Goal: Task Accomplishment & Management: Manage account settings

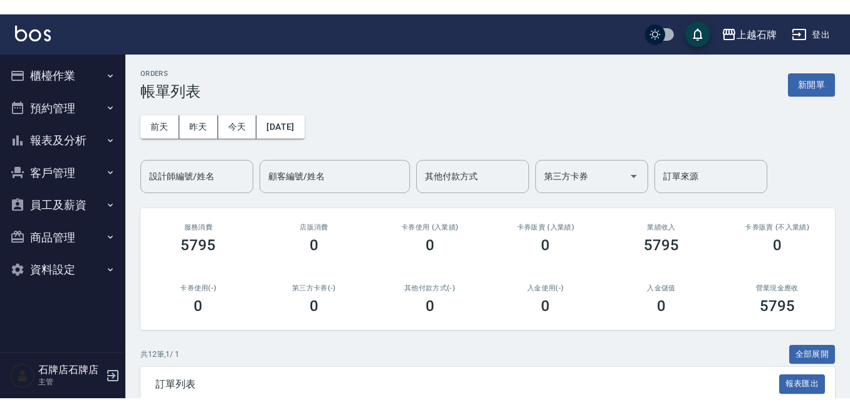
scroll to position [188, 0]
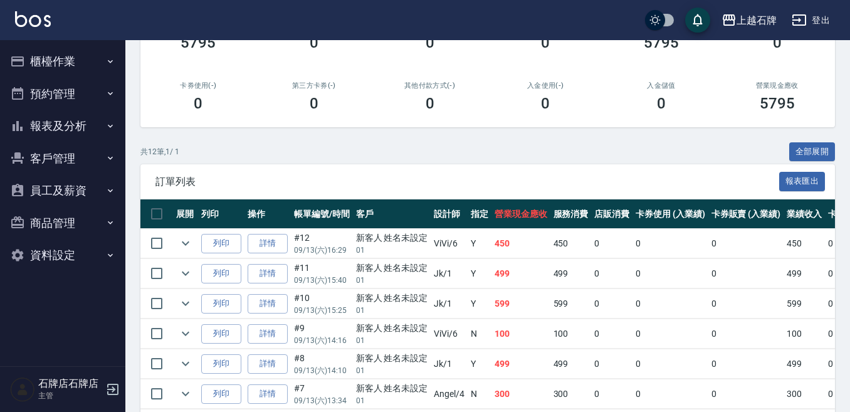
click at [80, 59] on button "櫃檯作業" at bounding box center [62, 61] width 115 height 33
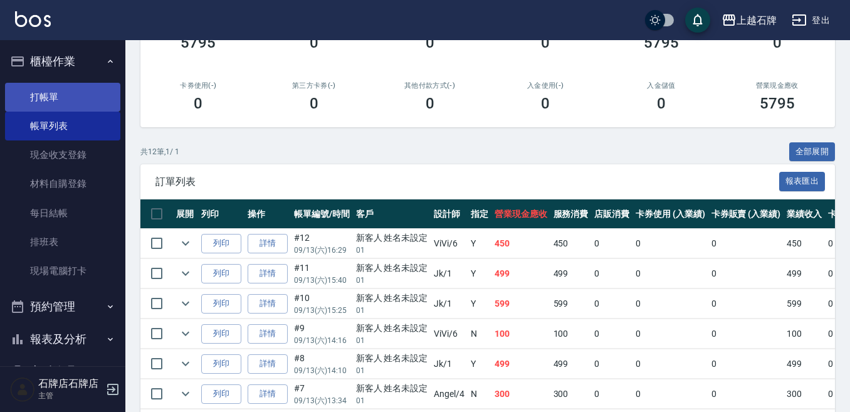
click at [85, 92] on link "打帳單" at bounding box center [62, 97] width 115 height 29
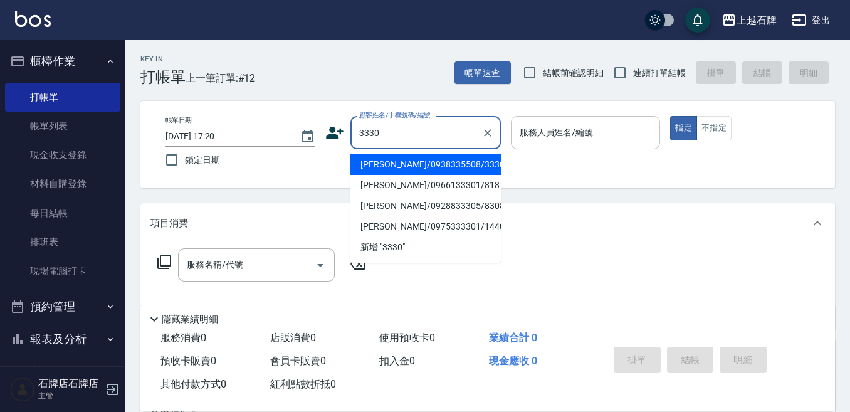
drag, startPoint x: 412, startPoint y: 155, endPoint x: 560, endPoint y: 122, distance: 152.2
click at [413, 155] on li "何雨/0938335508/3330" at bounding box center [425, 164] width 150 height 21
type input "何雨/0938335508/3330"
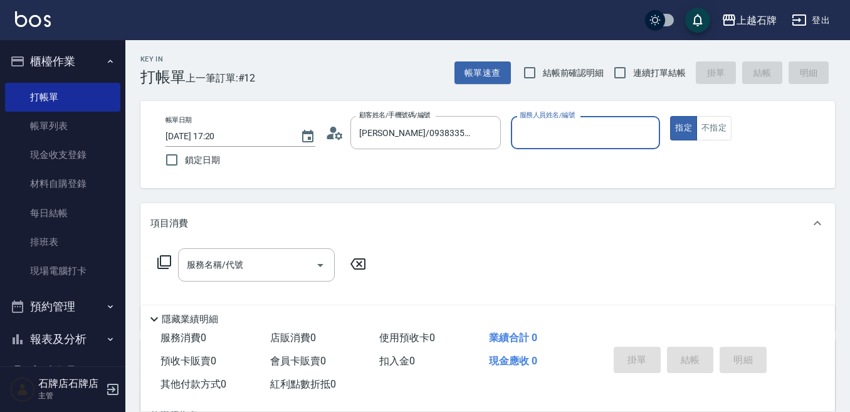
click at [583, 126] on input "服務人員姓名/編號" at bounding box center [586, 133] width 139 height 22
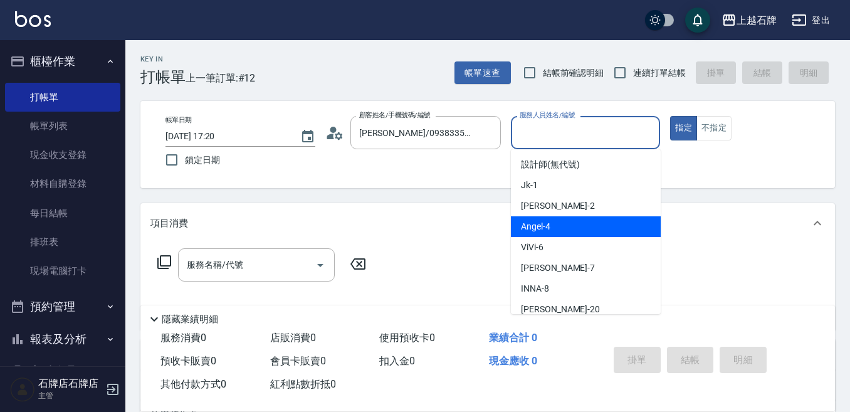
drag, startPoint x: 568, startPoint y: 227, endPoint x: 461, endPoint y: 241, distance: 107.5
click at [569, 226] on div "Angel -4" at bounding box center [586, 226] width 150 height 21
type input "Angel-4"
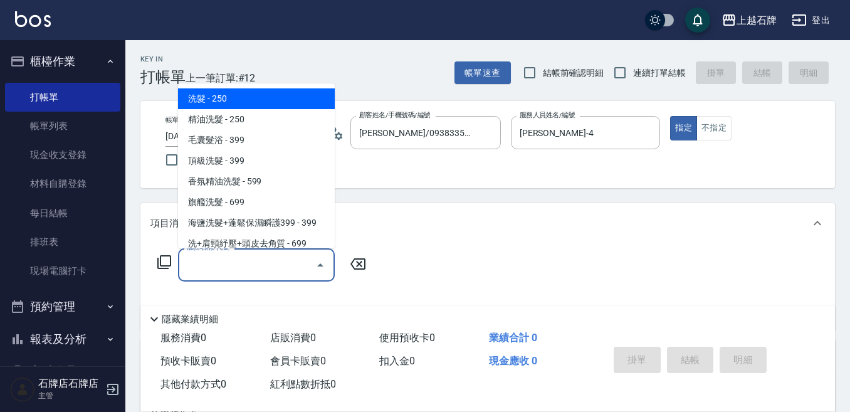
click at [256, 267] on input "服務名稱/代號" at bounding box center [247, 265] width 127 height 22
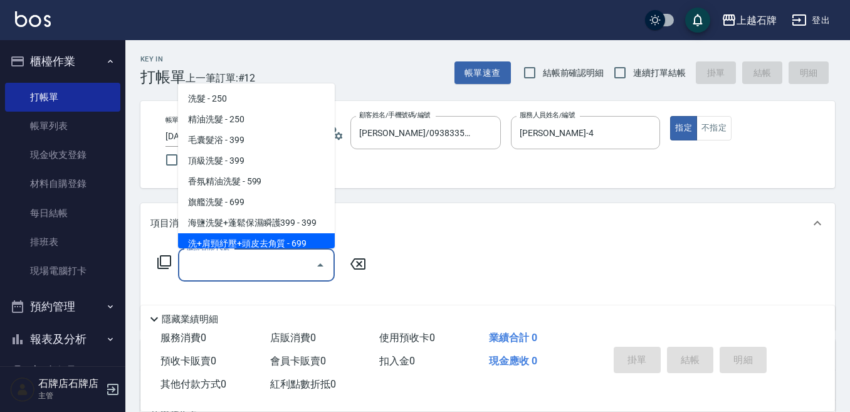
click at [167, 260] on icon at bounding box center [164, 262] width 15 height 15
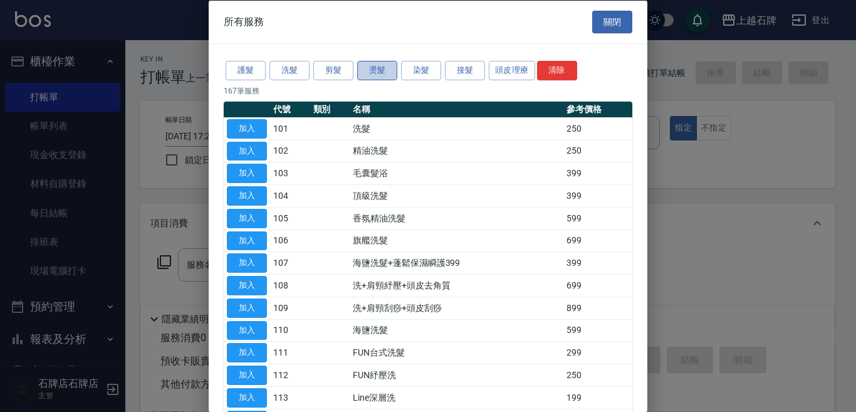
click at [375, 71] on button "燙髮" at bounding box center [377, 70] width 40 height 19
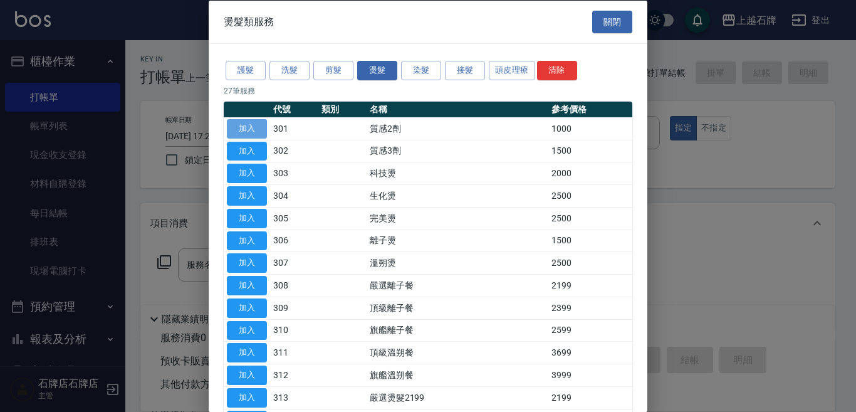
click at [251, 120] on button "加入" at bounding box center [247, 127] width 40 height 19
type input "質感2劑(301)"
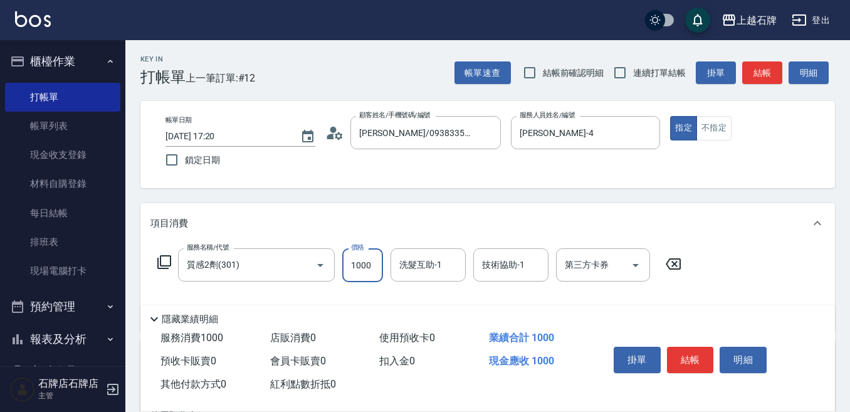
click at [350, 276] on input "1000" at bounding box center [362, 265] width 41 height 34
type input "3800"
click at [699, 355] on button "結帳" at bounding box center [690, 360] width 47 height 26
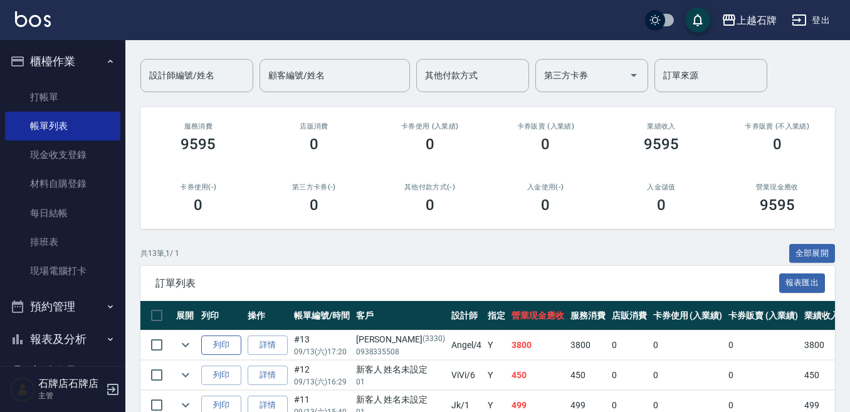
scroll to position [125, 0]
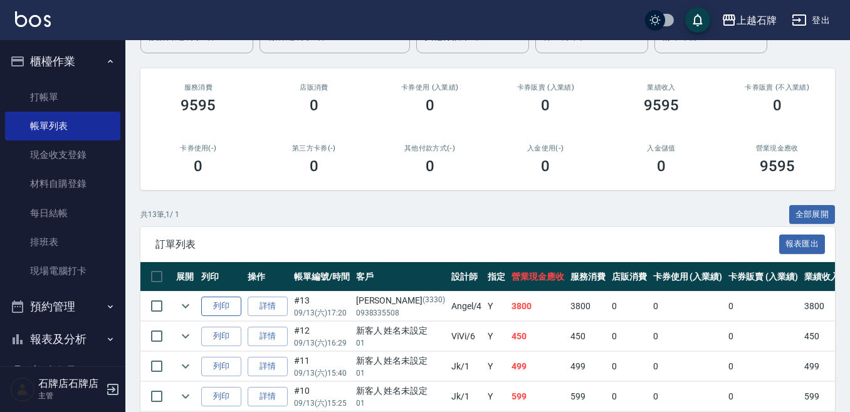
click at [225, 307] on button "列印" at bounding box center [221, 306] width 40 height 19
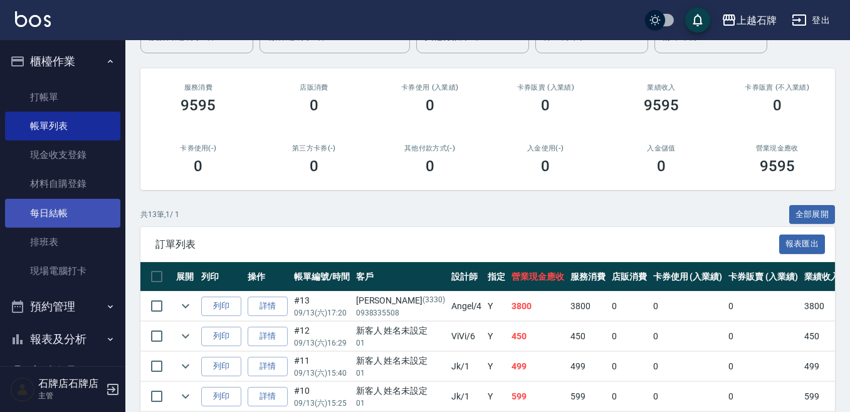
drag, startPoint x: 85, startPoint y: 102, endPoint x: 82, endPoint y: 224, distance: 121.6
click at [83, 102] on link "打帳單" at bounding box center [62, 97] width 115 height 29
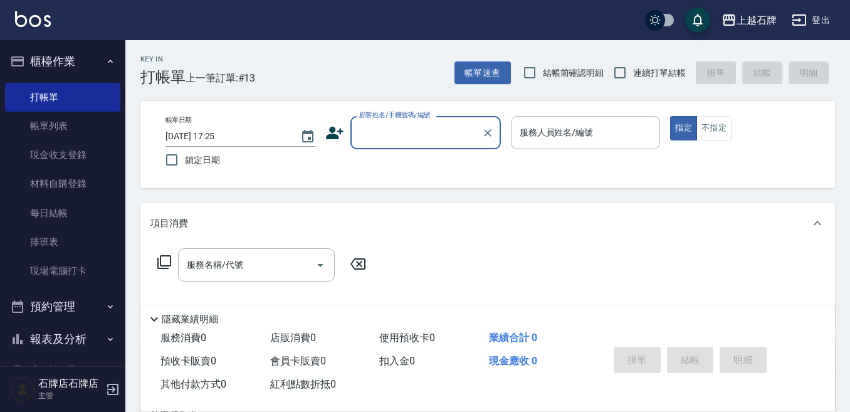
click at [435, 121] on div "顧客姓名/手機號碼/編號" at bounding box center [425, 132] width 150 height 33
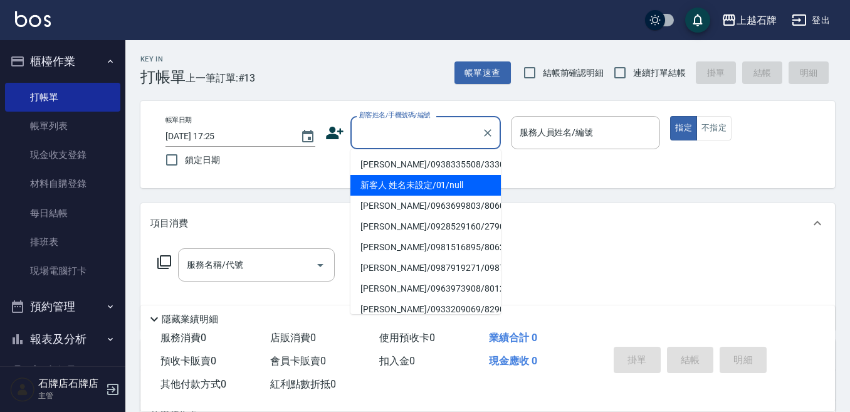
click at [459, 188] on li "新客人 姓名未設定/01/null" at bounding box center [425, 185] width 150 height 21
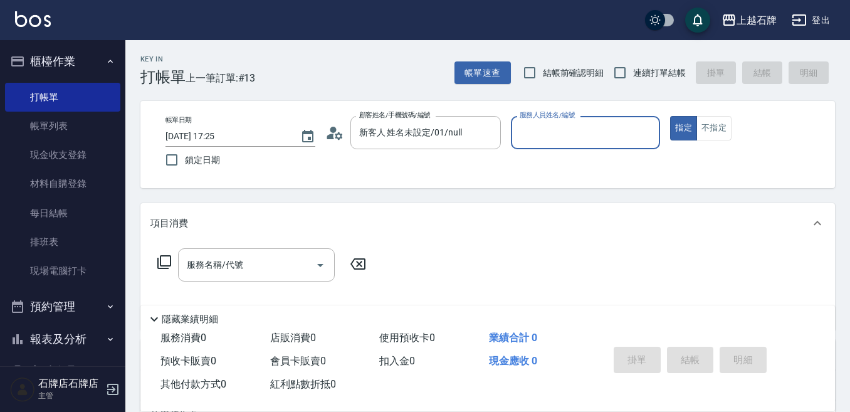
type input "新客人 姓名未設定/01/null"
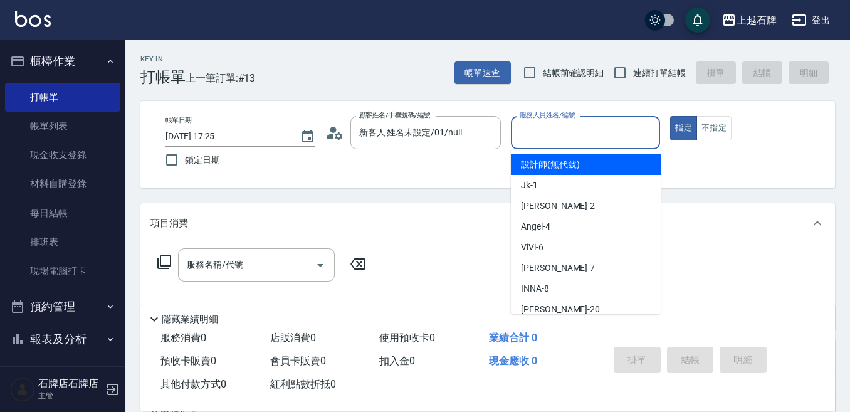
click at [612, 126] on input "服務人員姓名/編號" at bounding box center [586, 133] width 139 height 22
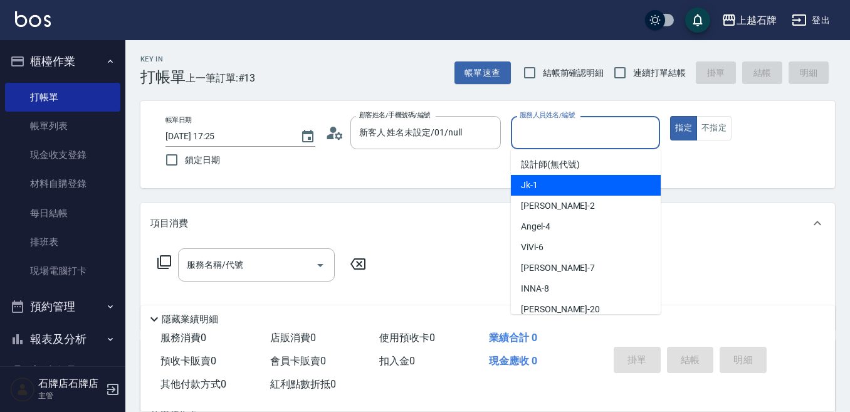
drag, startPoint x: 607, startPoint y: 184, endPoint x: 616, endPoint y: 187, distance: 9.3
click at [612, 186] on div "Jk -1" at bounding box center [586, 185] width 150 height 21
type input "Jk-1"
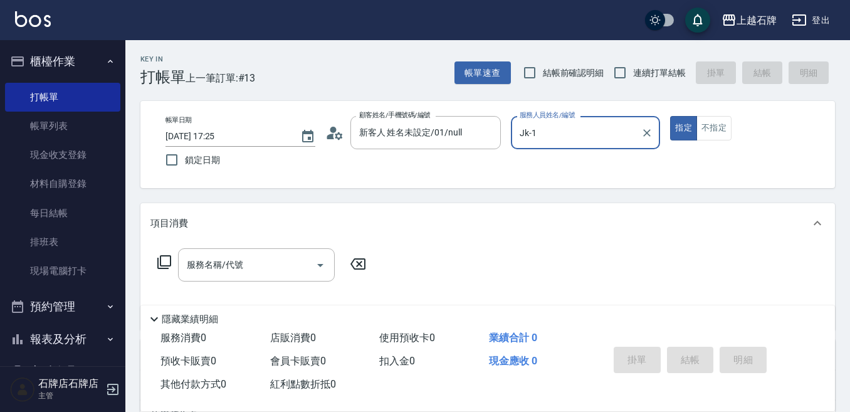
click at [163, 281] on div "服務名稱/代號 服務名稱/代號" at bounding box center [261, 264] width 223 height 33
click at [274, 271] on input "服務名稱/代號" at bounding box center [247, 265] width 127 height 22
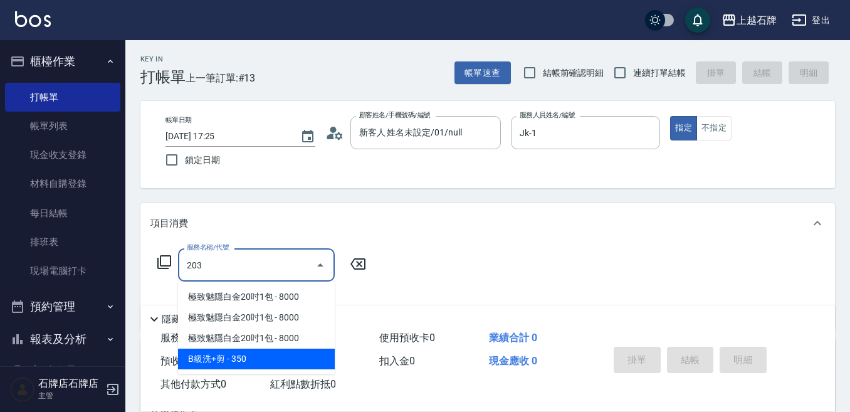
drag, startPoint x: 278, startPoint y: 352, endPoint x: 341, endPoint y: 273, distance: 101.7
click at [284, 352] on span "B級洗+剪 - 350" at bounding box center [256, 359] width 157 height 21
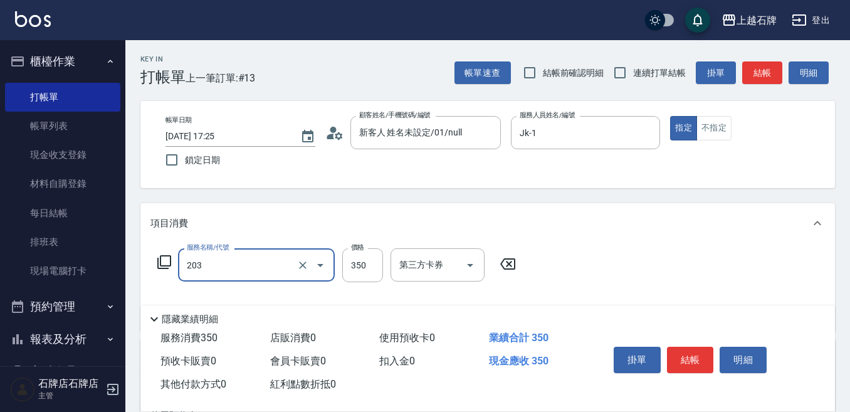
type input "B級洗+剪(203)"
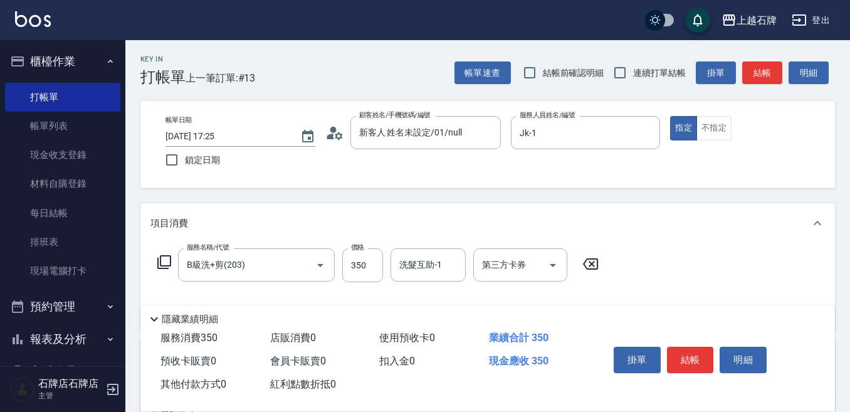
click at [341, 272] on div "服務名稱/代號 B級洗+剪(203) 服務名稱/代號 價格 350 價格 洗髮互助-1 洗髮互助-1 第三方卡券 第三方卡券" at bounding box center [378, 265] width 456 height 34
click at [354, 273] on input "350" at bounding box center [362, 265] width 41 height 34
click at [438, 253] on div "洗髮互助-1" at bounding box center [428, 264] width 75 height 33
type input "499"
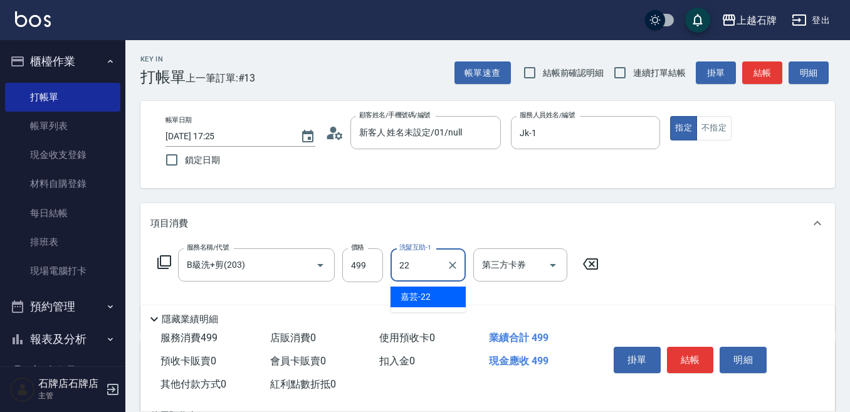
click at [428, 300] on span "嘉芸 -22" at bounding box center [416, 296] width 30 height 13
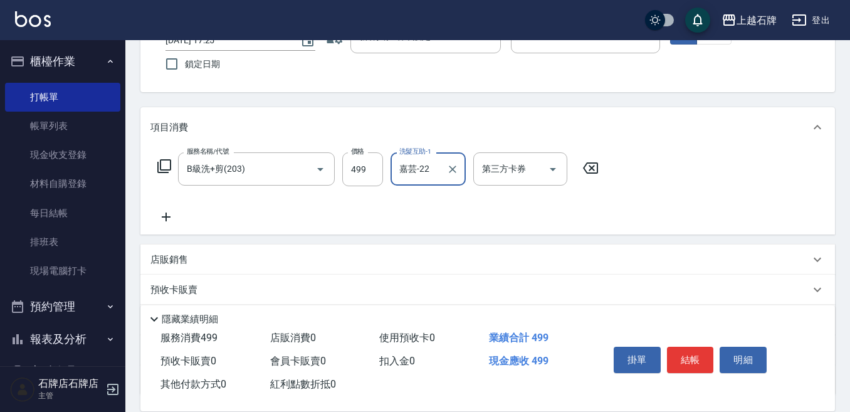
scroll to position [125, 0]
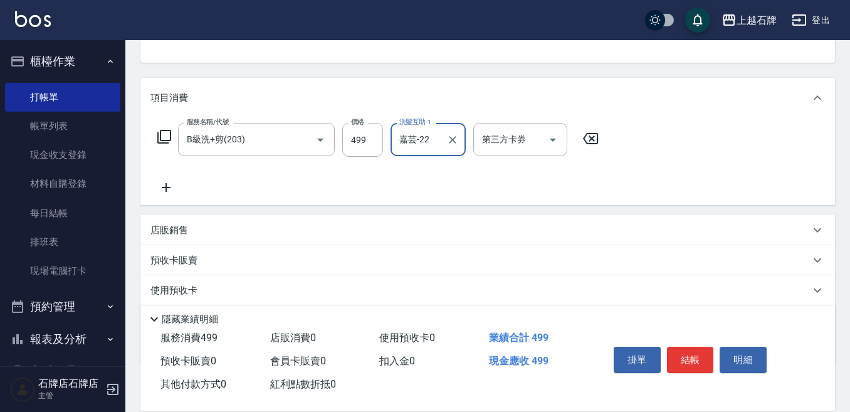
type input "嘉芸-22"
click at [170, 180] on icon at bounding box center [165, 187] width 31 height 15
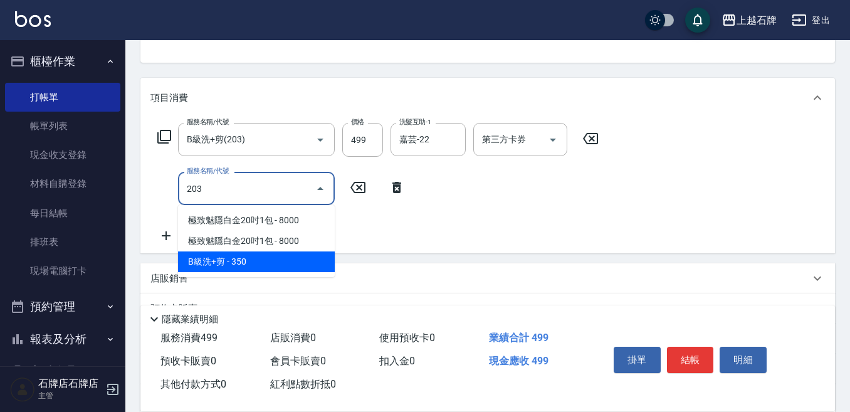
click at [294, 263] on span "B級洗+剪 - 350" at bounding box center [256, 261] width 157 height 21
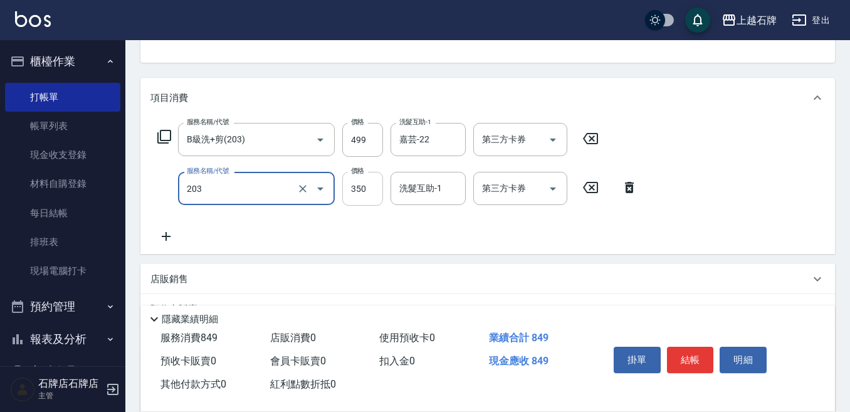
type input "B級洗+剪(203)"
click at [370, 200] on input "350" at bounding box center [362, 189] width 41 height 34
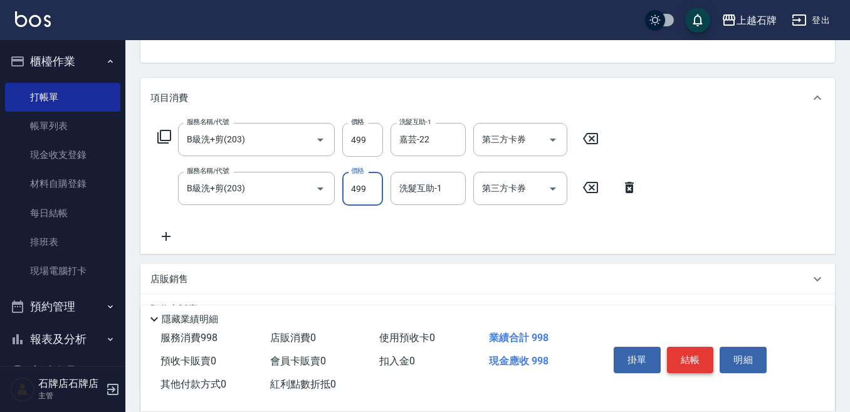
type input "499"
click at [678, 351] on button "結帳" at bounding box center [690, 360] width 47 height 26
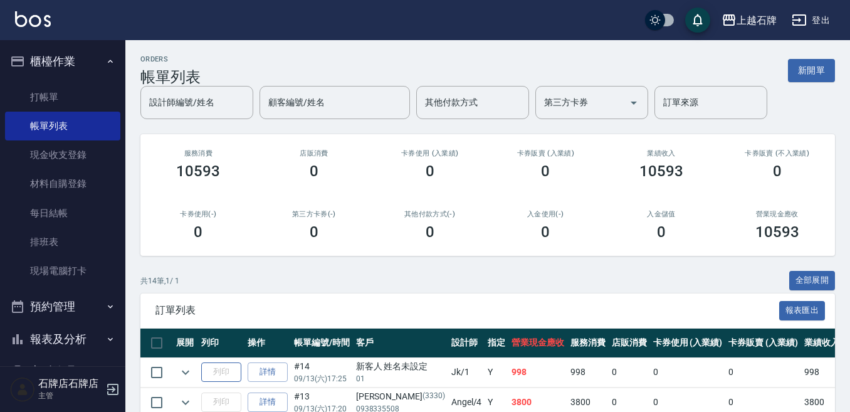
scroll to position [185, 0]
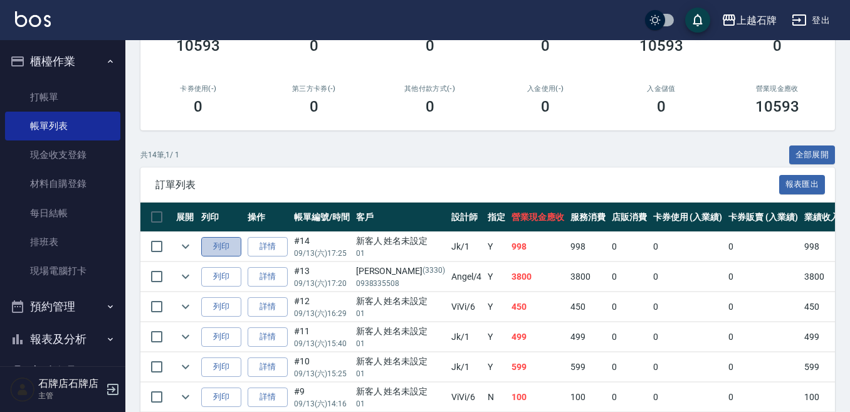
click at [212, 246] on button "列印" at bounding box center [221, 246] width 40 height 19
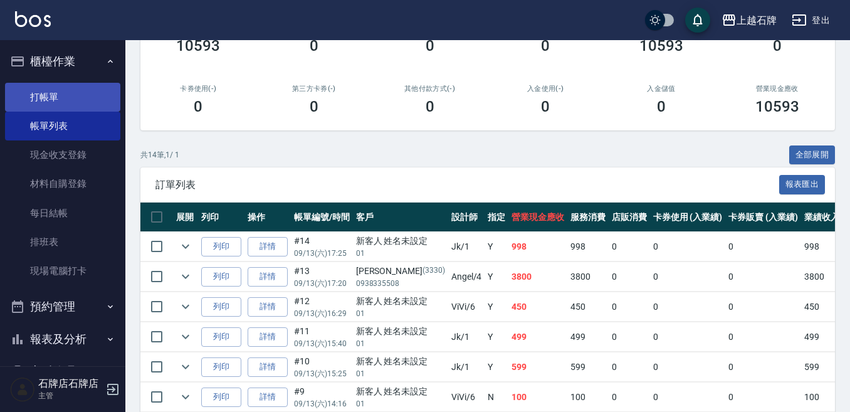
click at [41, 89] on link "打帳單" at bounding box center [62, 97] width 115 height 29
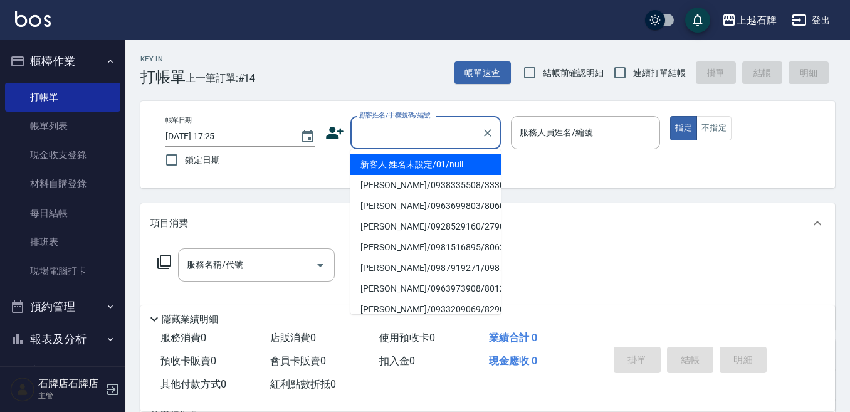
click at [362, 137] on input "顧客姓名/手機號碼/編號" at bounding box center [416, 133] width 120 height 22
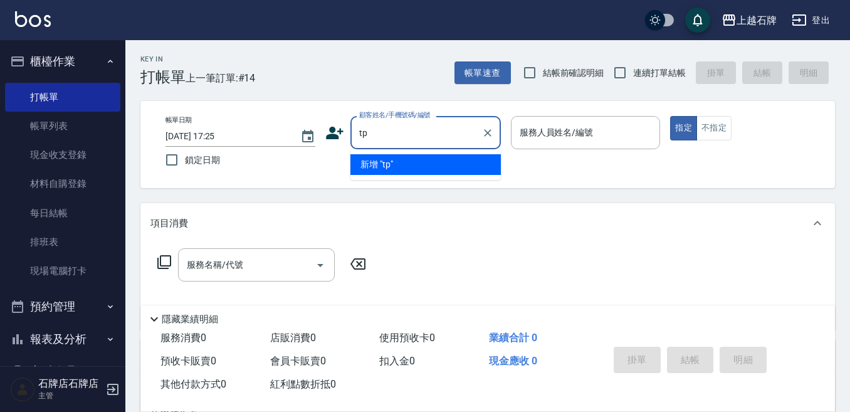
type input "tp6"
click at [493, 133] on icon "Clear" at bounding box center [487, 133] width 13 height 13
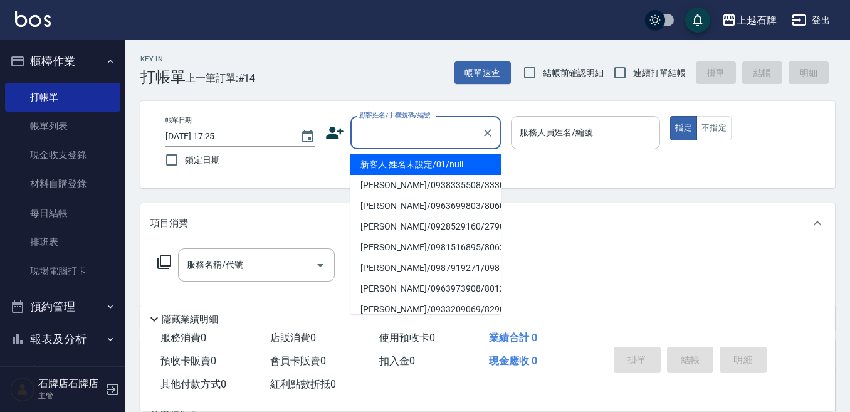
drag, startPoint x: 417, startPoint y: 169, endPoint x: 601, endPoint y: 117, distance: 190.7
click at [424, 164] on li "新客人 姓名未設定/01/null" at bounding box center [425, 164] width 150 height 21
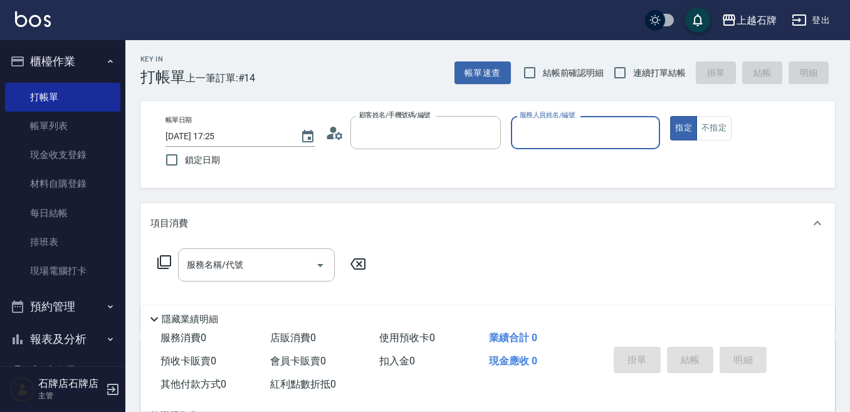
type input "新客人 姓名未設定/01/null"
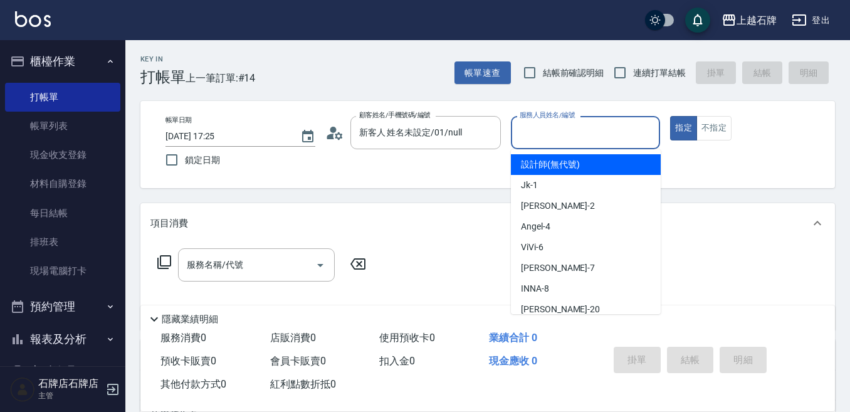
click at [591, 130] on input "服務人員姓名/編號" at bounding box center [586, 133] width 139 height 22
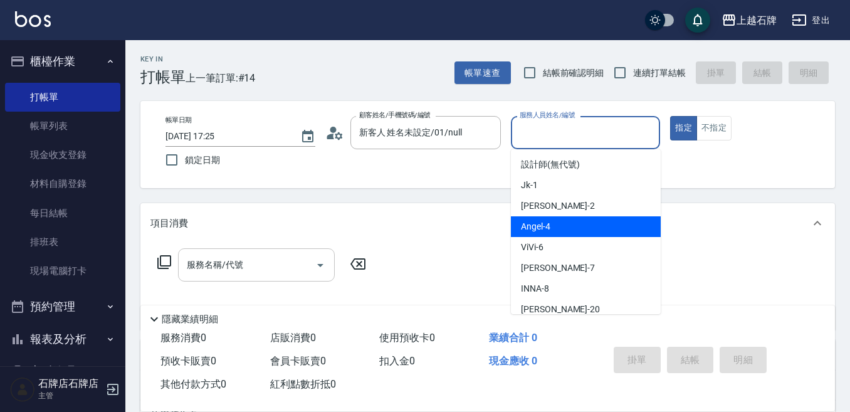
drag, startPoint x: 599, startPoint y: 231, endPoint x: 290, endPoint y: 258, distance: 309.6
click at [599, 229] on div "Angel -4" at bounding box center [586, 226] width 150 height 21
type input "Angel-4"
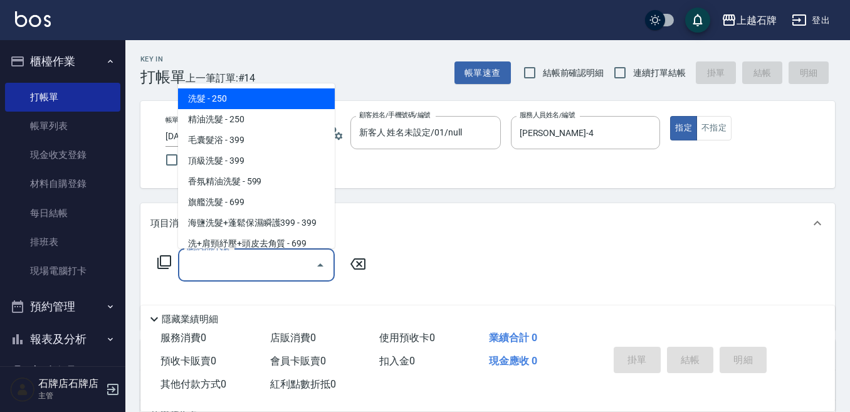
click at [250, 273] on input "服務名稱/代號" at bounding box center [247, 265] width 127 height 22
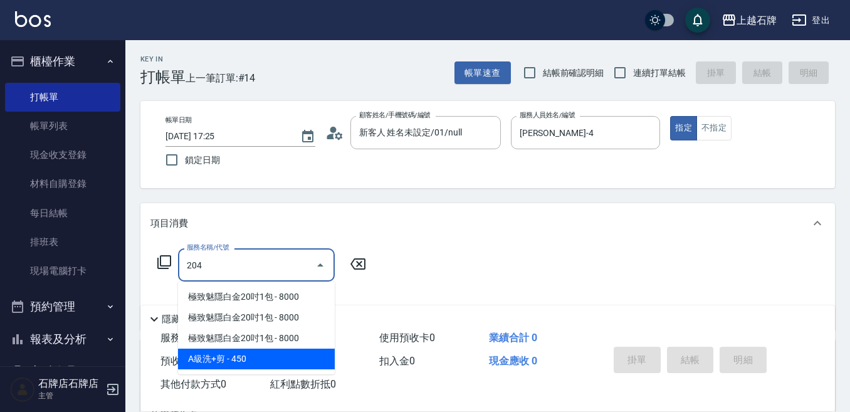
click at [289, 357] on span "A級洗+剪 - 450" at bounding box center [256, 359] width 157 height 21
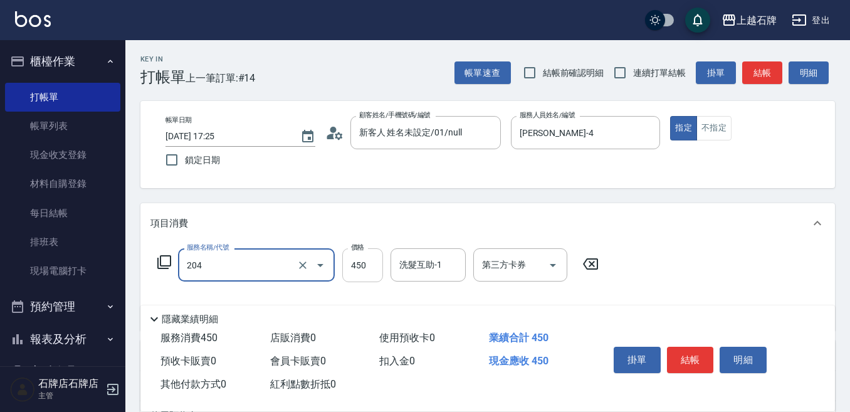
type input "A級洗+剪(204)"
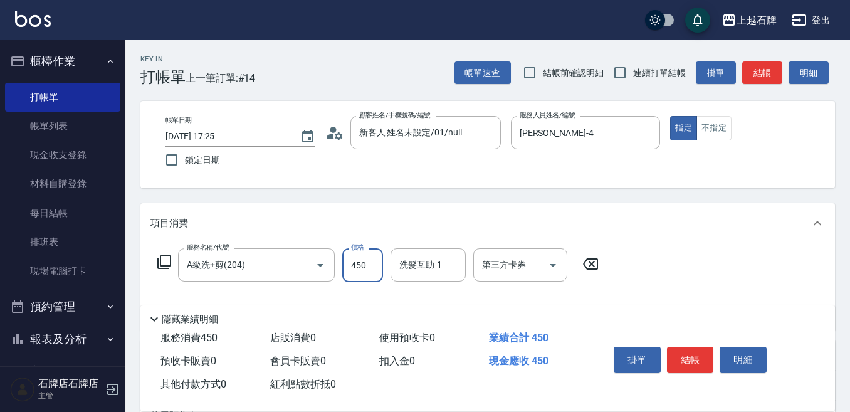
click at [365, 273] on input "450" at bounding box center [362, 265] width 41 height 34
type input "750"
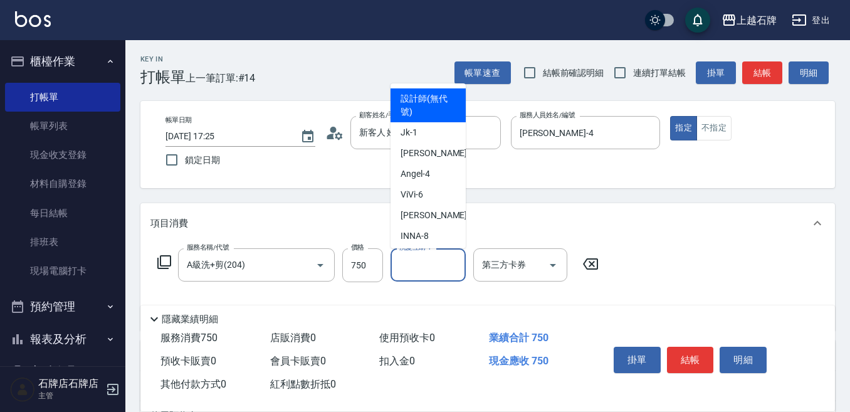
click at [422, 270] on input "洗髮互助-1" at bounding box center [428, 265] width 64 height 22
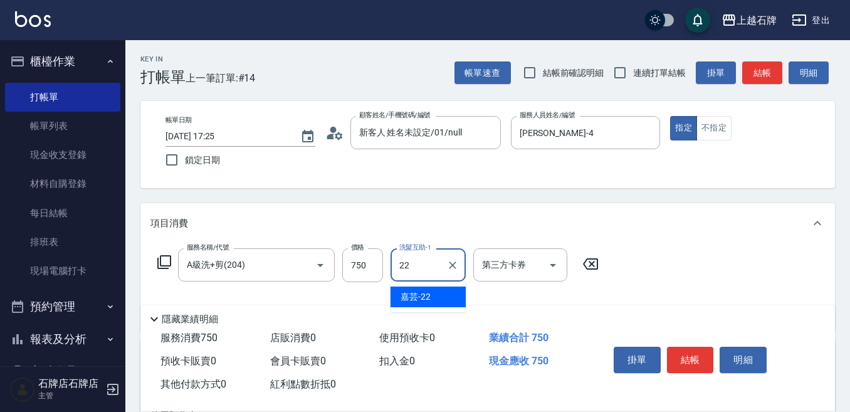
click at [450, 295] on div "嘉芸 -22" at bounding box center [428, 296] width 75 height 21
type input "嘉芸-22"
click at [698, 355] on button "結帳" at bounding box center [690, 360] width 47 height 26
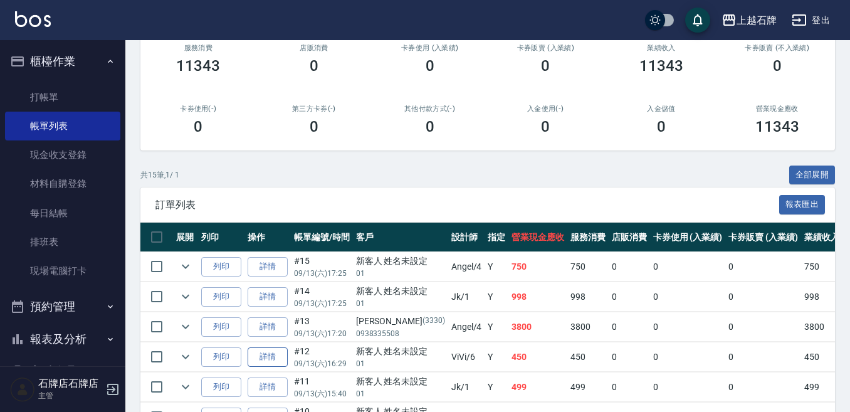
scroll to position [188, 0]
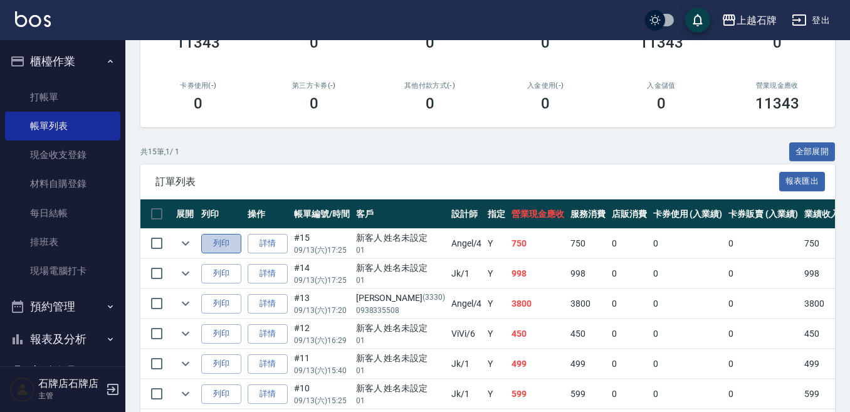
click at [219, 238] on button "列印" at bounding box center [221, 243] width 40 height 19
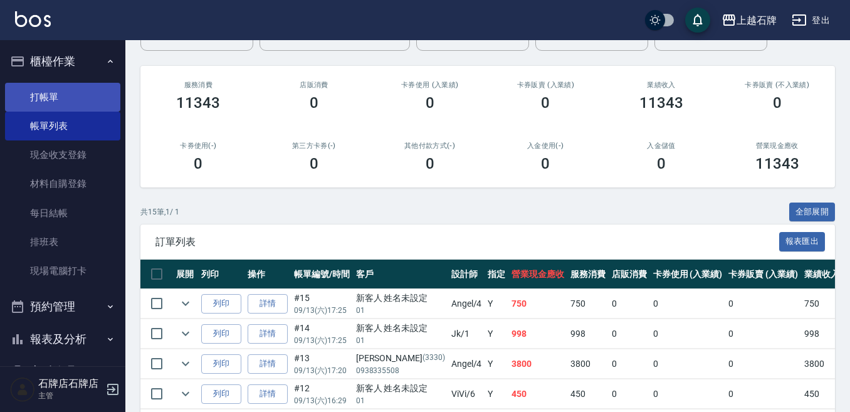
scroll to position [63, 0]
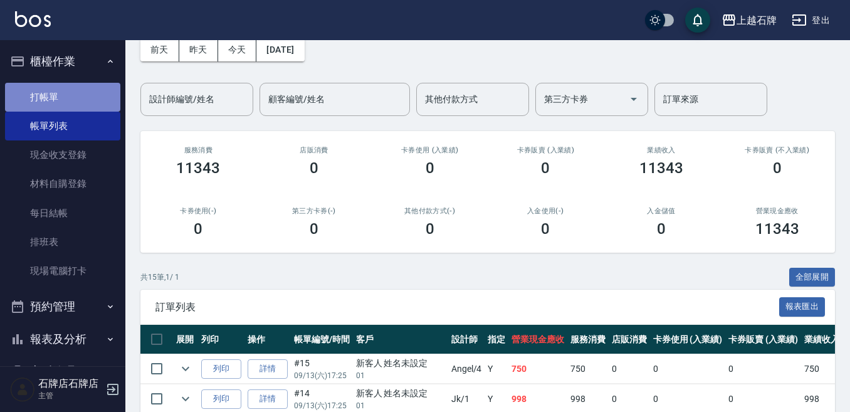
click at [88, 91] on link "打帳單" at bounding box center [62, 97] width 115 height 29
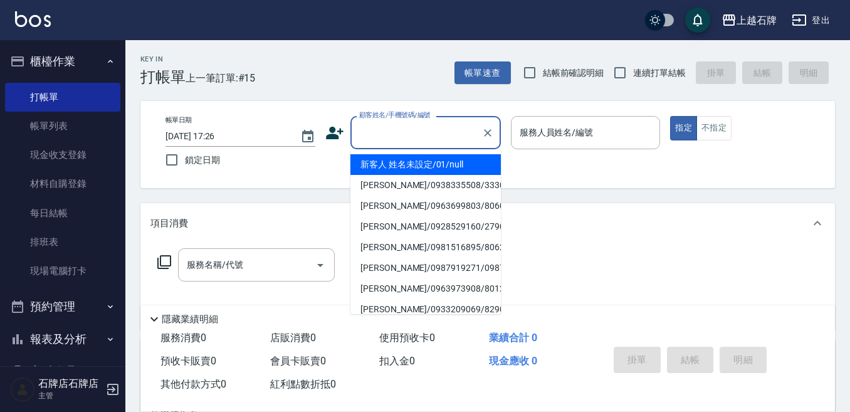
click at [380, 138] on input "顧客姓名/手機號碼/編號" at bounding box center [416, 133] width 120 height 22
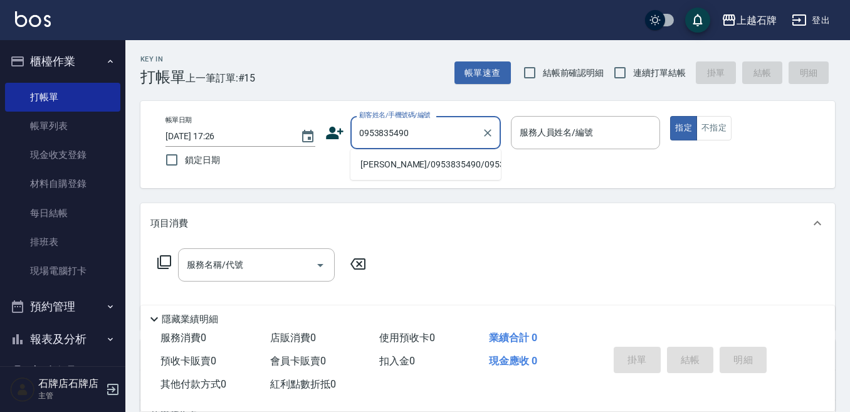
click at [384, 175] on li "吳俐淳/0953835490/0953835490" at bounding box center [425, 164] width 150 height 21
type input "吳俐淳/0953835490/0953835490"
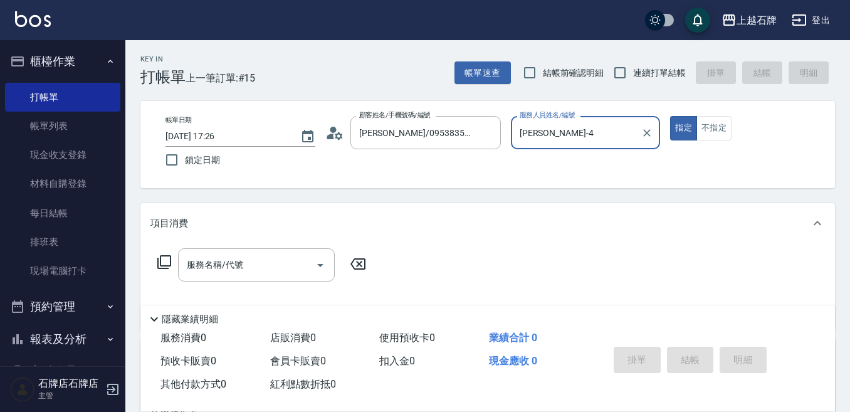
type input "Angel-4"
click at [281, 265] on input "服務名稱/代號" at bounding box center [247, 265] width 127 height 22
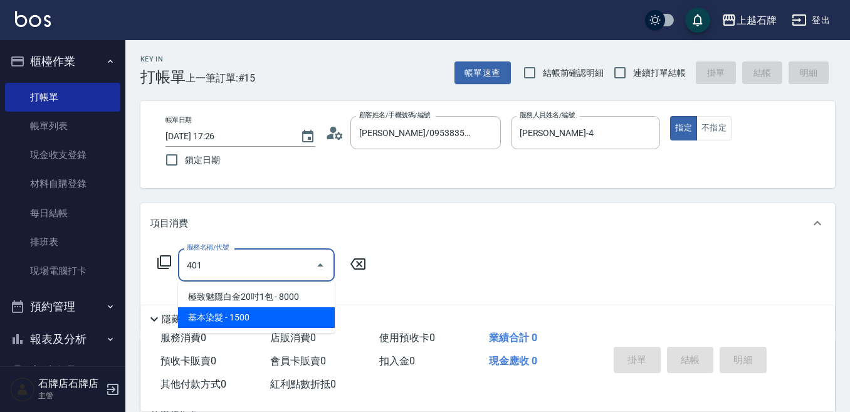
click at [292, 316] on span "基本染髮 - 1500" at bounding box center [256, 317] width 157 height 21
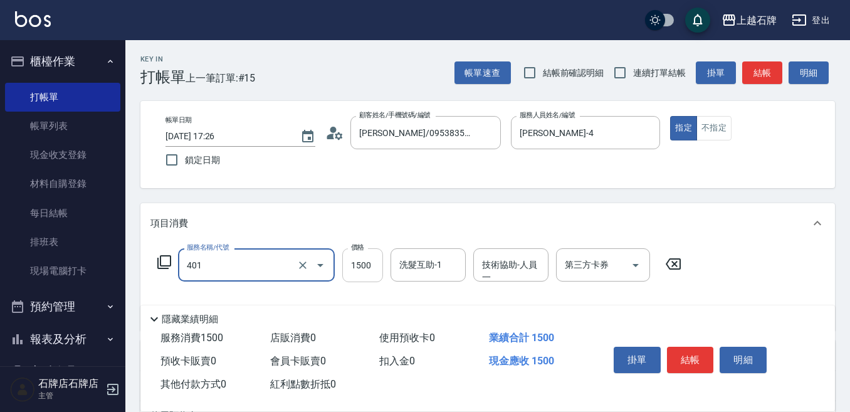
type input "基本染髮(401)"
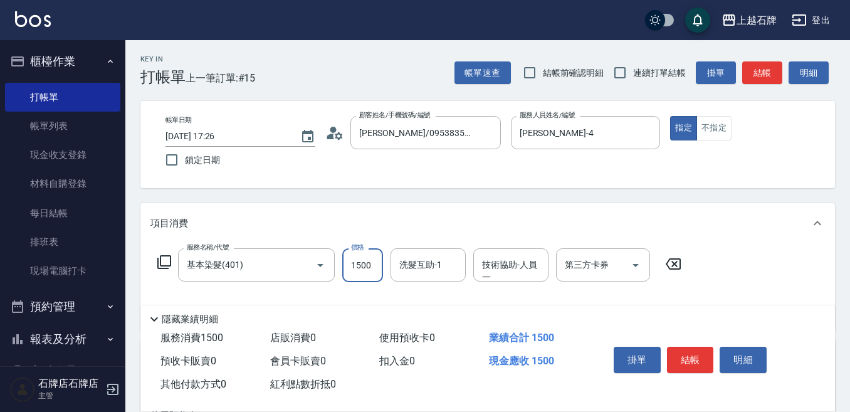
click at [369, 266] on input "1500" at bounding box center [362, 265] width 41 height 34
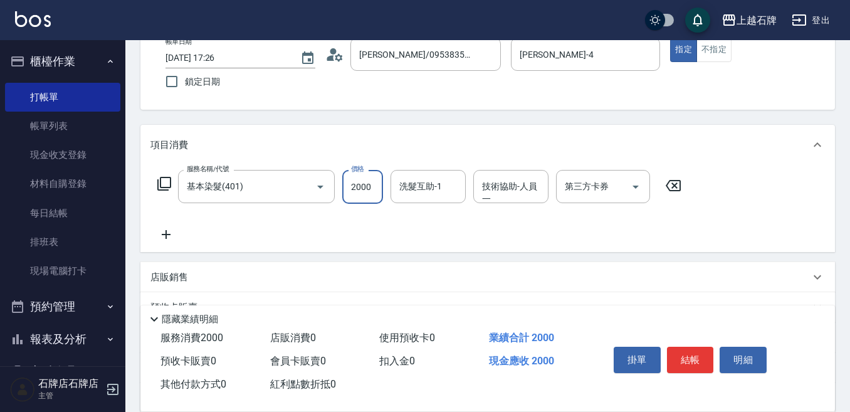
scroll to position [188, 0]
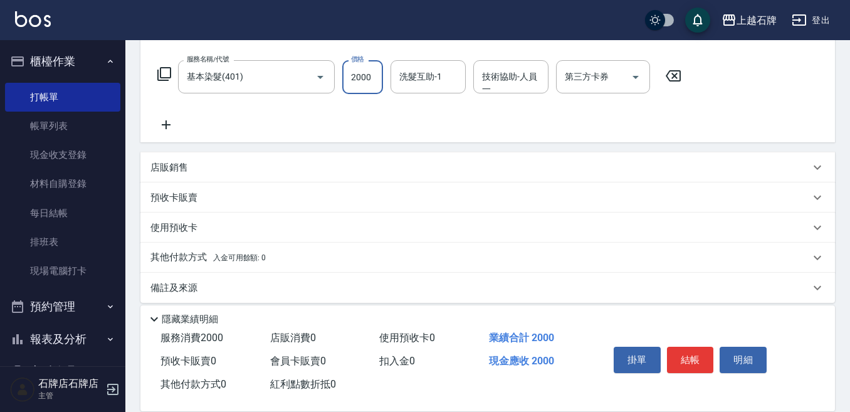
type input "2000"
click at [198, 172] on div "店販銷售" at bounding box center [479, 167] width 659 height 13
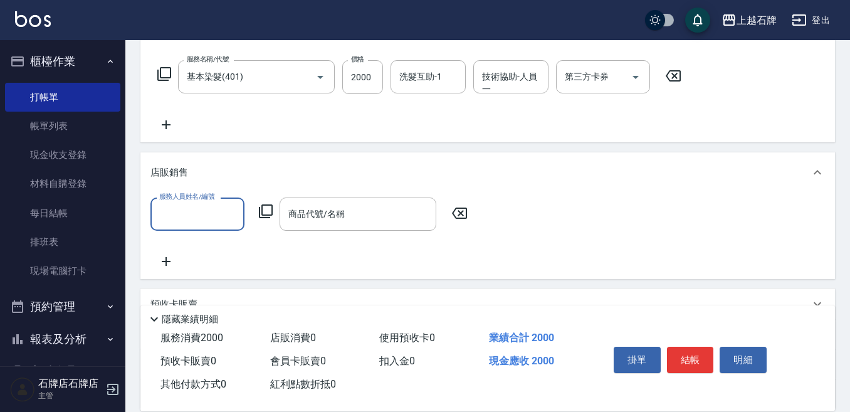
scroll to position [0, 0]
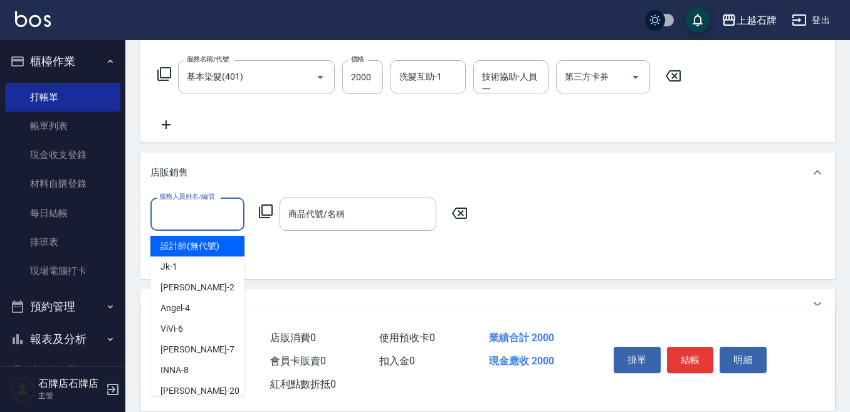
click at [202, 208] on input "服務人員姓名/編號" at bounding box center [197, 214] width 83 height 22
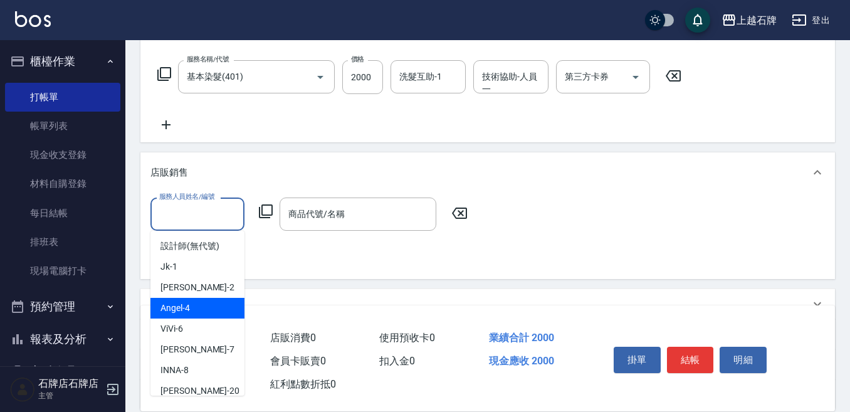
drag, startPoint x: 191, startPoint y: 307, endPoint x: 250, endPoint y: 236, distance: 91.7
click at [199, 299] on div "Angel -4" at bounding box center [197, 308] width 94 height 21
type input "Angel-4"
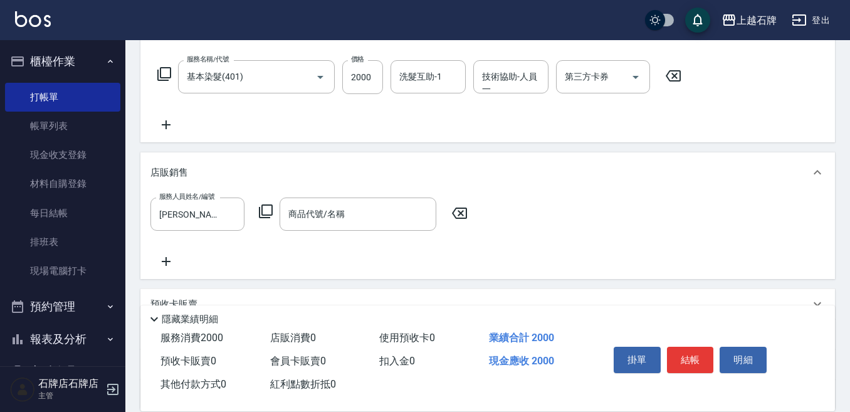
click at [265, 213] on icon at bounding box center [265, 211] width 15 height 15
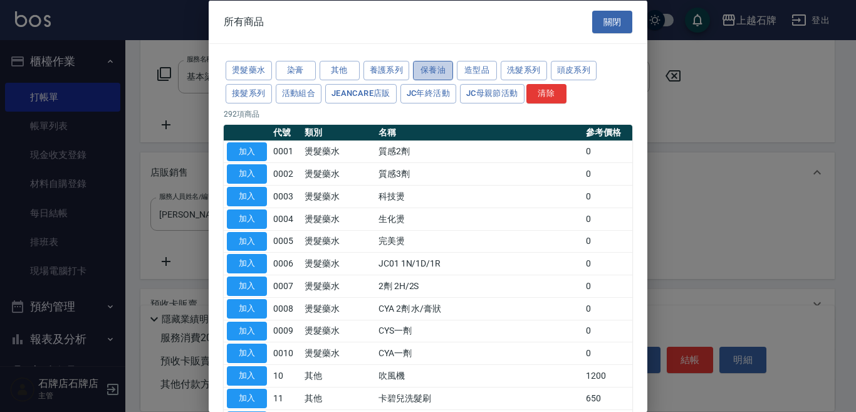
click at [430, 70] on button "保養油" at bounding box center [433, 70] width 40 height 19
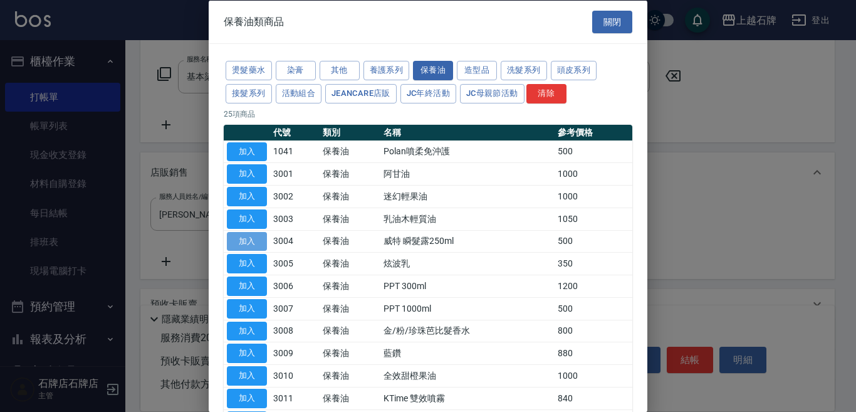
click at [250, 241] on button "加入" at bounding box center [247, 240] width 40 height 19
type input "威特 瞬髮露250ml"
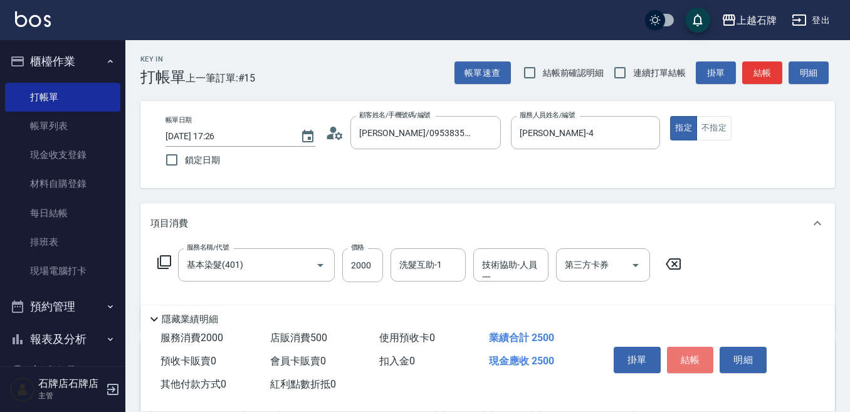
drag, startPoint x: 695, startPoint y: 351, endPoint x: 661, endPoint y: 304, distance: 58.3
click at [696, 351] on button "結帳" at bounding box center [690, 360] width 47 height 26
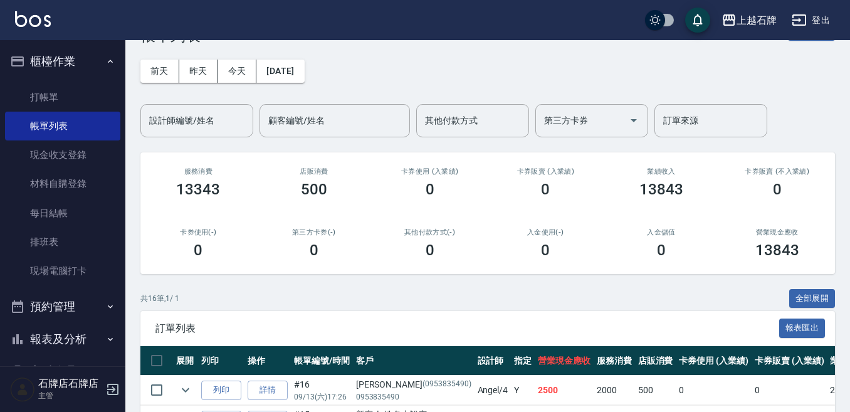
scroll to position [125, 0]
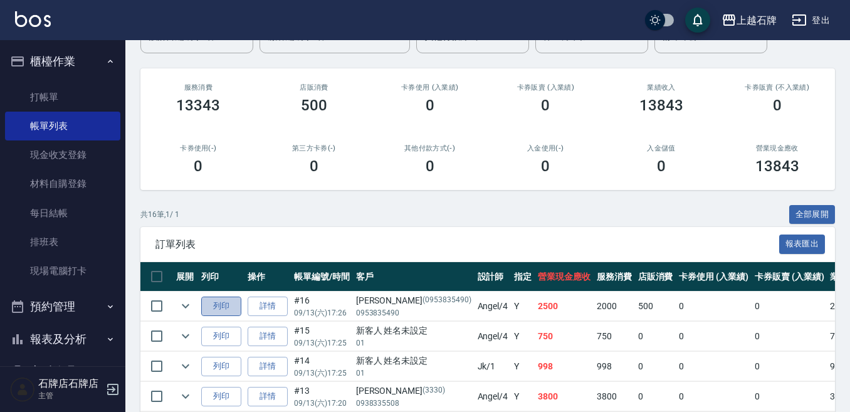
click at [219, 308] on button "列印" at bounding box center [221, 306] width 40 height 19
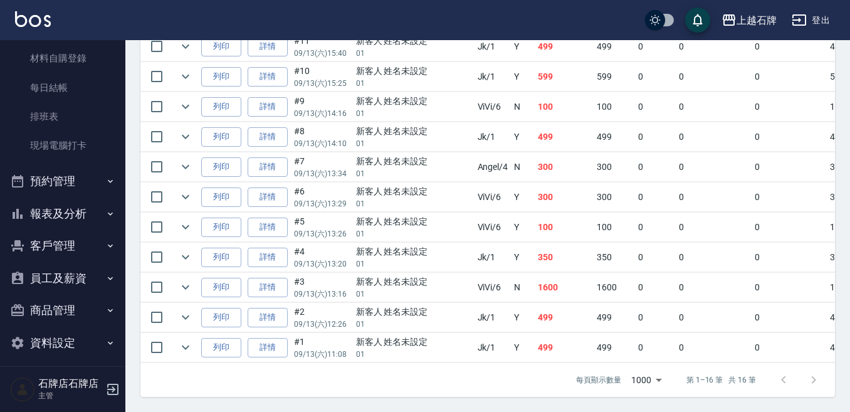
click at [53, 209] on button "報表及分析" at bounding box center [62, 213] width 115 height 33
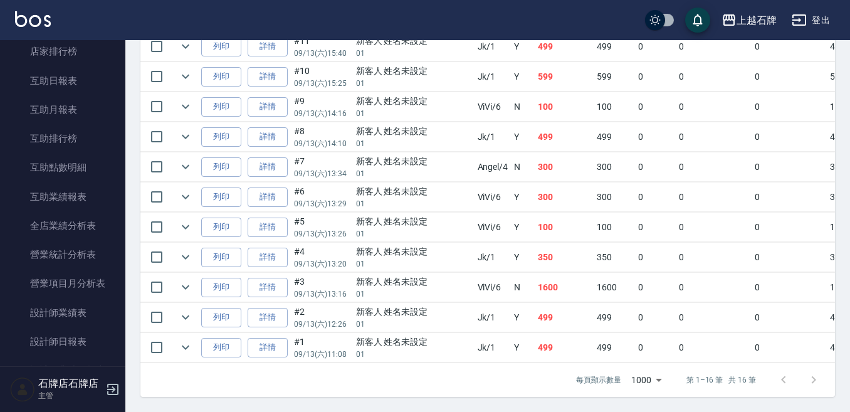
scroll to position [627, 0]
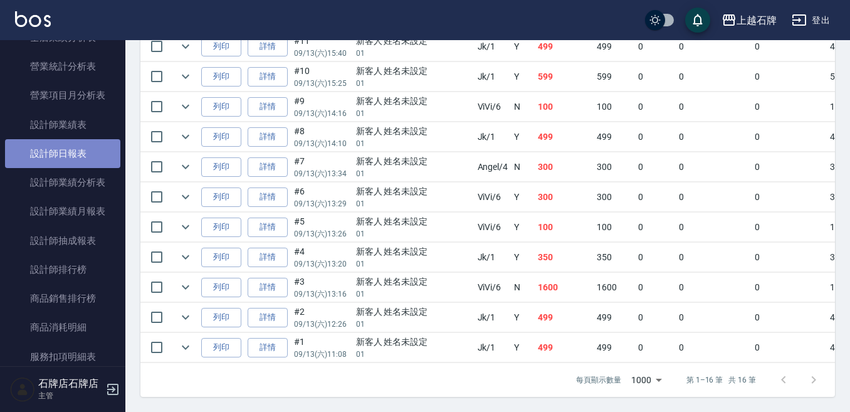
click at [68, 153] on link "設計師日報表" at bounding box center [62, 153] width 115 height 29
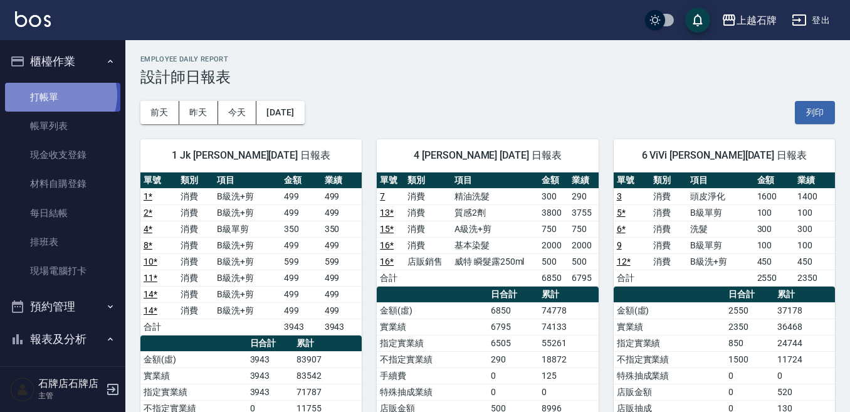
click at [59, 95] on link "打帳單" at bounding box center [62, 97] width 115 height 29
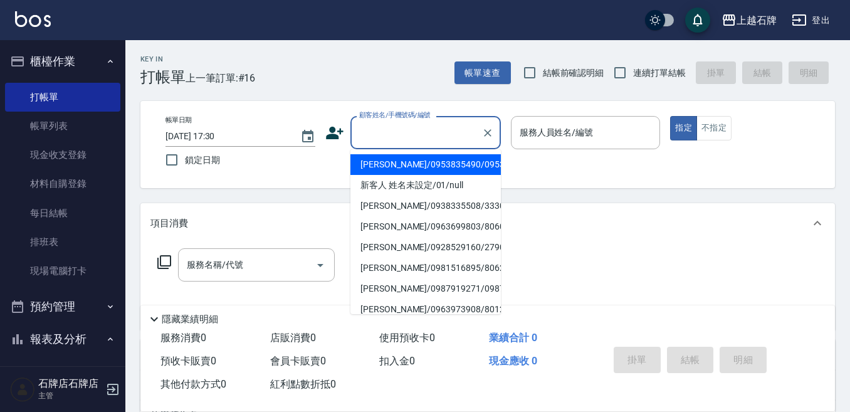
click at [427, 134] on input "顧客姓名/手機號碼/編號" at bounding box center [416, 133] width 120 height 22
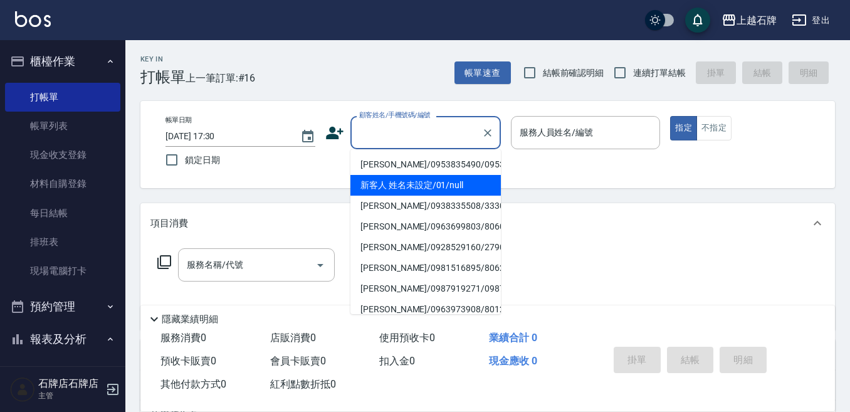
click at [421, 196] on li "新客人 姓名未設定/01/null" at bounding box center [425, 185] width 150 height 21
type input "新客人 姓名未設定/01/null"
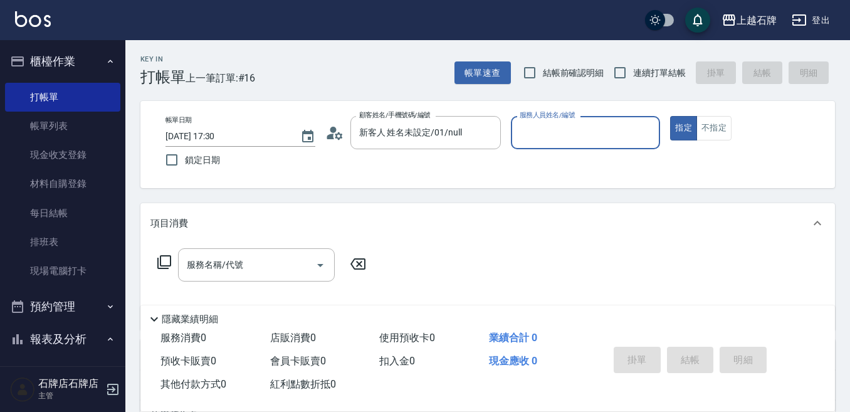
click at [563, 129] on input "服務人員姓名/編號" at bounding box center [586, 133] width 139 height 22
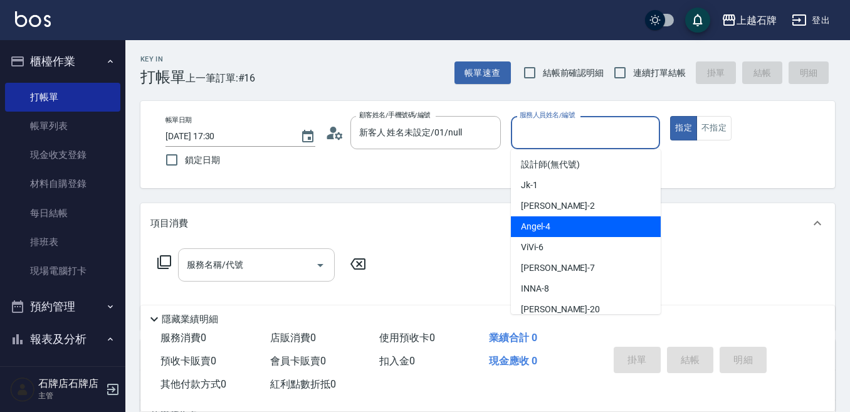
drag, startPoint x: 566, startPoint y: 224, endPoint x: 323, endPoint y: 259, distance: 245.8
click at [565, 224] on div "Angel -4" at bounding box center [586, 226] width 150 height 21
type input "Angel-4"
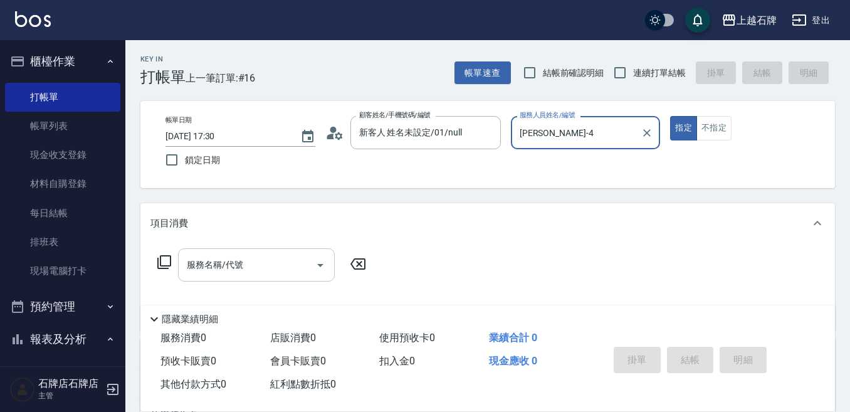
click at [261, 264] on input "服務名稱/代號" at bounding box center [247, 265] width 127 height 22
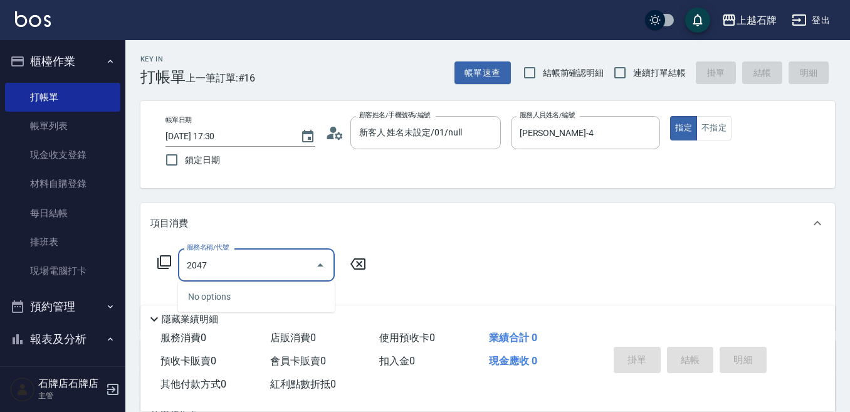
click at [234, 267] on input "2047" at bounding box center [247, 265] width 127 height 22
click at [236, 267] on input "2047" at bounding box center [247, 265] width 127 height 22
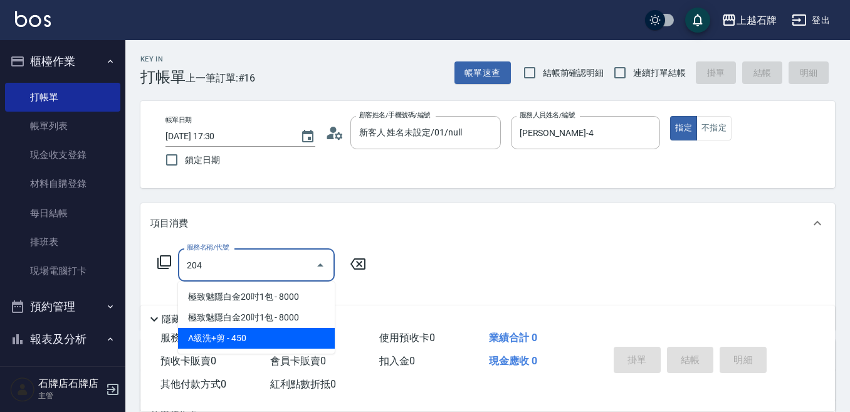
click at [272, 338] on span "A級洗+剪 - 450" at bounding box center [256, 338] width 157 height 21
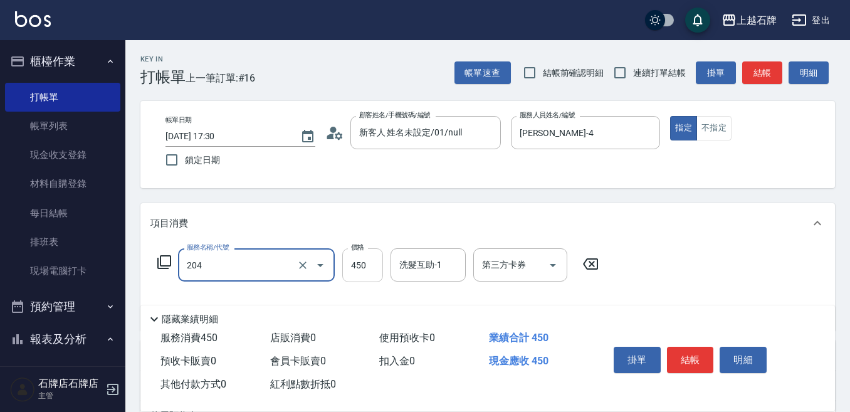
type input "A級洗+剪(204)"
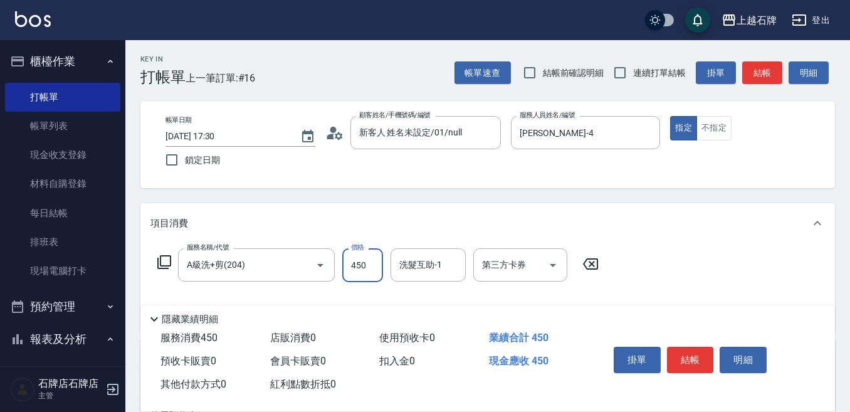
click at [350, 265] on input "450" at bounding box center [362, 265] width 41 height 34
type input "499"
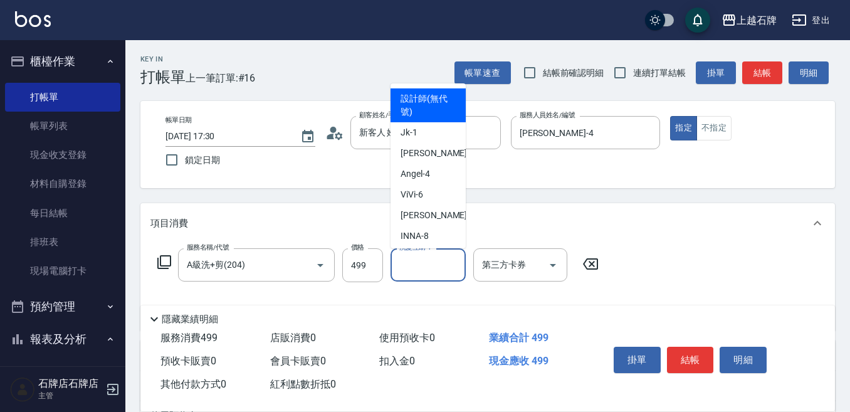
click at [431, 271] on input "洗髮互助-1" at bounding box center [428, 265] width 64 height 22
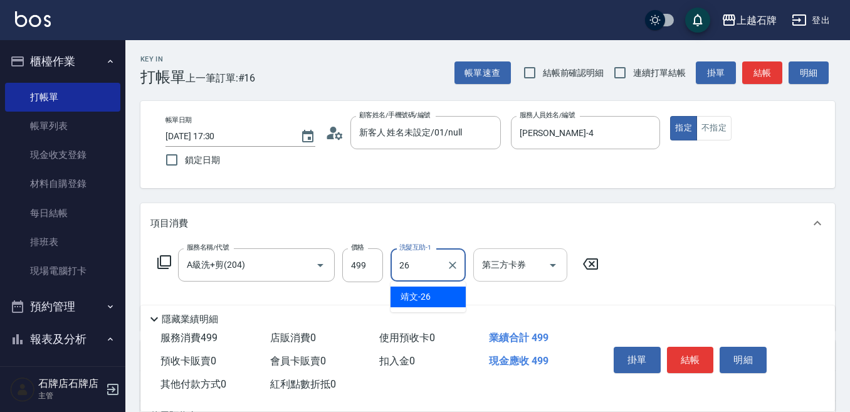
drag, startPoint x: 452, startPoint y: 296, endPoint x: 489, endPoint y: 273, distance: 43.3
click at [456, 294] on div "靖文 -26" at bounding box center [428, 296] width 75 height 21
type input "靖文-26"
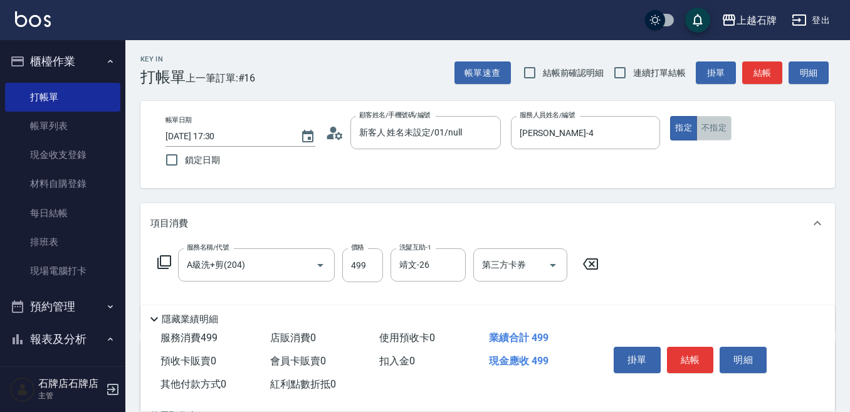
click at [711, 132] on button "不指定" at bounding box center [713, 128] width 35 height 24
click at [693, 350] on button "結帳" at bounding box center [690, 360] width 47 height 26
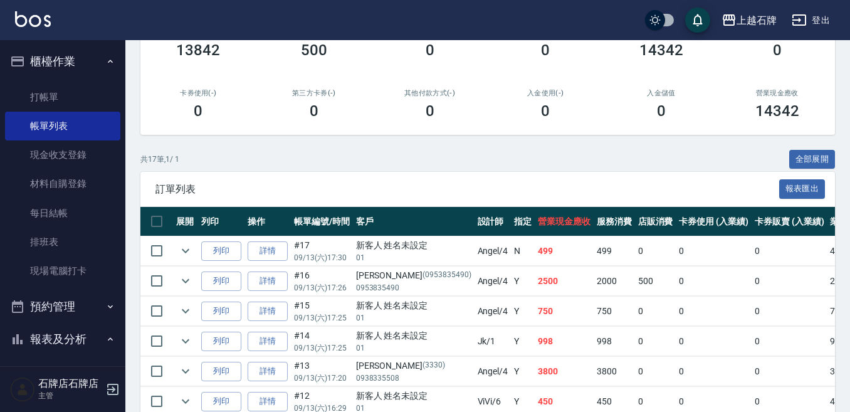
scroll to position [188, 0]
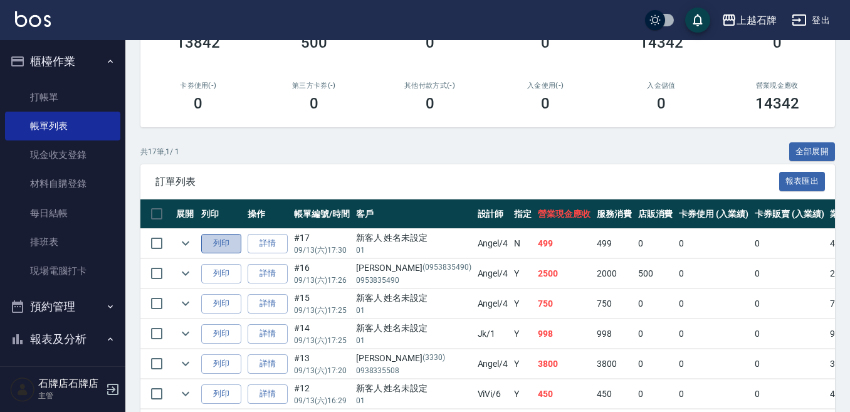
click at [219, 241] on button "列印" at bounding box center [221, 243] width 40 height 19
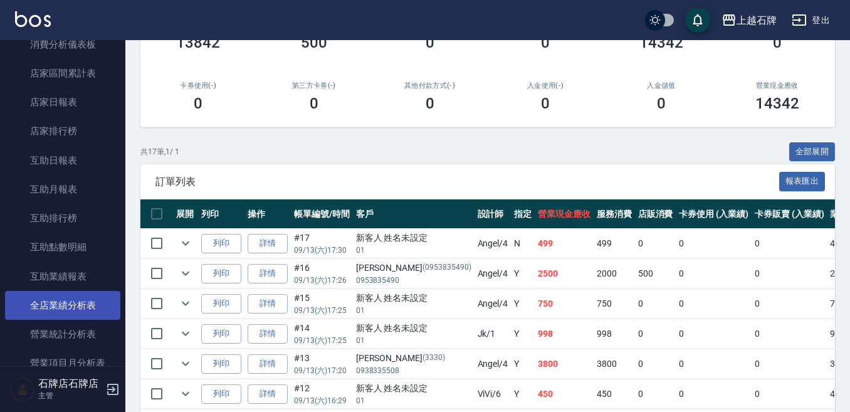
scroll to position [502, 0]
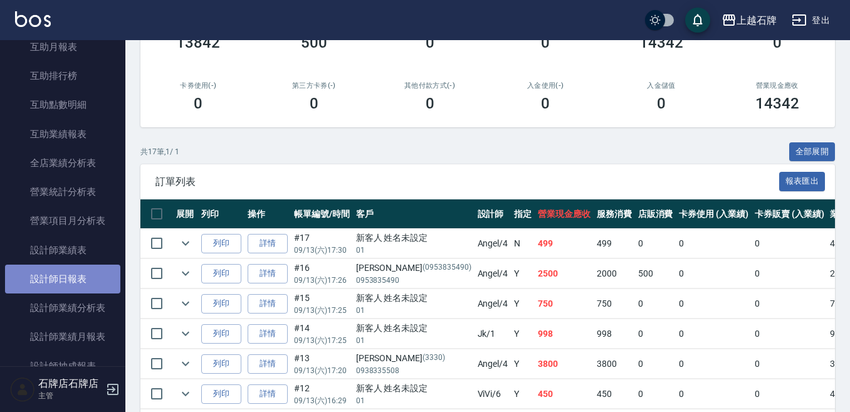
click at [83, 278] on link "設計師日報表" at bounding box center [62, 279] width 115 height 29
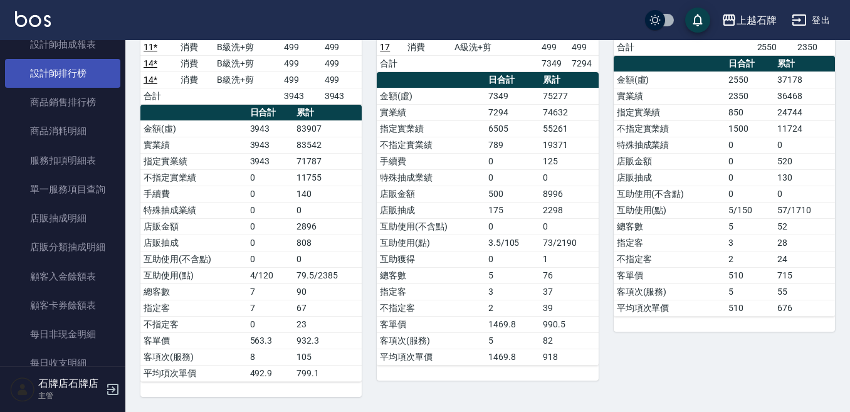
scroll to position [752, 0]
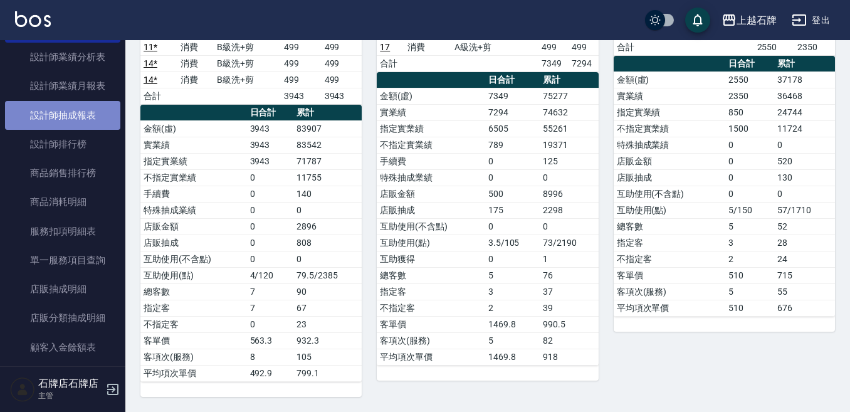
click at [82, 110] on link "設計師抽成報表" at bounding box center [62, 115] width 115 height 29
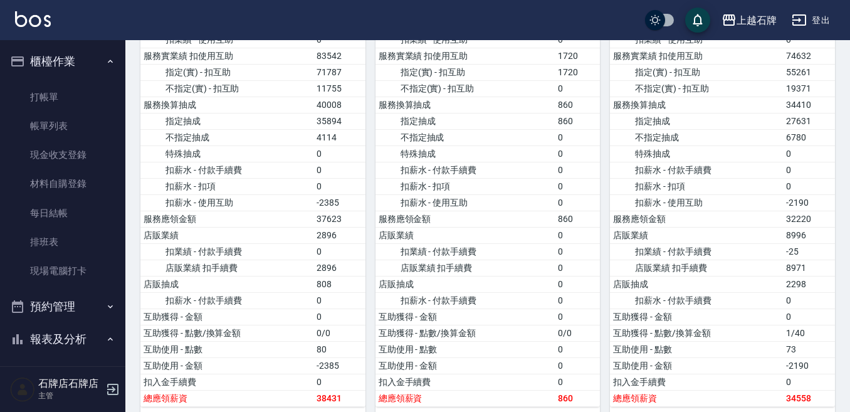
drag, startPoint x: 87, startPoint y: 97, endPoint x: 176, endPoint y: 34, distance: 108.9
click at [88, 97] on link "打帳單" at bounding box center [62, 97] width 115 height 29
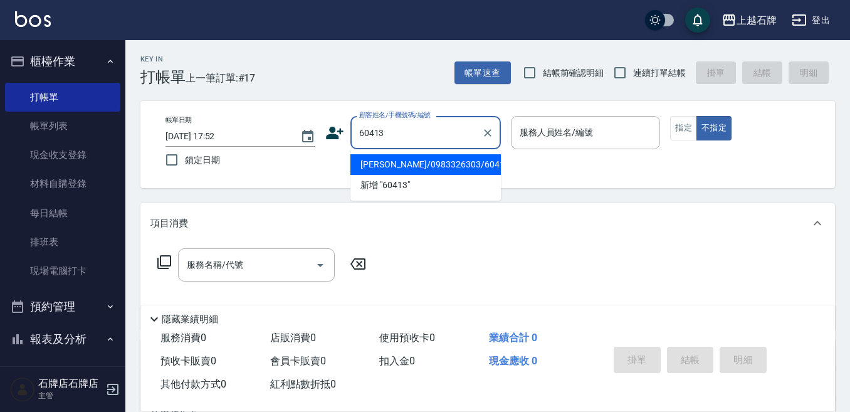
click at [443, 164] on li "黃詠瑩/0983326303/60413" at bounding box center [425, 164] width 150 height 21
type input "黃詠瑩/0983326303/60413"
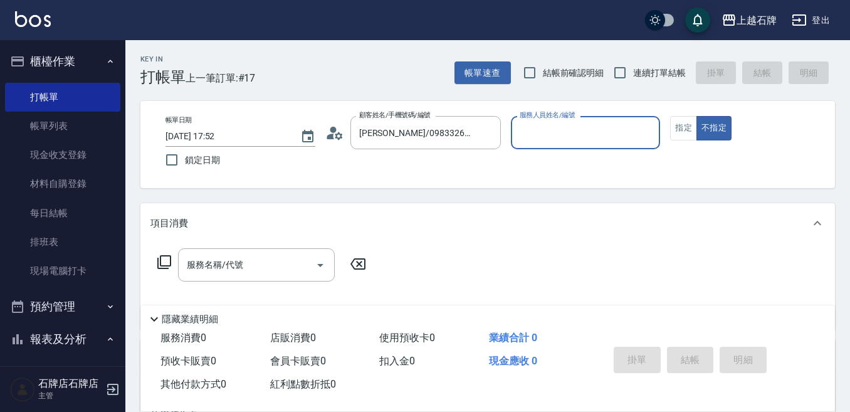
type input "ViVi-6"
click at [165, 265] on icon at bounding box center [164, 262] width 15 height 15
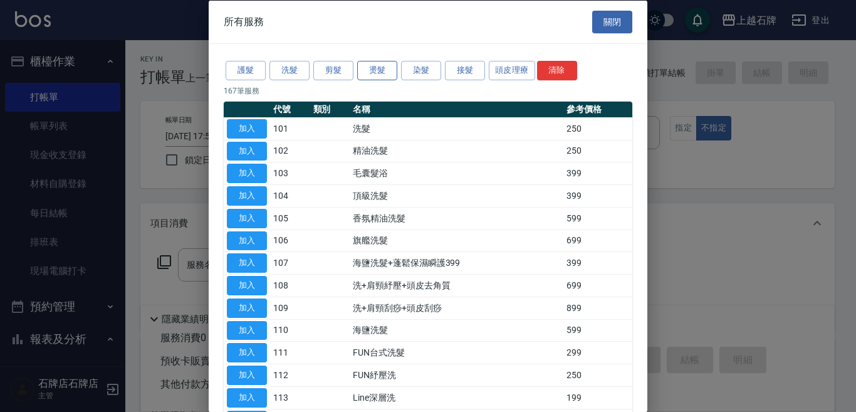
click at [384, 68] on button "燙髮" at bounding box center [377, 70] width 40 height 19
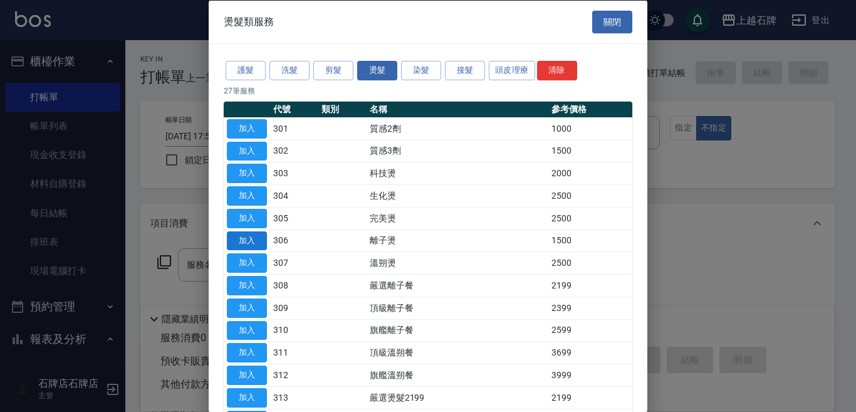
drag, startPoint x: 234, startPoint y: 235, endPoint x: 253, endPoint y: 239, distance: 19.9
click at [235, 235] on button "加入" at bounding box center [247, 240] width 40 height 19
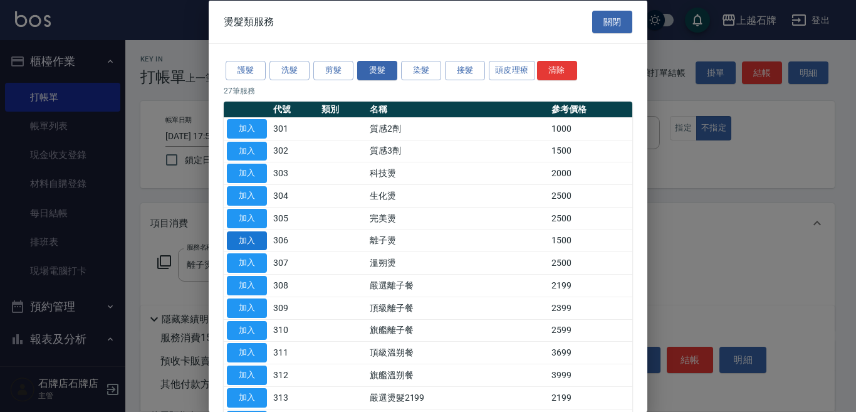
type input "離子燙(306)"
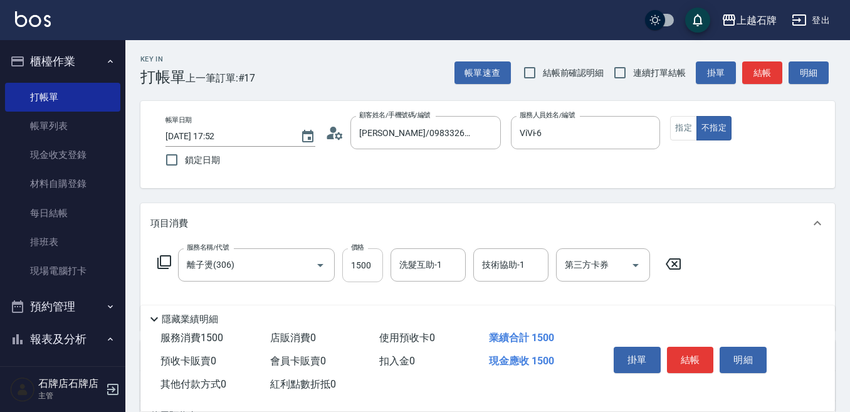
click at [372, 260] on input "1500" at bounding box center [362, 265] width 41 height 34
type input "2650"
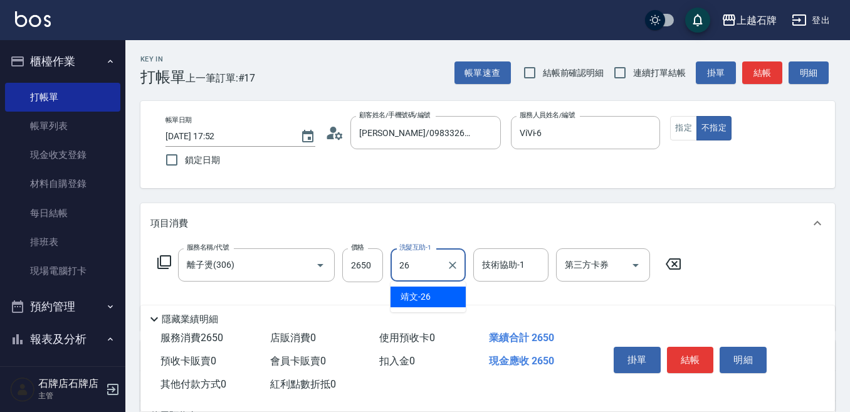
type input "靖文-26"
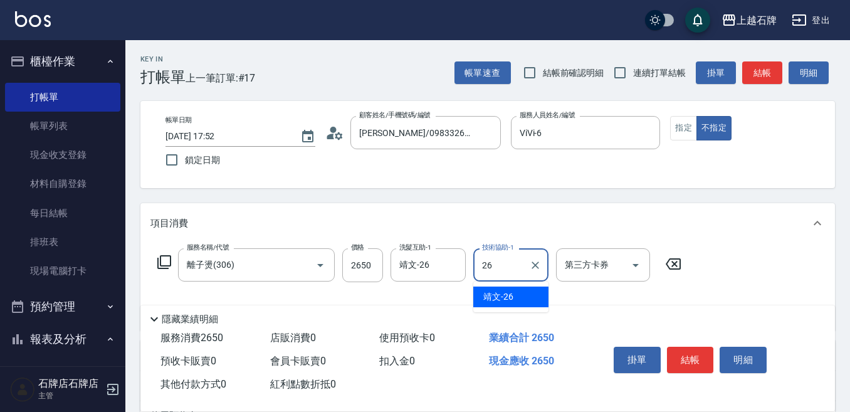
type input "靖文-26"
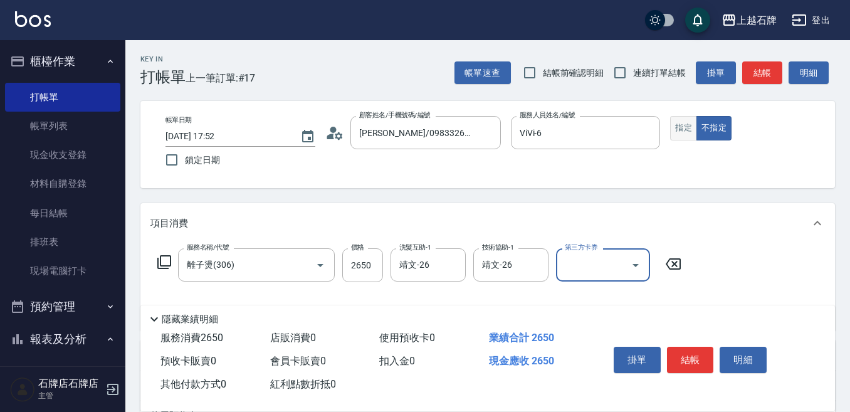
click at [684, 123] on button "指定" at bounding box center [683, 128] width 27 height 24
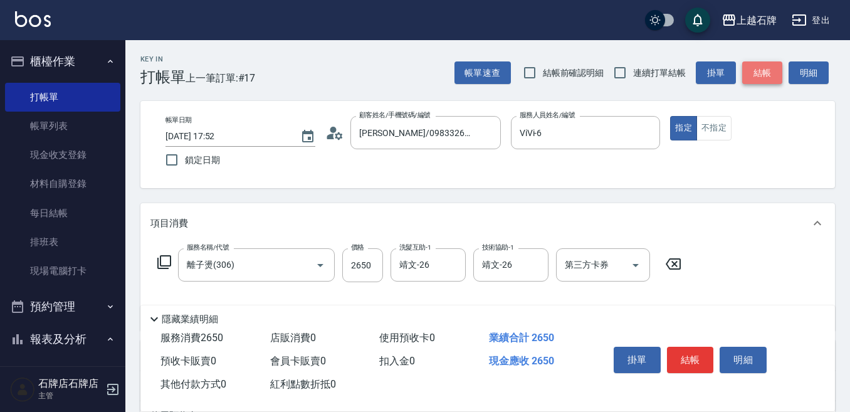
click at [749, 73] on button "結帳" at bounding box center [762, 72] width 40 height 23
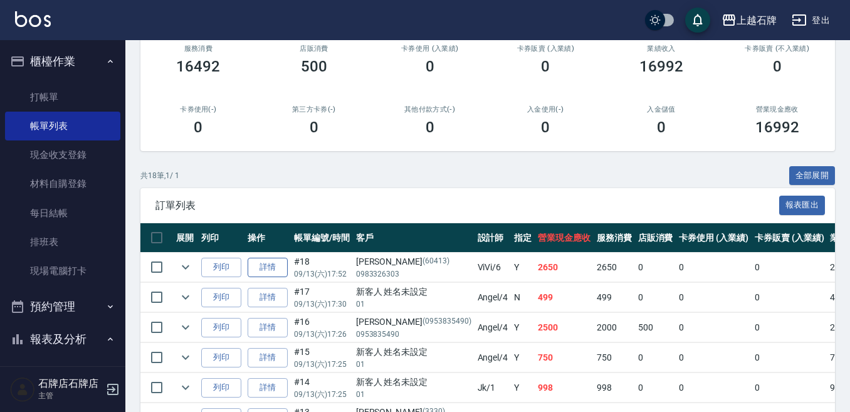
scroll to position [188, 0]
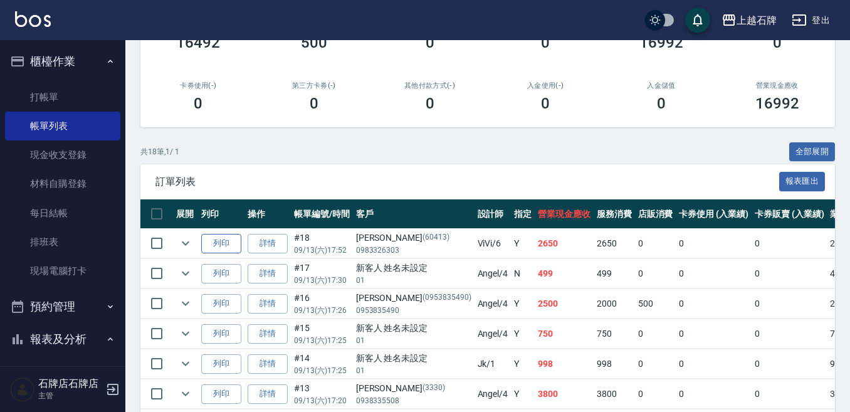
click at [216, 243] on button "列印" at bounding box center [221, 243] width 40 height 19
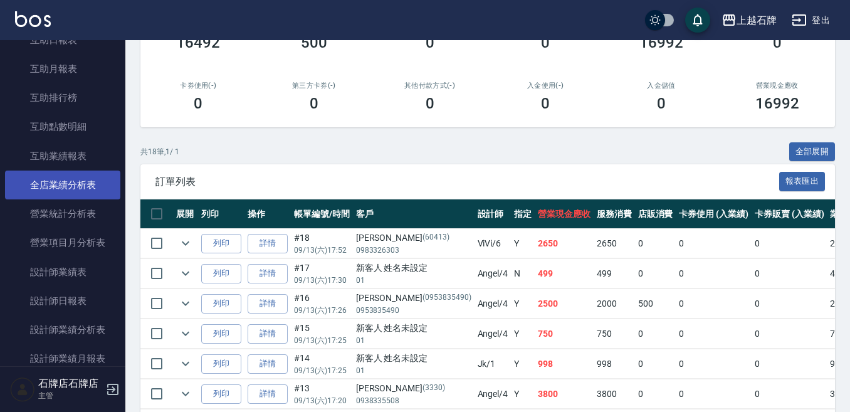
scroll to position [502, 0]
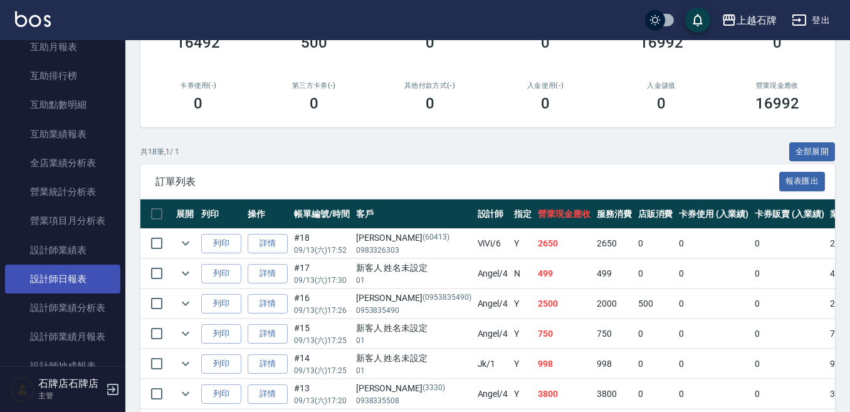
click at [76, 266] on link "設計師日報表" at bounding box center [62, 279] width 115 height 29
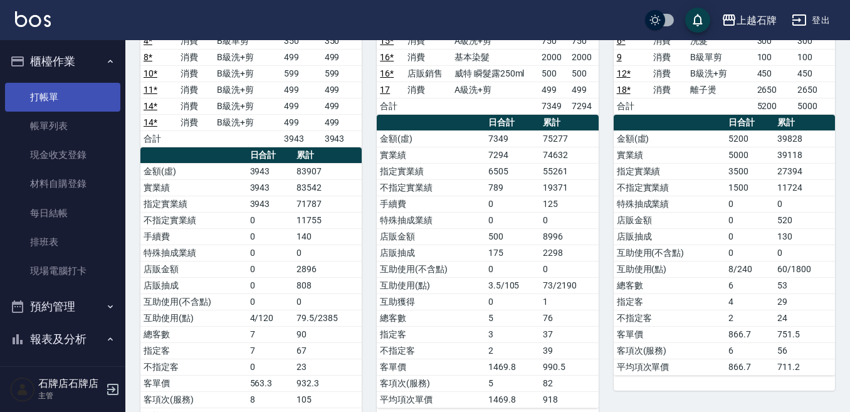
click at [24, 88] on link "打帳單" at bounding box center [62, 97] width 115 height 29
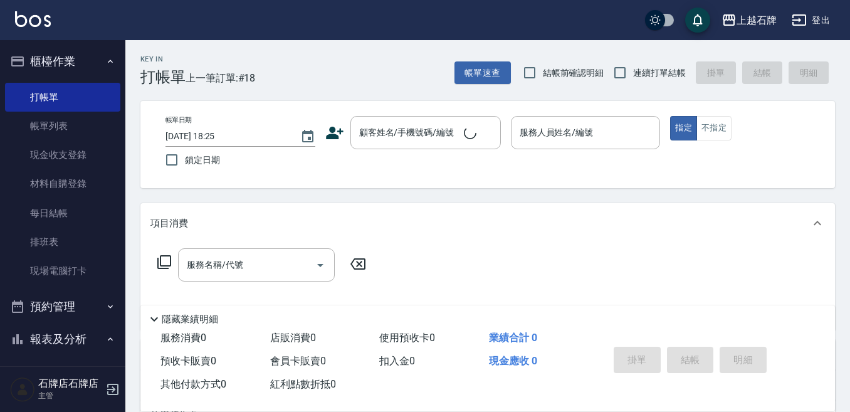
click at [364, 56] on div "Key In 打帳單 上一筆訂單:#18 帳單速查 結帳前確認明細 連續打單結帳 掛單 結帳 明細" at bounding box center [480, 63] width 710 height 46
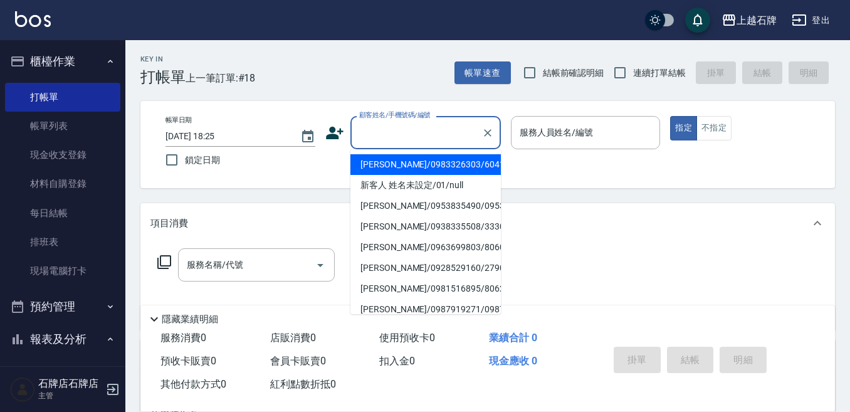
click at [452, 133] on input "顧客姓名/手機號碼/編號" at bounding box center [416, 133] width 120 height 22
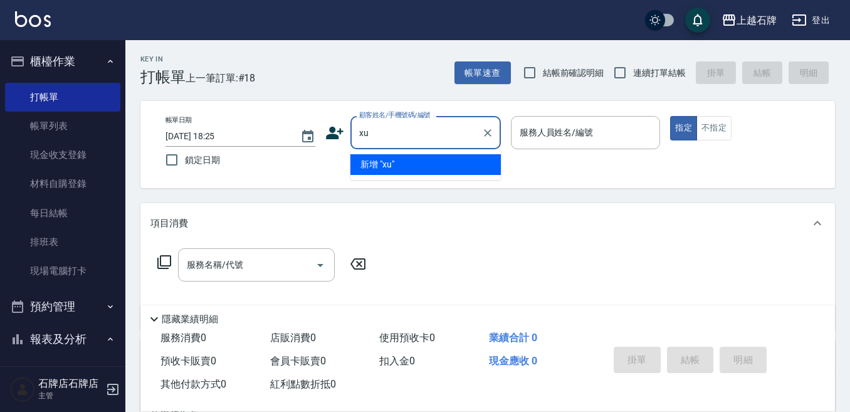
type input "xu4"
click at [490, 130] on icon "Clear" at bounding box center [488, 133] width 8 height 8
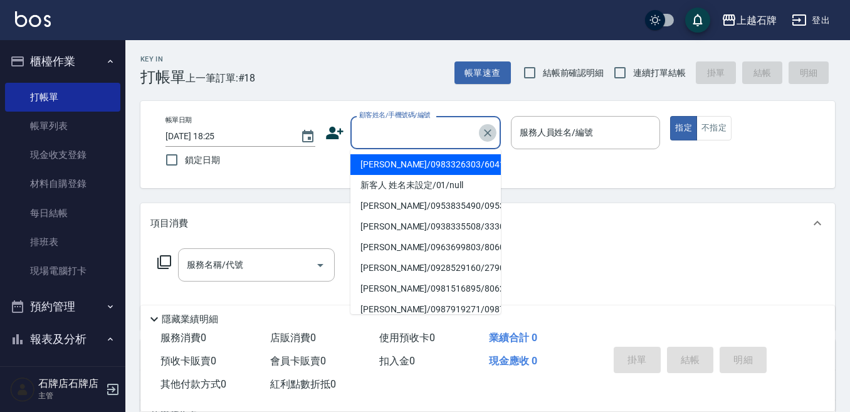
drag, startPoint x: 490, startPoint y: 130, endPoint x: 487, endPoint y: 176, distance: 45.2
click at [487, 172] on body "上越石牌 登出 櫃檯作業 打帳單 帳單列表 現金收支登錄 材料自購登錄 每日結帳 排班表 現場電腦打卡 預約管理 預約管理 單日預約紀錄 單週預約紀錄 報表及…" at bounding box center [425, 305] width 850 height 611
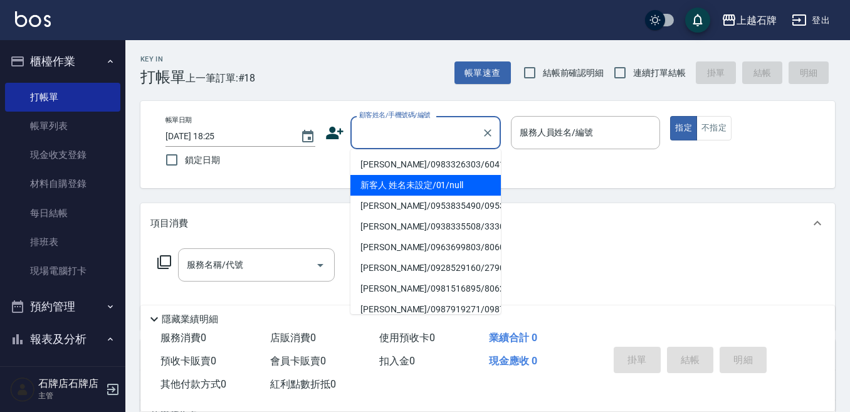
click at [479, 187] on li "新客人 姓名未設定/01/null" at bounding box center [425, 185] width 150 height 21
type input "1"
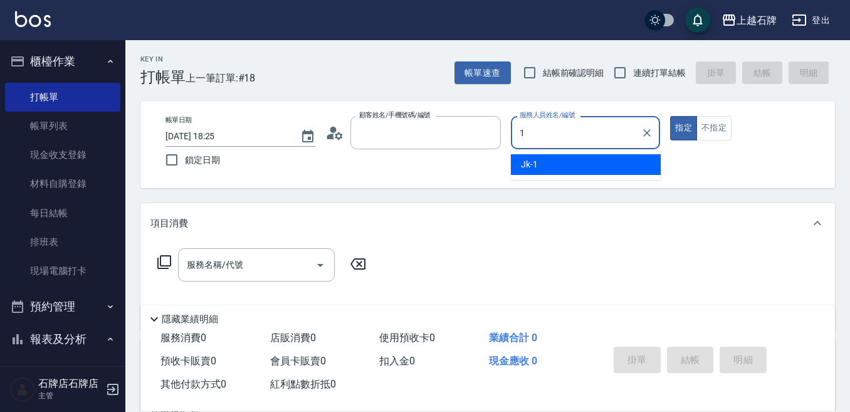
type input "新客人 姓名未設定/01/null"
click at [642, 159] on div "Jk -1" at bounding box center [586, 164] width 150 height 21
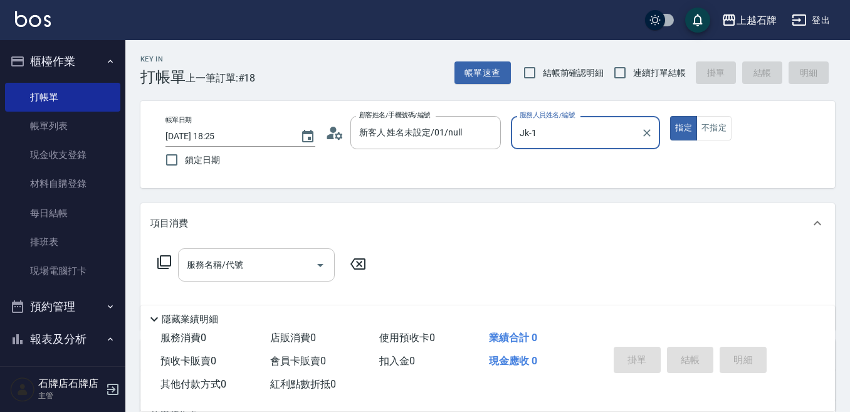
type input "Jk-1"
click at [245, 270] on input "服務名稱/代號" at bounding box center [247, 265] width 127 height 22
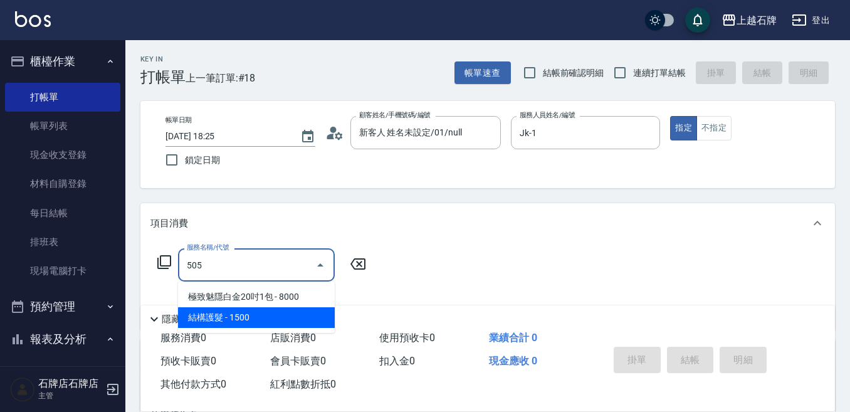
click at [270, 313] on span "結構護髮 - 1500" at bounding box center [256, 317] width 157 height 21
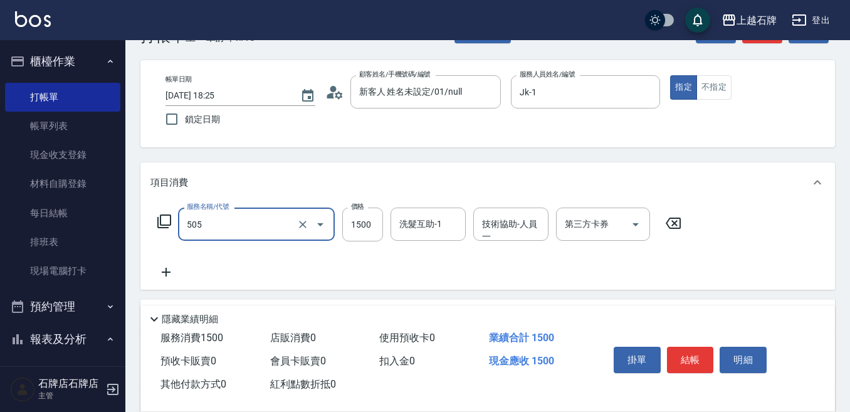
scroll to position [63, 0]
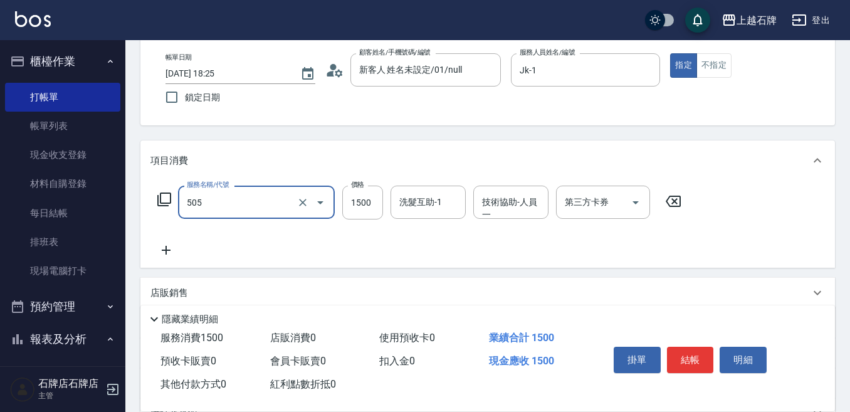
type input "結構護髮(505)"
click at [168, 247] on icon at bounding box center [165, 250] width 31 height 15
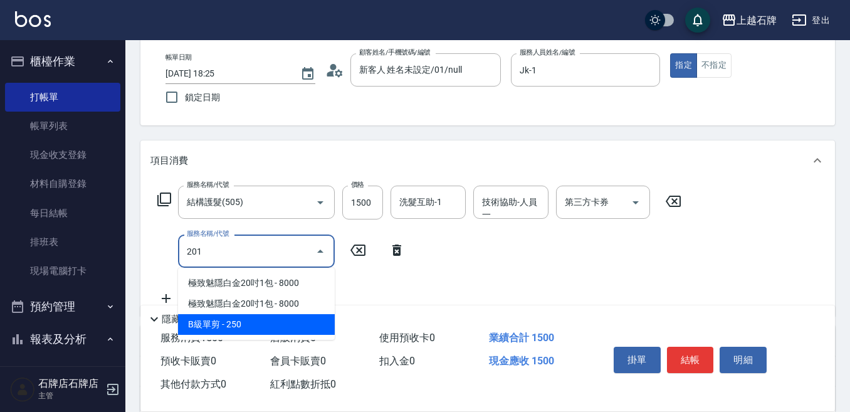
click at [259, 320] on span "B級單剪 - 250" at bounding box center [256, 324] width 157 height 21
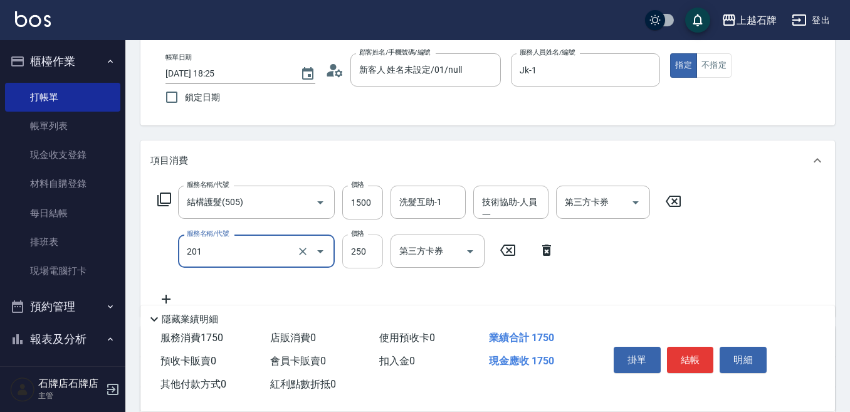
type input "B級單剪(201)"
click at [376, 254] on input "250" at bounding box center [362, 251] width 41 height 34
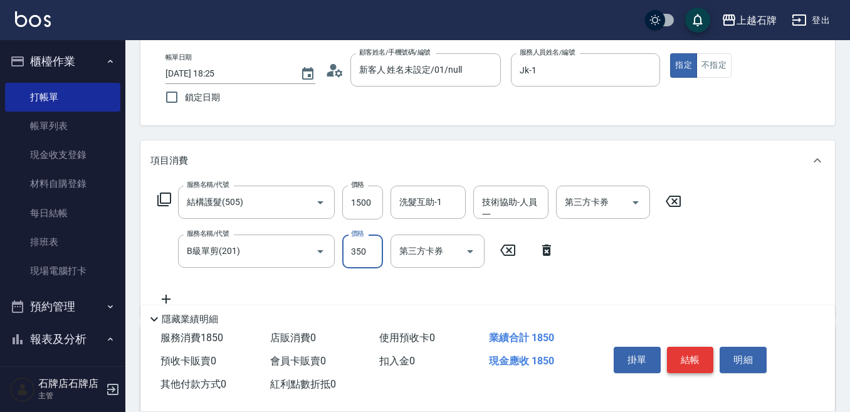
type input "350"
click at [693, 347] on button "結帳" at bounding box center [690, 360] width 47 height 26
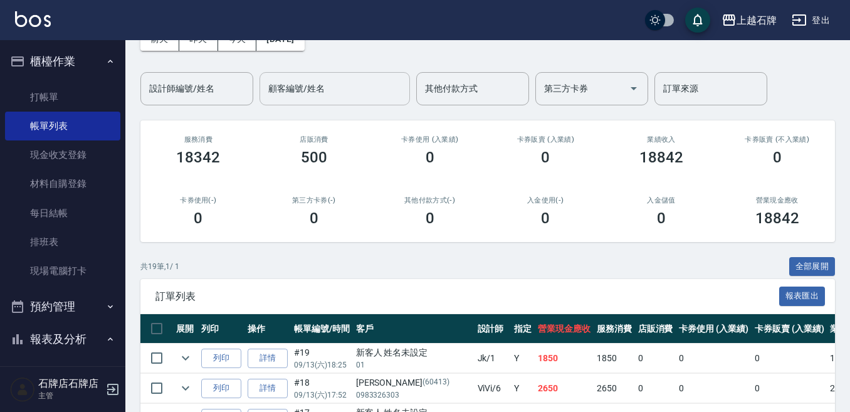
scroll to position [313, 0]
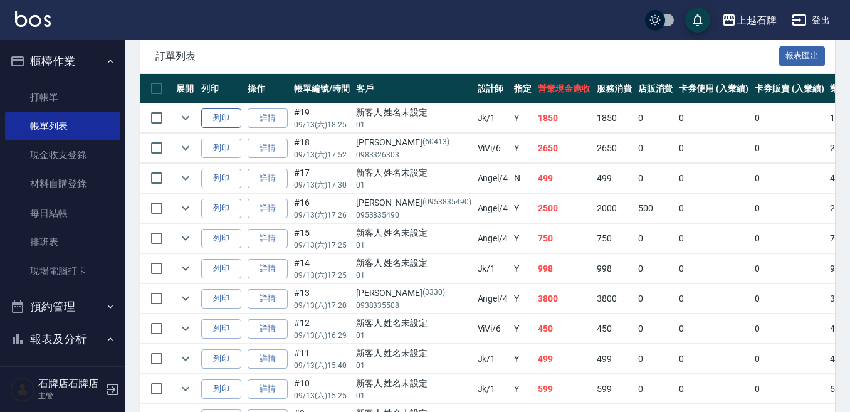
click at [206, 118] on button "列印" at bounding box center [221, 117] width 40 height 19
click at [83, 89] on link "打帳單" at bounding box center [62, 97] width 115 height 29
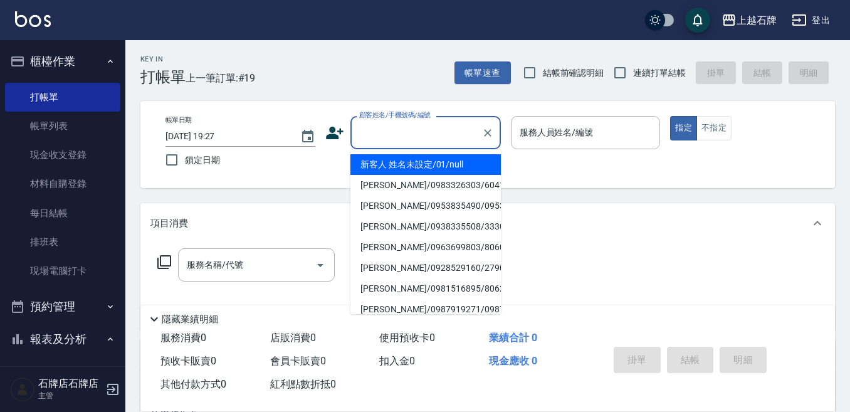
click at [399, 133] on input "顧客姓名/手機號碼/編號" at bounding box center [416, 133] width 120 height 22
type input "t"
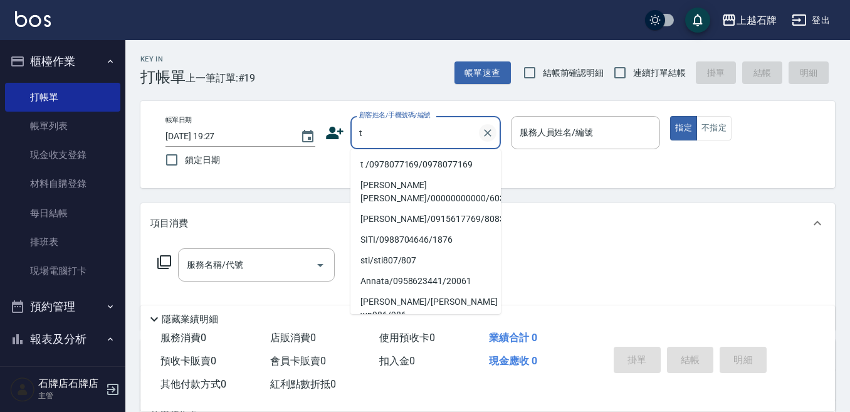
click at [490, 133] on icon "Clear" at bounding box center [487, 133] width 13 height 13
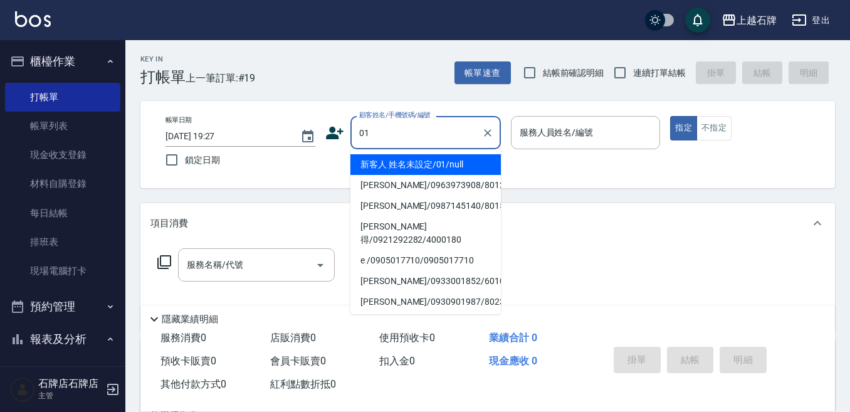
click at [441, 165] on li "新客人 姓名未設定/01/null" at bounding box center [425, 164] width 150 height 21
type input "新客人 姓名未設定/01/null"
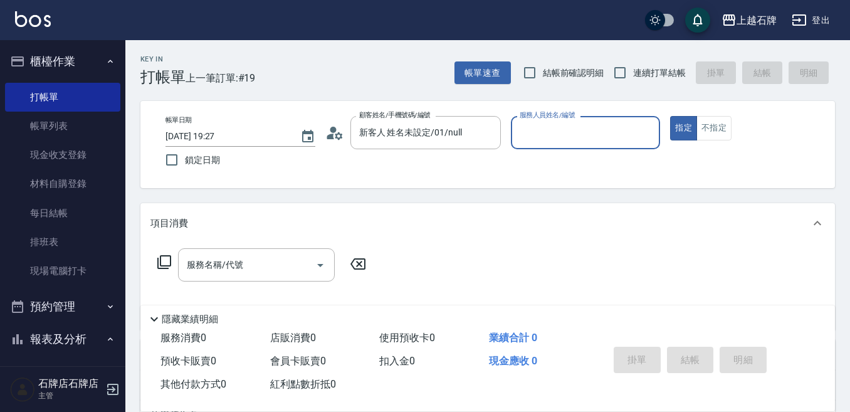
click at [579, 136] on input "服務人員姓名/編號" at bounding box center [586, 133] width 139 height 22
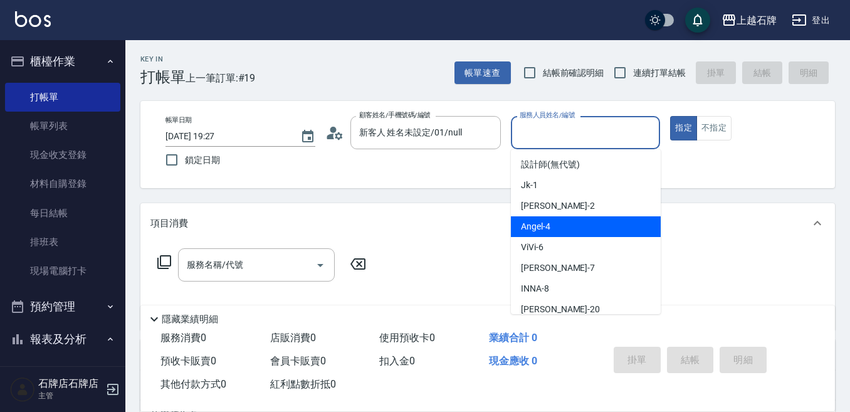
click at [597, 228] on div "Angel -4" at bounding box center [586, 226] width 150 height 21
type input "Angel-4"
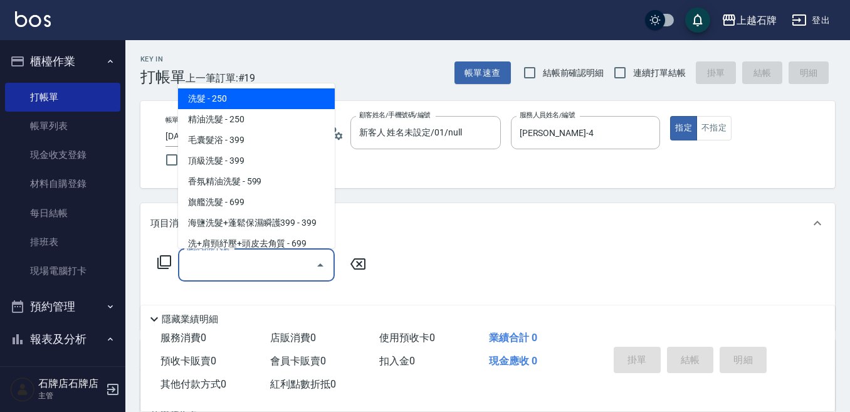
click at [254, 271] on input "服務名稱/代號" at bounding box center [247, 265] width 127 height 22
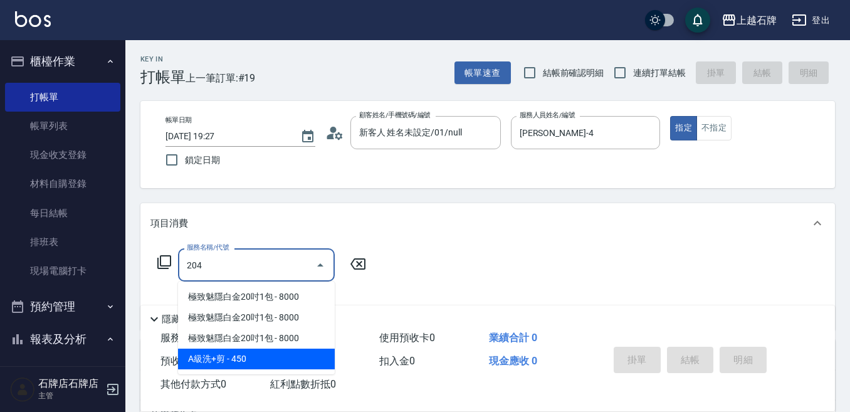
click at [274, 356] on span "A級洗+剪 - 450" at bounding box center [256, 359] width 157 height 21
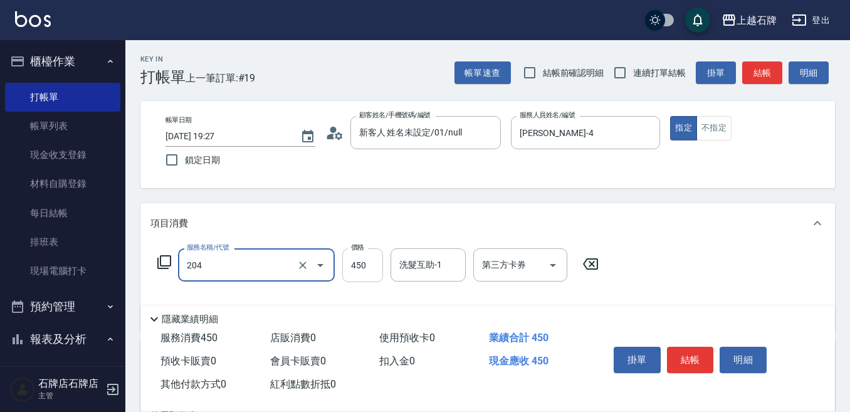
type input "A級洗+剪(204)"
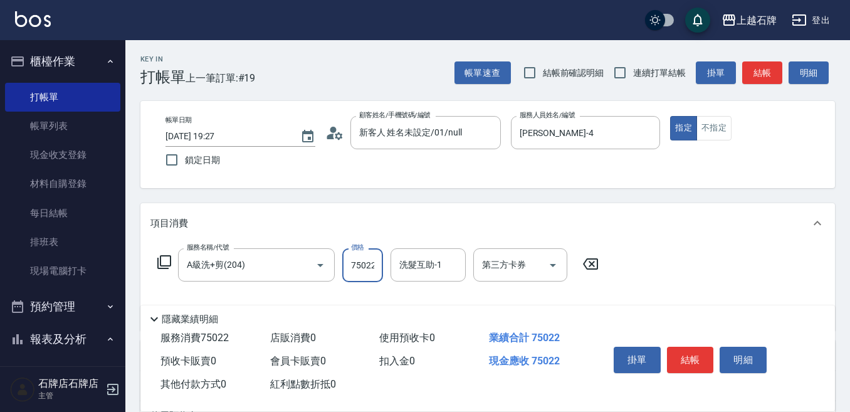
scroll to position [0, 1]
click at [365, 266] on input "75022" at bounding box center [362, 265] width 41 height 34
click at [365, 265] on input "75022" at bounding box center [362, 265] width 41 height 34
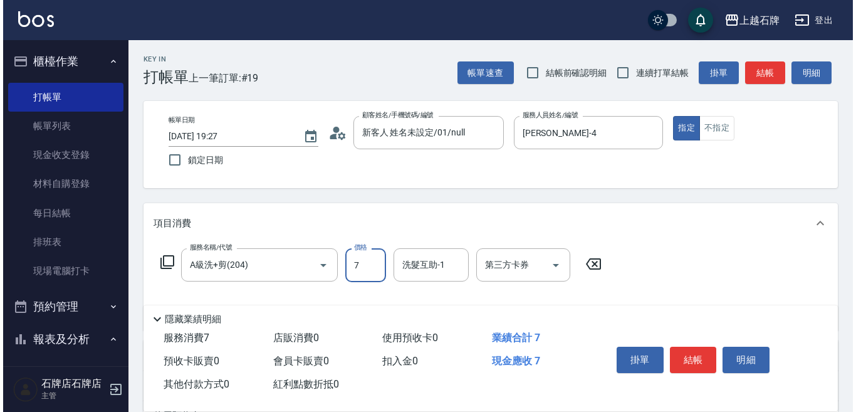
scroll to position [0, 0]
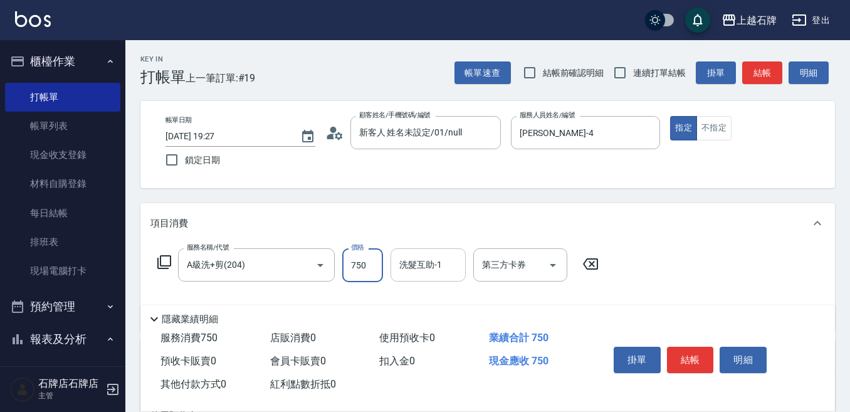
type input "750"
click at [426, 267] on input "洗髮互助-1" at bounding box center [428, 265] width 64 height 22
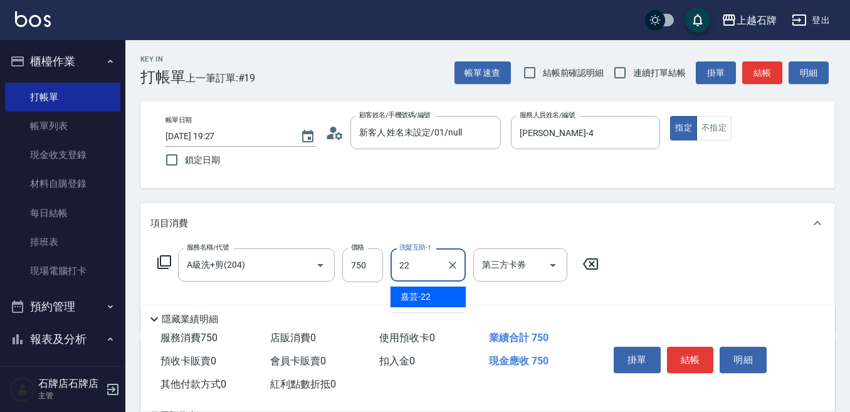
click at [438, 291] on div "嘉芸 -22" at bounding box center [428, 296] width 75 height 21
type input "嘉芸-22"
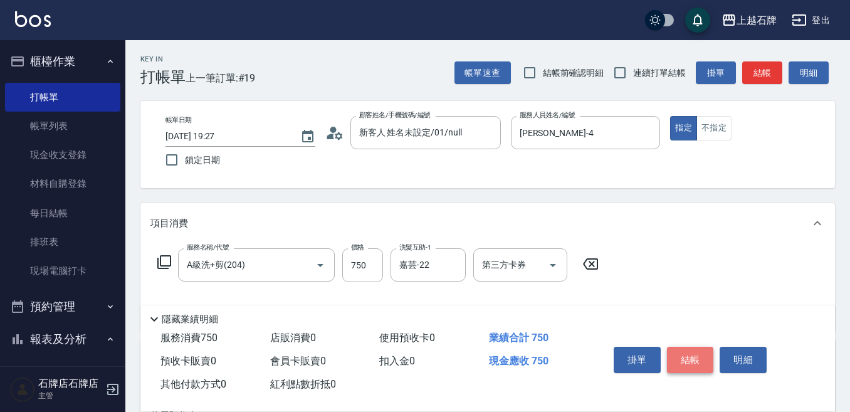
click at [695, 348] on button "結帳" at bounding box center [690, 360] width 47 height 26
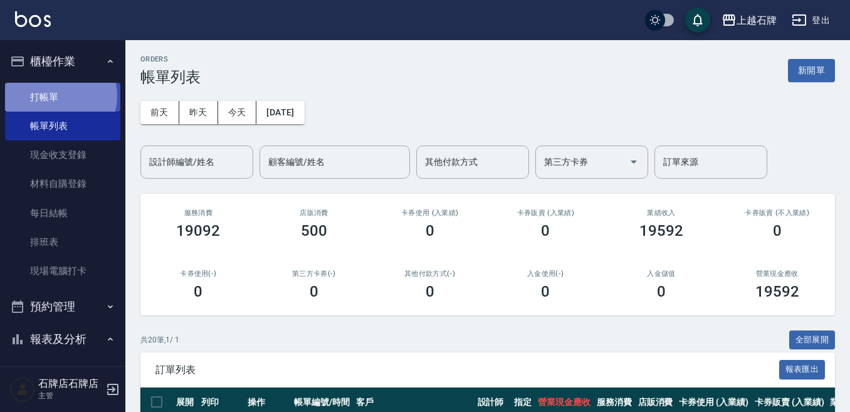
click at [56, 95] on link "打帳單" at bounding box center [62, 97] width 115 height 29
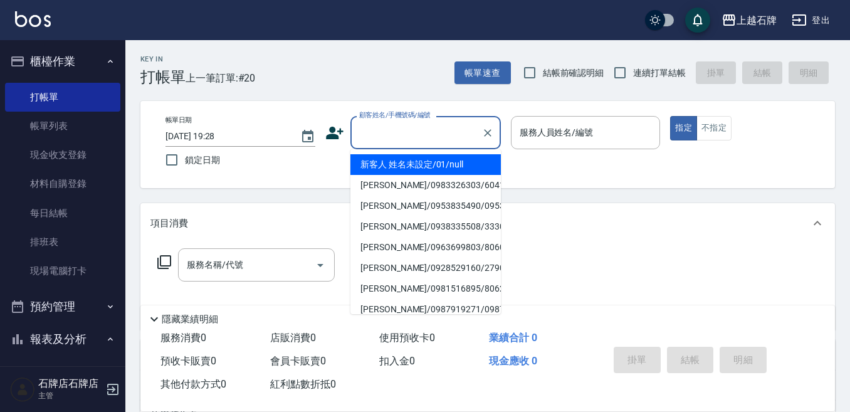
click at [413, 137] on input "顧客姓名/手機號碼/編號" at bounding box center [416, 133] width 120 height 22
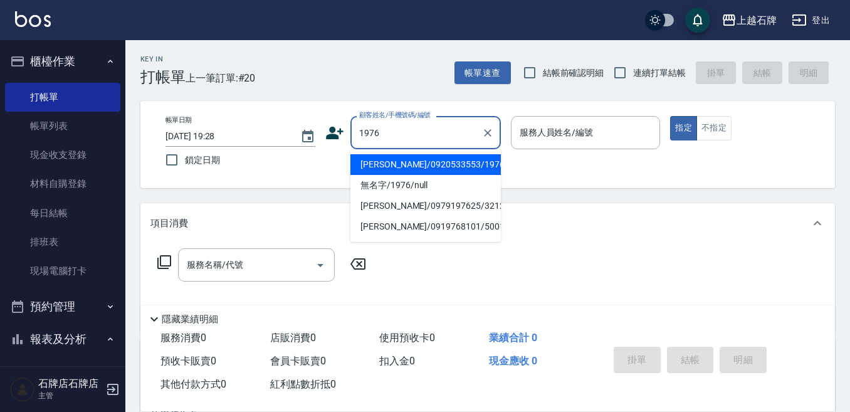
click at [385, 145] on div "1976 顧客姓名/手機號碼/編號" at bounding box center [425, 132] width 150 height 33
click at [385, 144] on div "1976 顧客姓名/手機號碼/編號" at bounding box center [425, 132] width 150 height 33
click at [385, 144] on input "1976" at bounding box center [416, 133] width 120 height 22
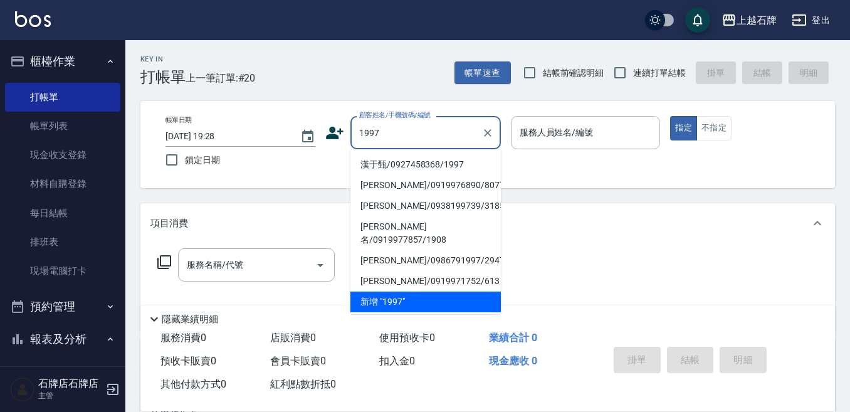
click at [381, 135] on input "1997" at bounding box center [416, 133] width 120 height 22
click at [382, 135] on input "1997" at bounding box center [416, 133] width 120 height 22
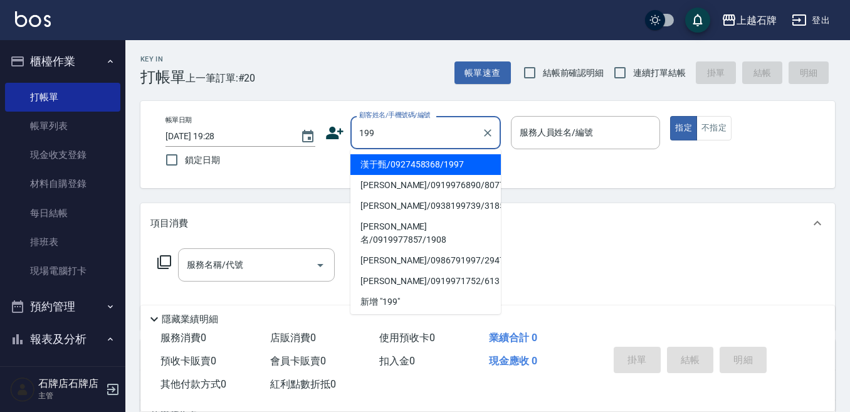
type input "1996"
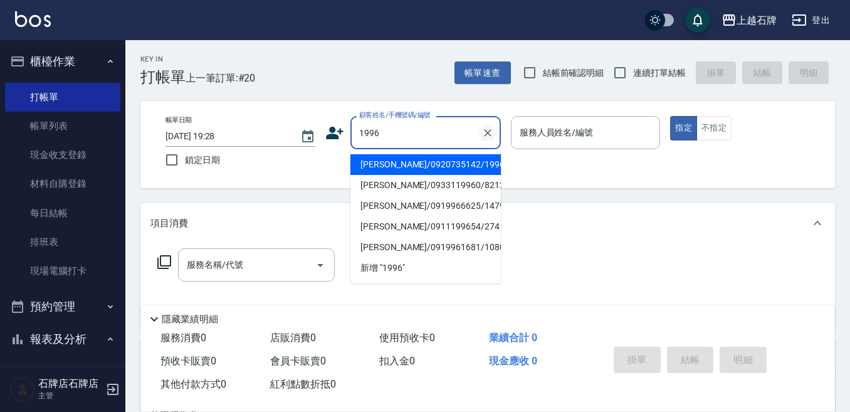
click at [491, 130] on icon "Clear" at bounding box center [487, 133] width 13 height 13
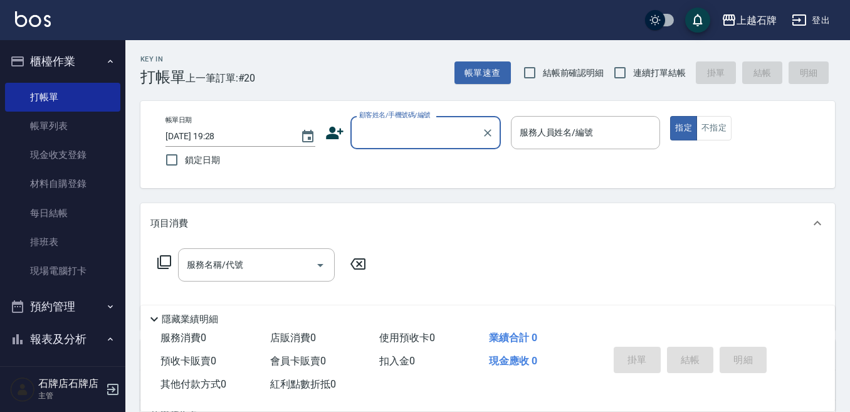
click at [416, 128] on input "顧客姓名/手機號碼/編號" at bounding box center [416, 133] width 120 height 22
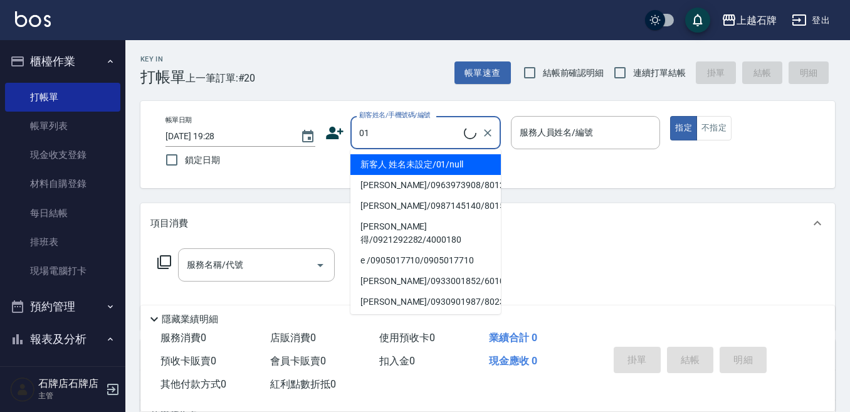
drag, startPoint x: 406, startPoint y: 164, endPoint x: 550, endPoint y: 135, distance: 147.7
click at [407, 163] on li "新客人 姓名未設定/01/null" at bounding box center [425, 164] width 150 height 21
type input "新客人 姓名未設定/01/null"
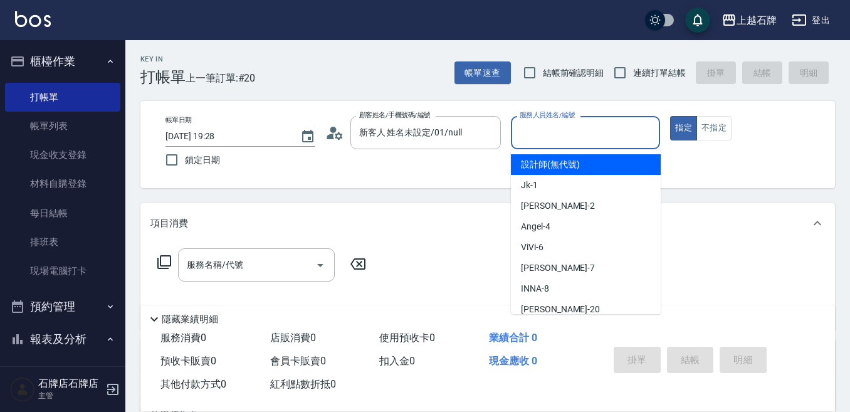
click at [564, 129] on input "服務人員姓名/編號" at bounding box center [586, 133] width 139 height 22
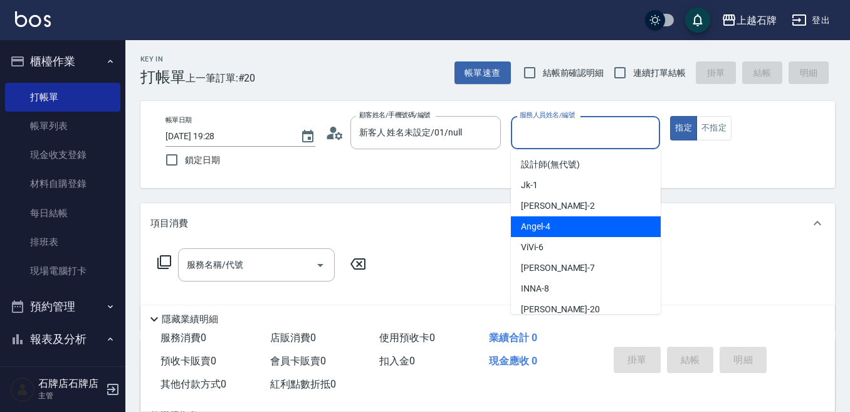
click at [588, 226] on div "Angel -4" at bounding box center [586, 226] width 150 height 21
type input "Angel-4"
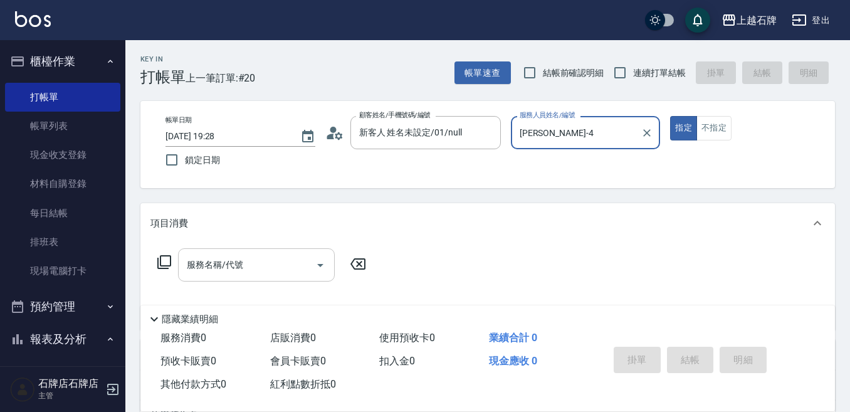
click at [286, 268] on input "服務名稱/代號" at bounding box center [247, 265] width 127 height 22
click at [166, 262] on icon at bounding box center [164, 262] width 15 height 15
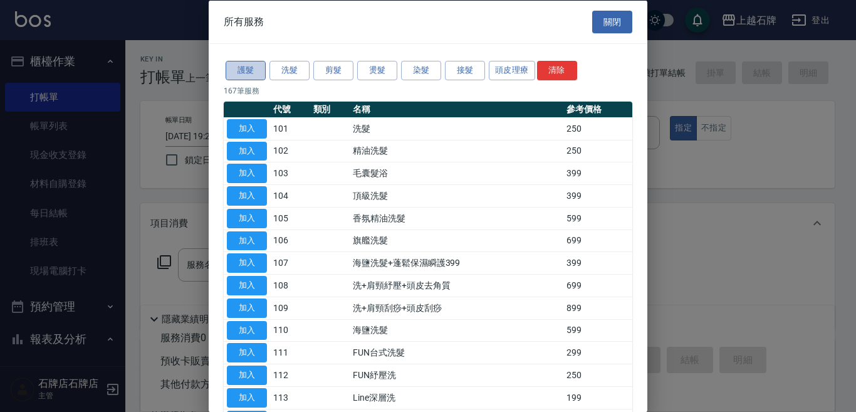
click at [243, 67] on button "護髮" at bounding box center [246, 70] width 40 height 19
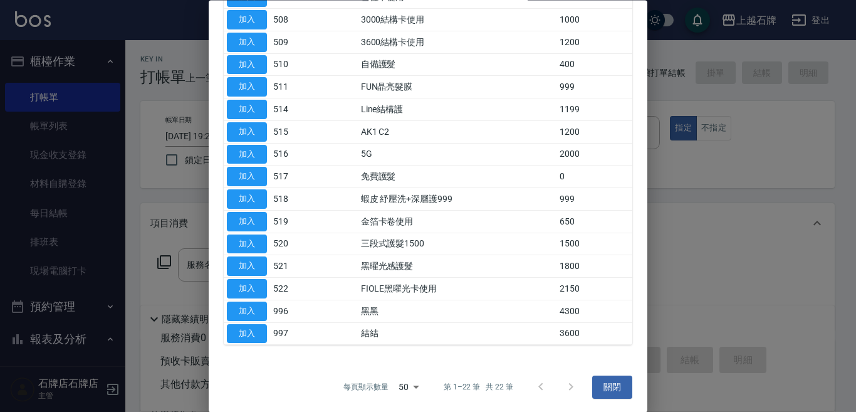
scroll to position [267, 0]
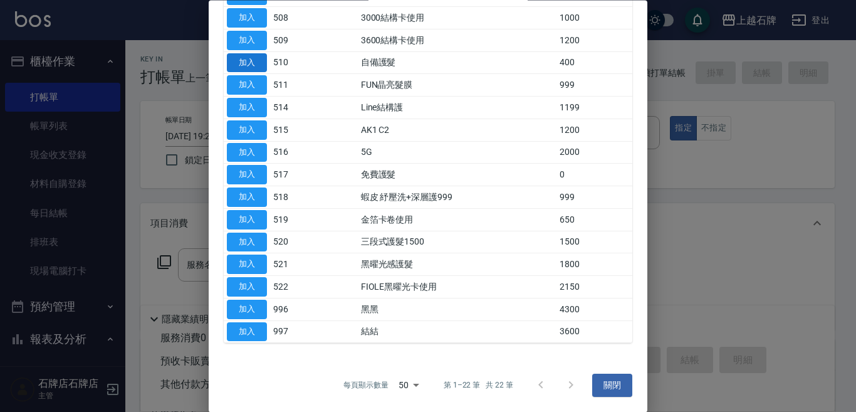
click at [248, 64] on button "加入" at bounding box center [247, 62] width 40 height 19
type input "自備護髮(510)"
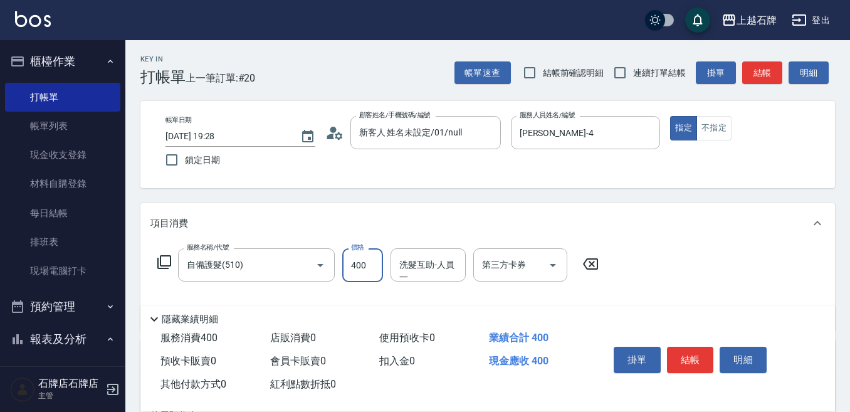
click at [365, 275] on input "400" at bounding box center [362, 265] width 41 height 34
type input "450"
click at [685, 352] on button "結帳" at bounding box center [690, 360] width 47 height 26
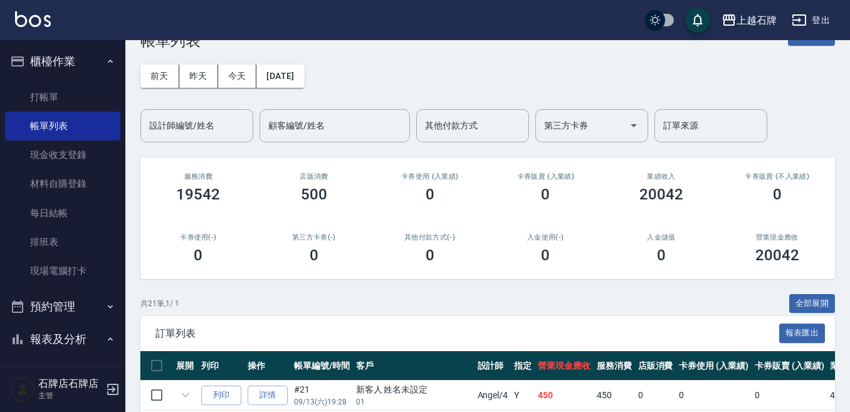
scroll to position [188, 0]
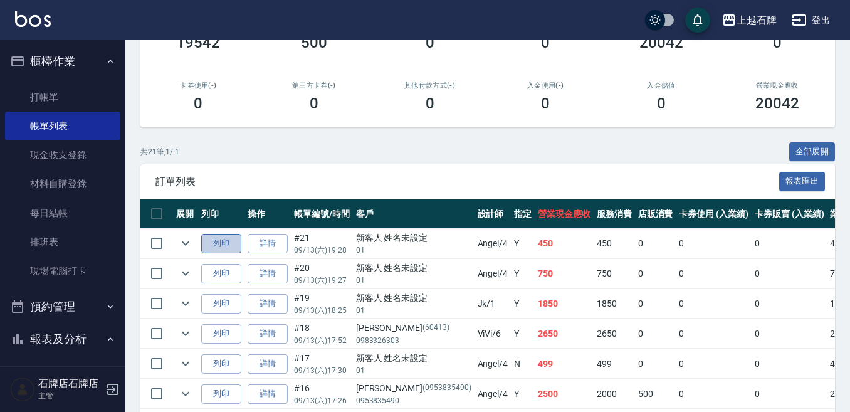
click at [218, 242] on button "列印" at bounding box center [221, 243] width 40 height 19
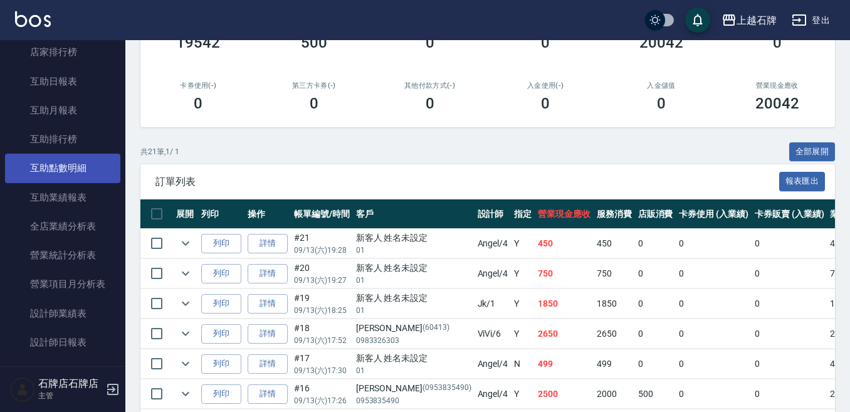
scroll to position [502, 0]
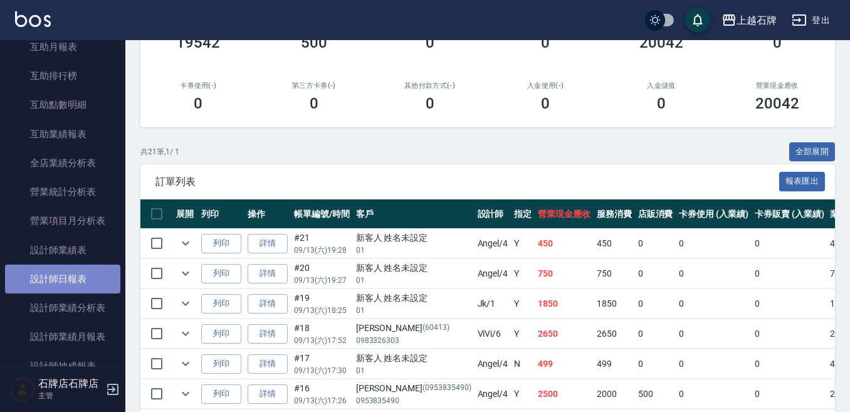
click at [66, 276] on link "設計師日報表" at bounding box center [62, 279] width 115 height 29
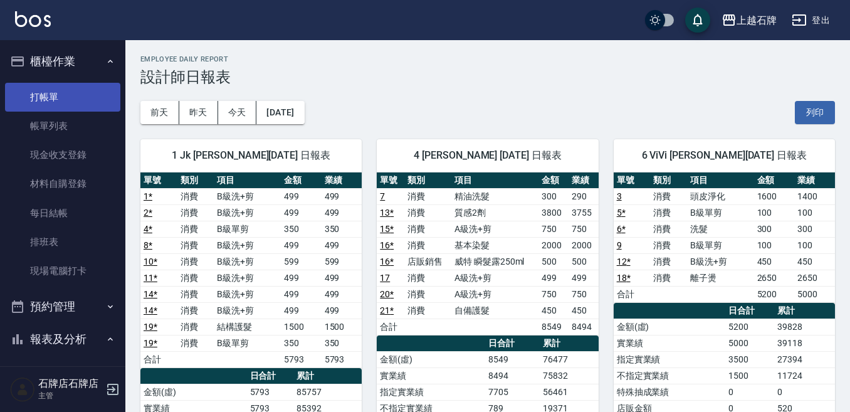
click at [66, 83] on link "打帳單" at bounding box center [62, 97] width 115 height 29
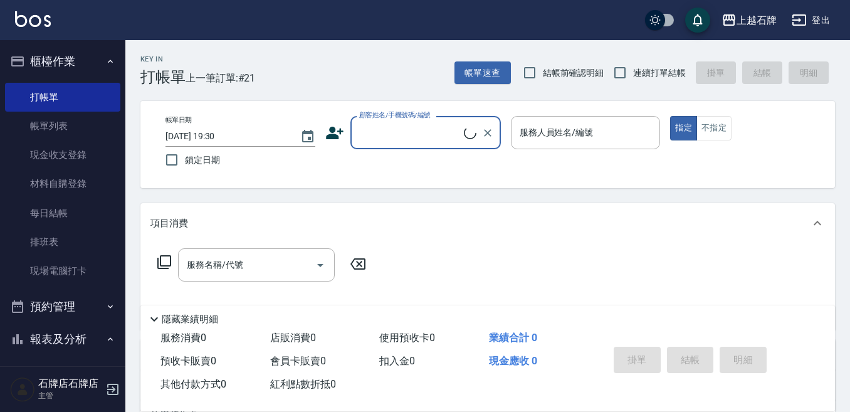
click at [429, 140] on div "顧客姓名/手機號碼/編號" at bounding box center [425, 132] width 150 height 33
click at [554, 117] on div "服務人員姓名/編號" at bounding box center [586, 132] width 150 height 33
type input "0916448585"
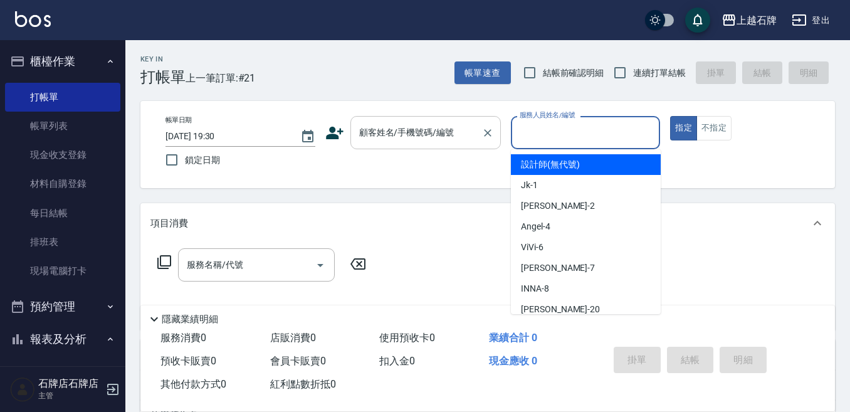
click at [476, 125] on div "顧客姓名/手機號碼/編號" at bounding box center [425, 132] width 150 height 33
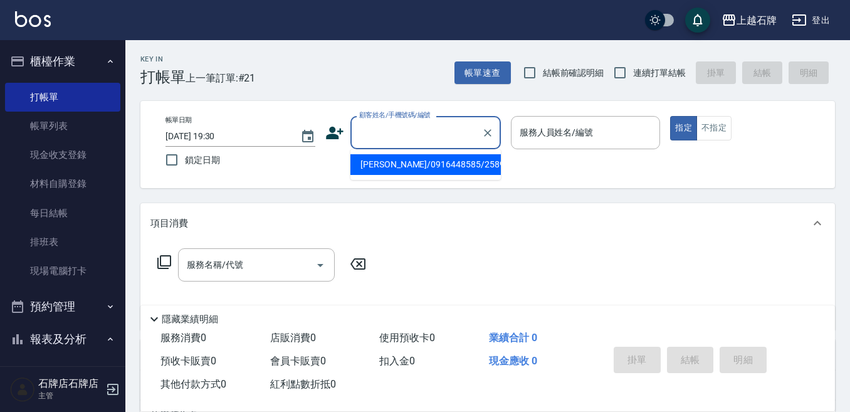
click at [454, 167] on li "莊秀媛/0916448585/2589" at bounding box center [425, 164] width 150 height 21
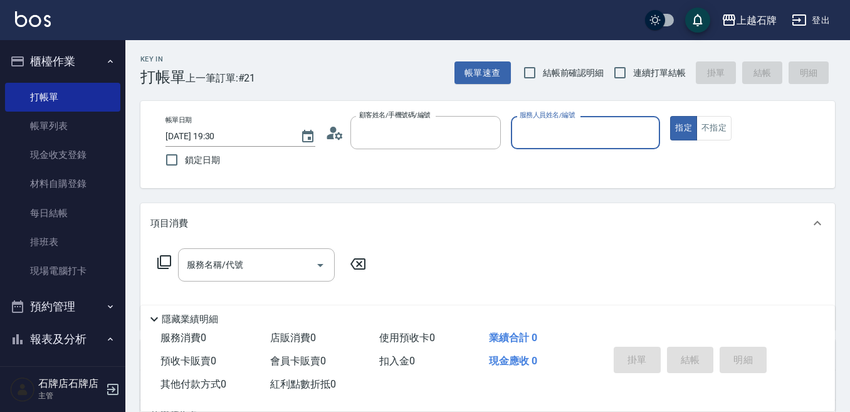
type input "莊秀媛/0916448585/2589"
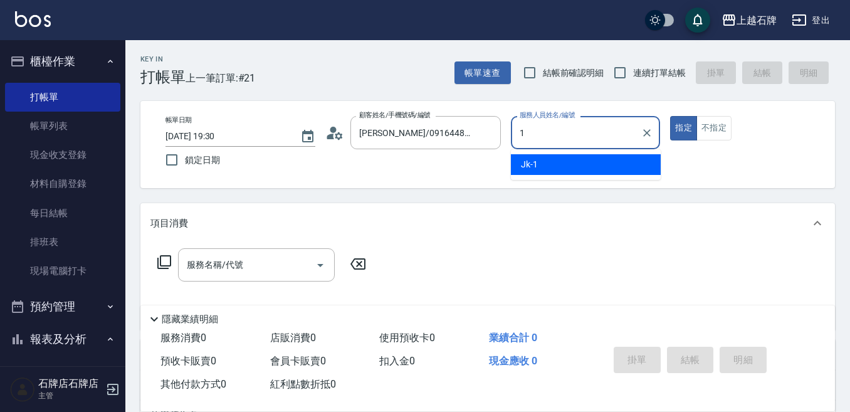
click at [573, 170] on div "Jk -1" at bounding box center [586, 164] width 150 height 21
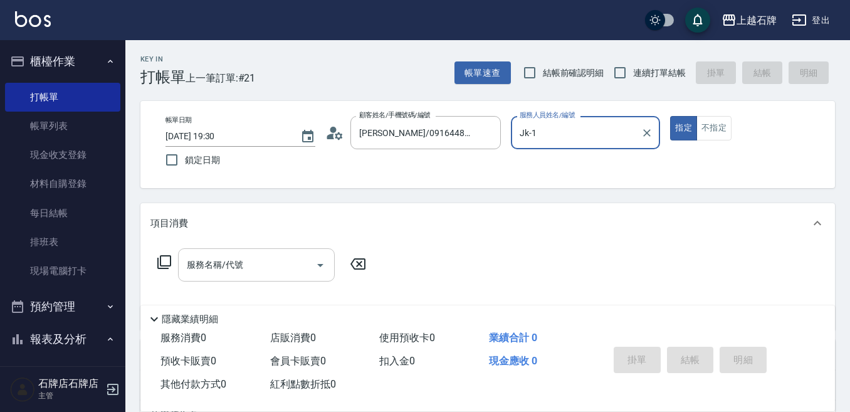
type input "Jk-1"
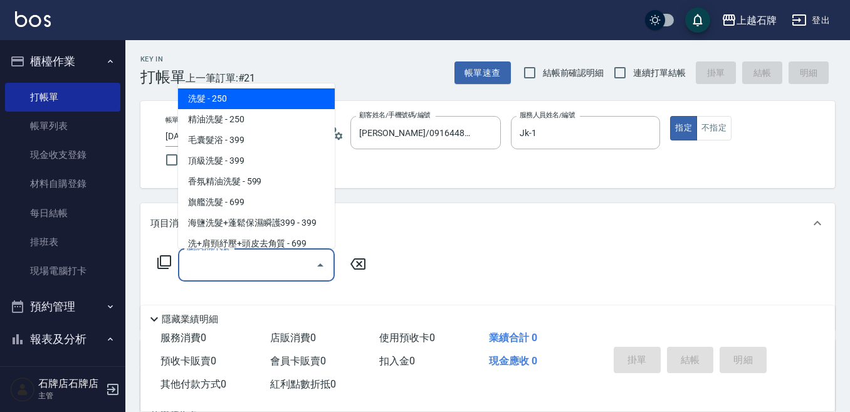
click at [277, 260] on input "服務名稱/代號" at bounding box center [247, 265] width 127 height 22
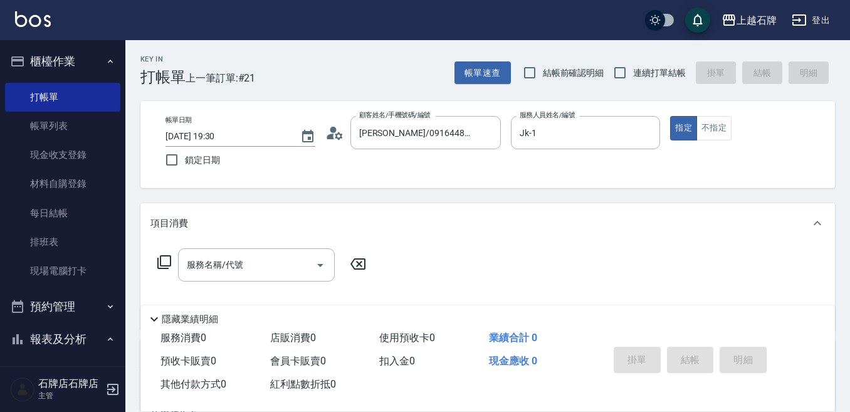
click at [347, 192] on div "Key In 打帳單 上一筆訂單:#21 帳單速查 結帳前確認明細 連續打單結帳 掛單 結帳 明細 帳單日期 2025/09/13 19:30 鎖定日期 顧客…" at bounding box center [487, 325] width 725 height 570
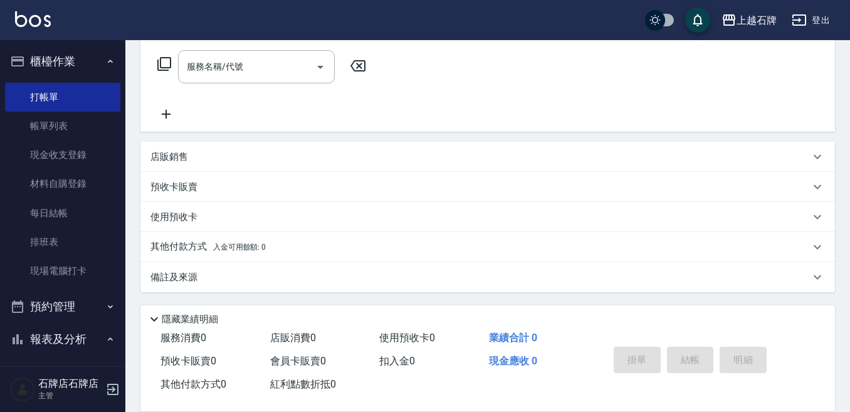
scroll to position [199, 0]
click at [236, 189] on div "預收卡販賣" at bounding box center [479, 186] width 659 height 13
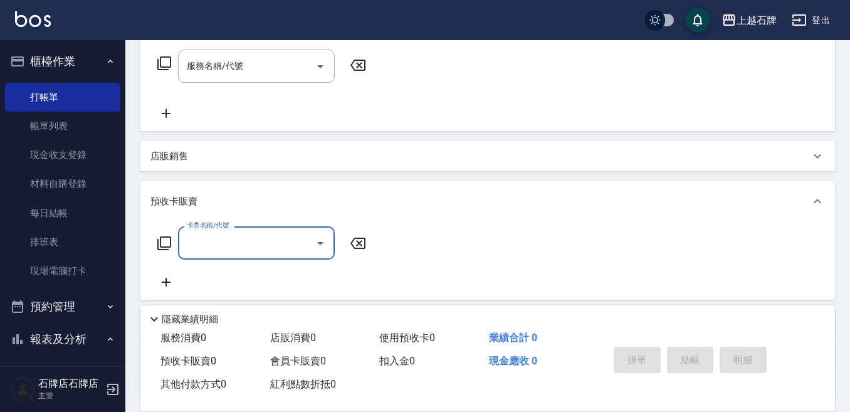
scroll to position [0, 0]
click at [218, 231] on div "卡券名稱/代號 卡券名稱/代號" at bounding box center [256, 242] width 157 height 33
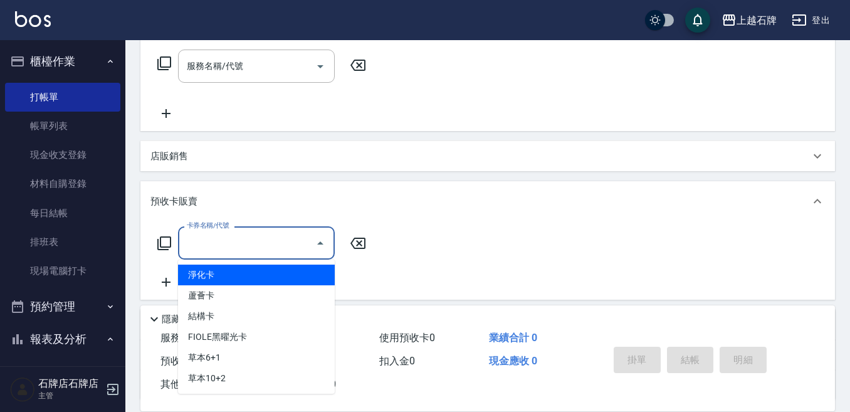
click at [224, 246] on input "卡券名稱/代號" at bounding box center [247, 243] width 127 height 22
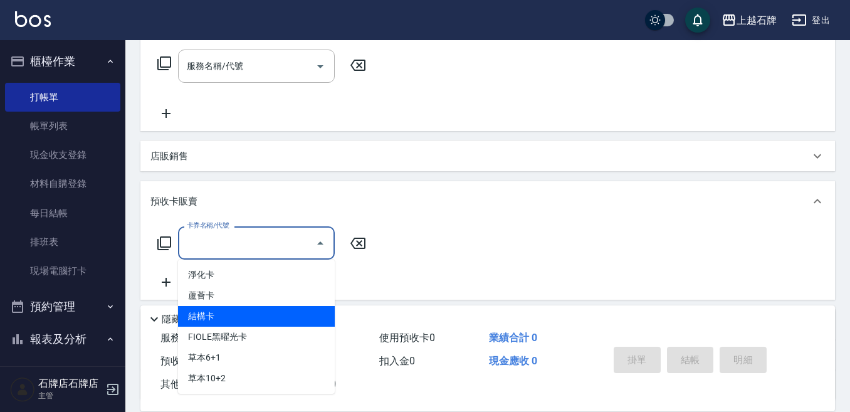
click at [268, 323] on span "結構卡" at bounding box center [256, 316] width 157 height 21
type input "結構卡(3)"
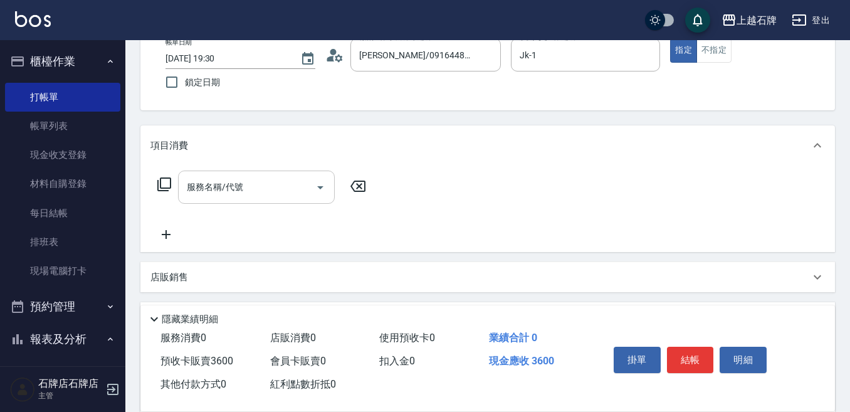
scroll to position [57, 0]
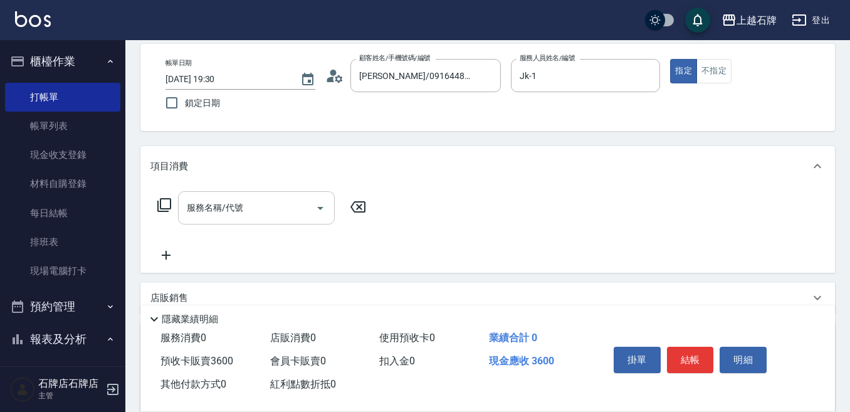
click at [226, 199] on div "服務名稱/代號 服務名稱/代號" at bounding box center [256, 207] width 157 height 33
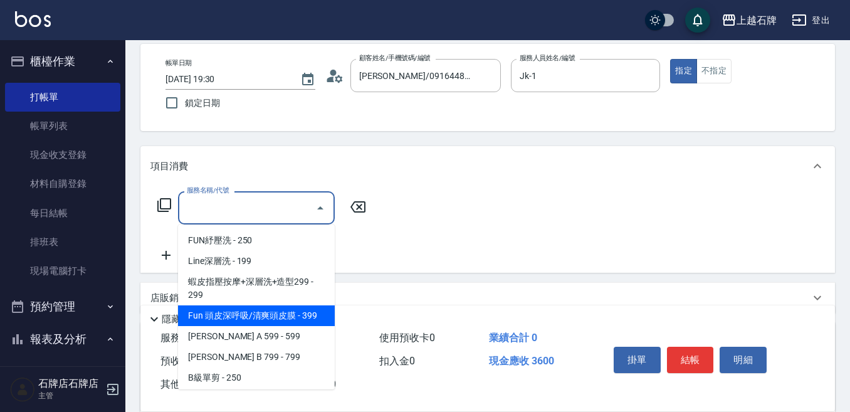
scroll to position [251, 0]
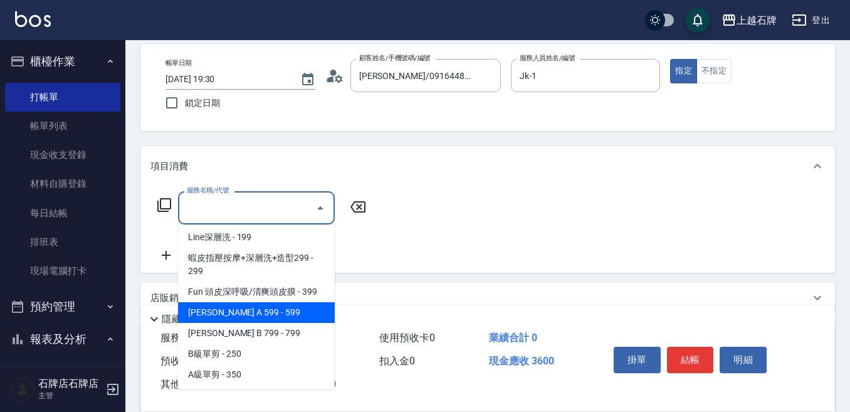
click at [300, 315] on span "沐宥 A 599 - 599" at bounding box center [256, 312] width 157 height 21
type input "沐宥 A 599(118)"
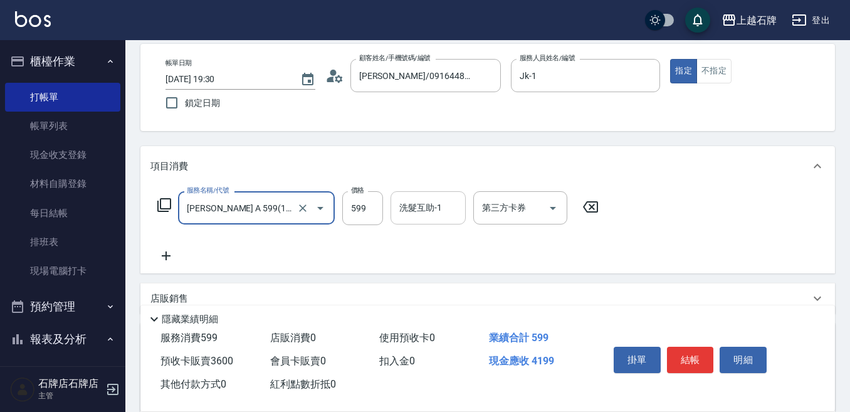
click at [429, 207] on input "洗髮互助-1" at bounding box center [428, 208] width 64 height 22
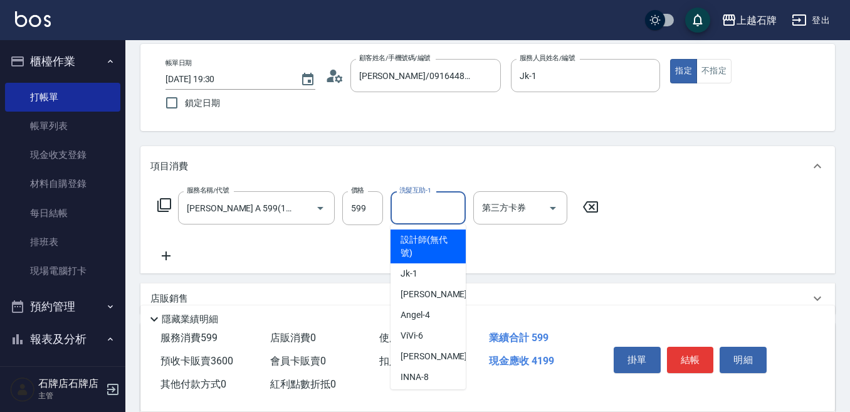
click at [271, 142] on div "Key In 打帳單 上一筆訂單:#21 帳單速查 結帳前確認明細 連續打單結帳 掛單 結帳 明細 帳單日期 2025/09/13 19:30 鎖定日期 顧客…" at bounding box center [487, 323] width 725 height 680
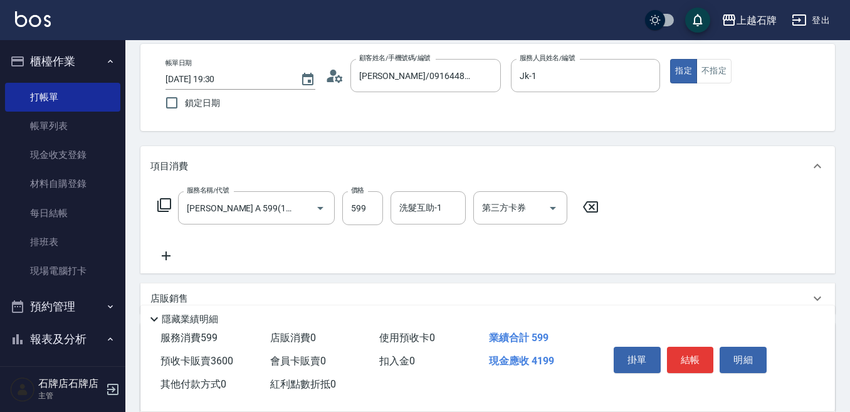
click at [169, 261] on icon at bounding box center [165, 255] width 31 height 15
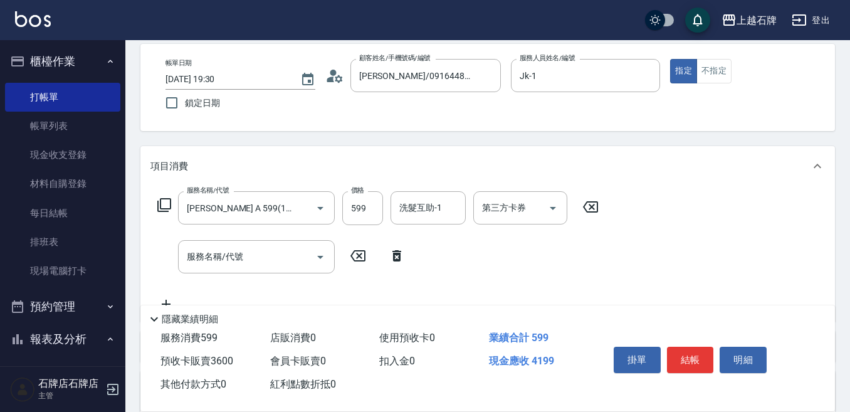
click at [389, 253] on icon at bounding box center [396, 255] width 31 height 15
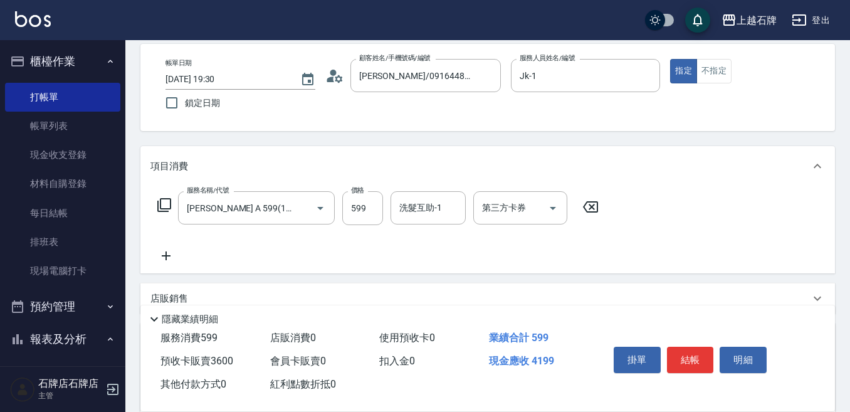
click at [172, 260] on icon at bounding box center [165, 255] width 31 height 15
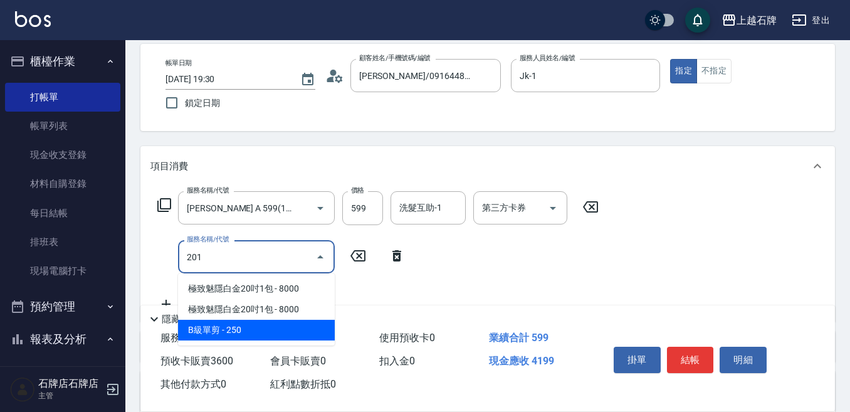
drag, startPoint x: 280, startPoint y: 335, endPoint x: 326, endPoint y: 288, distance: 66.5
click at [281, 334] on span "B級單剪 - 250" at bounding box center [256, 330] width 157 height 21
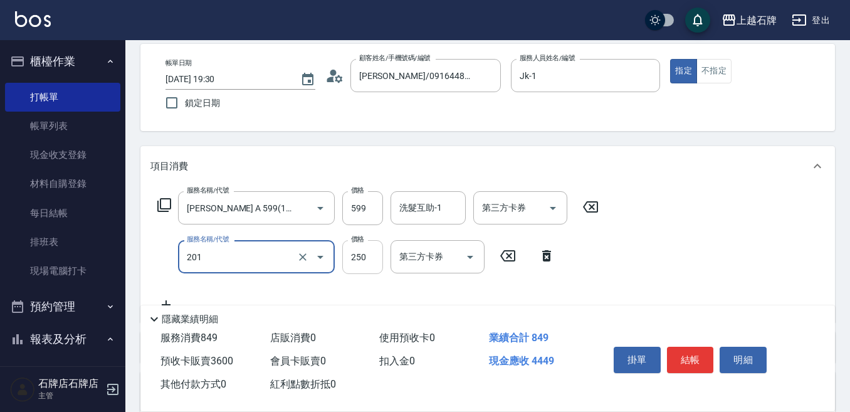
type input "B級單剪(201)"
click at [352, 260] on input "250" at bounding box center [362, 257] width 41 height 34
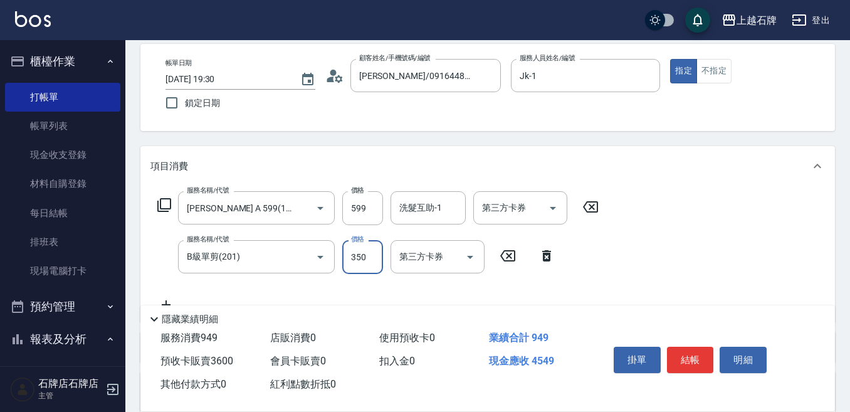
type input "350"
click at [437, 139] on div "Key In 打帳單 上一筆訂單:#21 帳單速查 結帳前確認明細 連續打單結帳 掛單 結帳 明細 帳單日期 2025/09/13 19:30 鎖定日期 顧客…" at bounding box center [487, 348] width 725 height 730
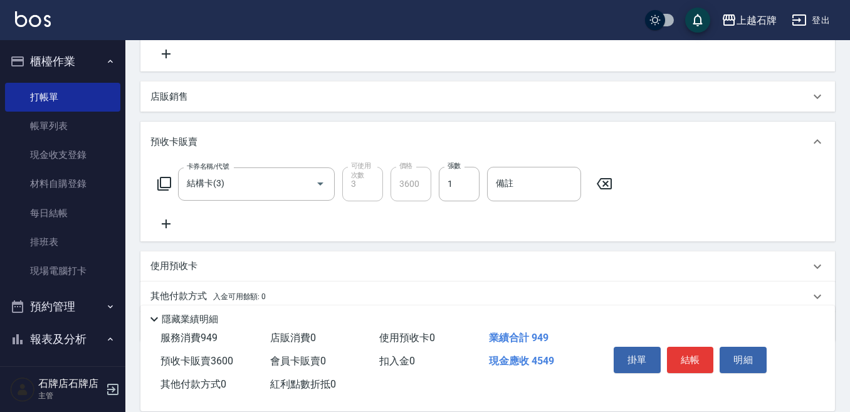
scroll to position [358, 0]
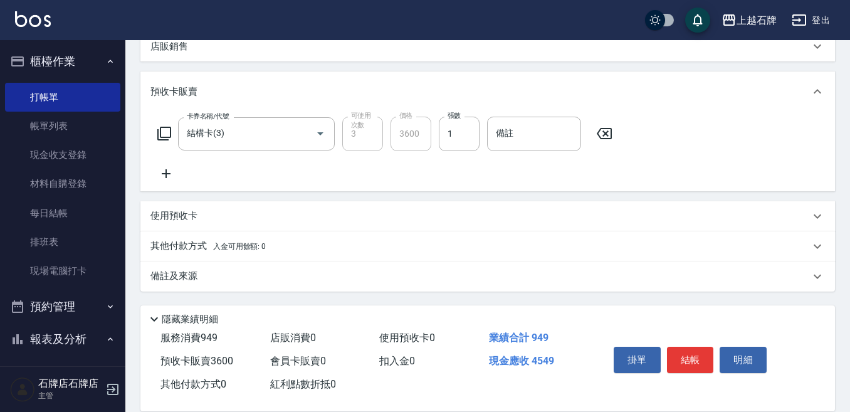
click at [231, 245] on span "入金可用餘額: 0" at bounding box center [239, 246] width 53 height 9
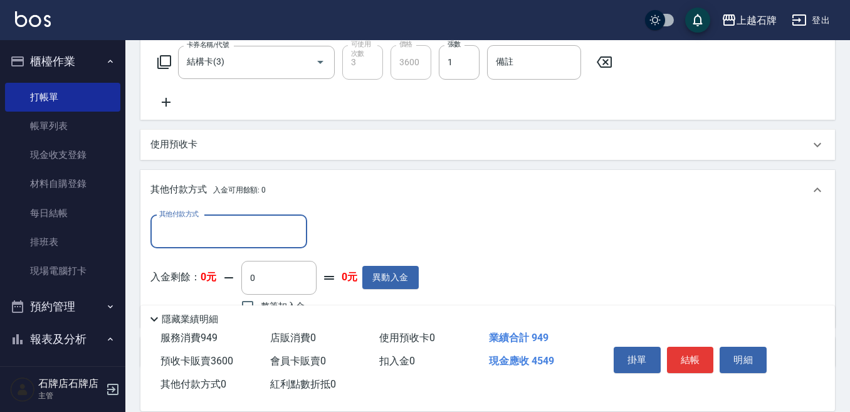
scroll to position [483, 0]
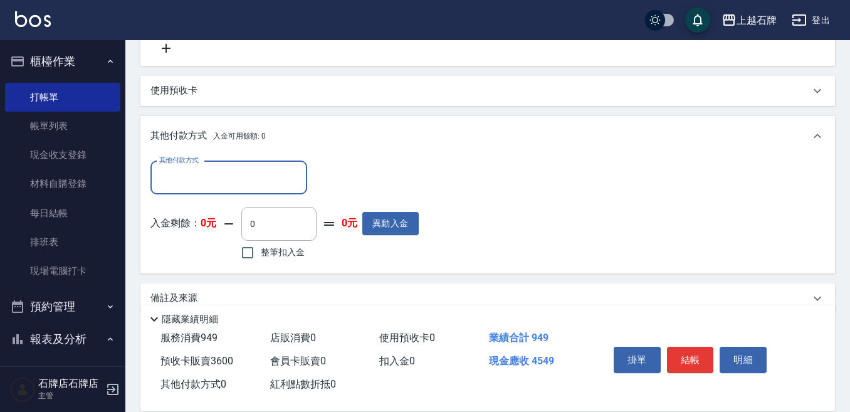
click at [263, 183] on input "其他付款方式" at bounding box center [228, 178] width 145 height 22
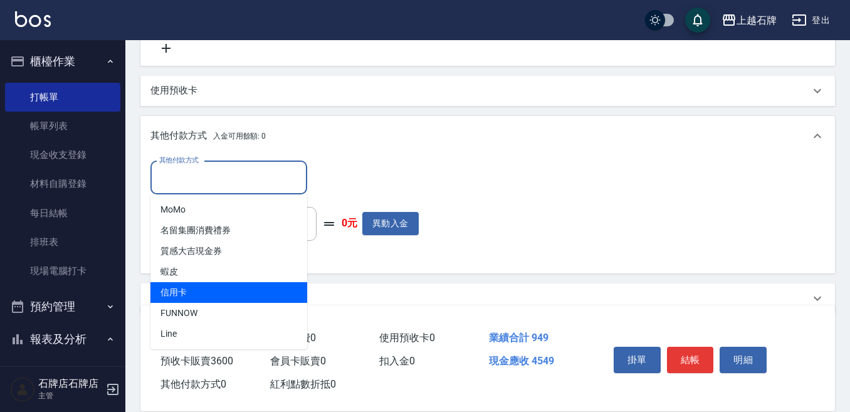
click at [264, 295] on span "信用卡" at bounding box center [228, 292] width 157 height 21
type input "信用卡"
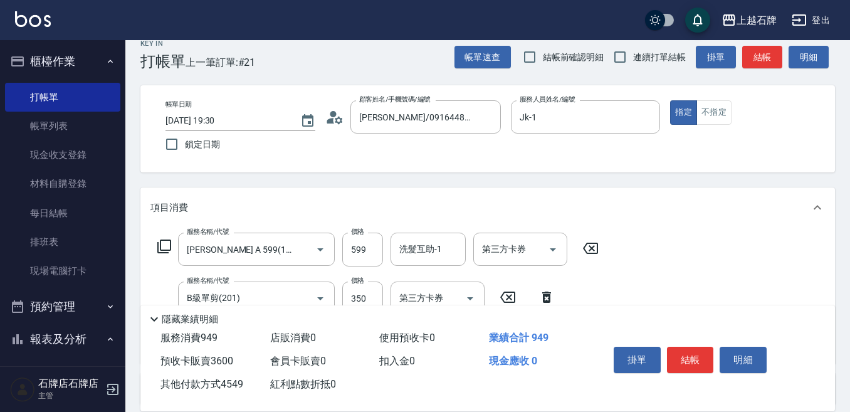
scroll to position [0, 0]
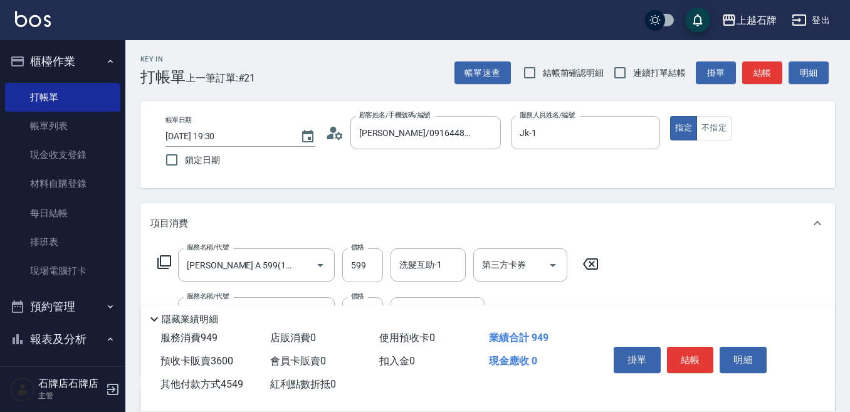
type input "4549"
click at [698, 356] on button "結帳" at bounding box center [690, 360] width 47 height 26
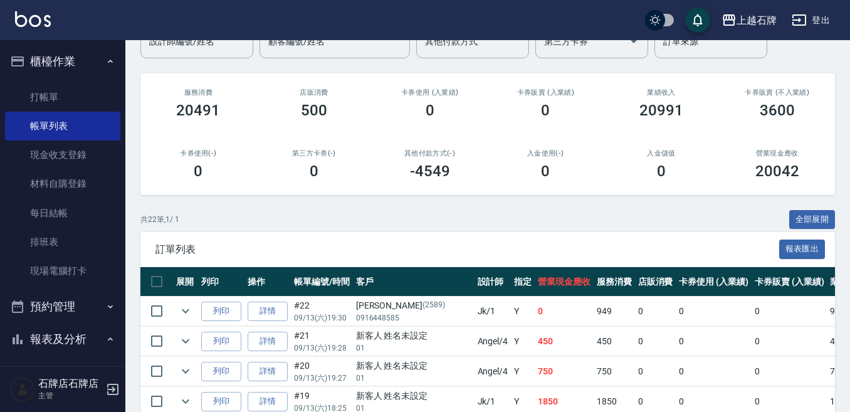
scroll to position [125, 0]
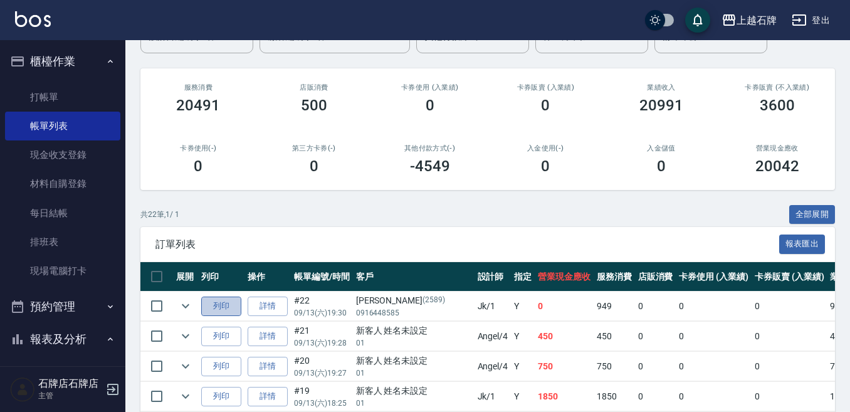
click at [234, 303] on button "列印" at bounding box center [221, 306] width 40 height 19
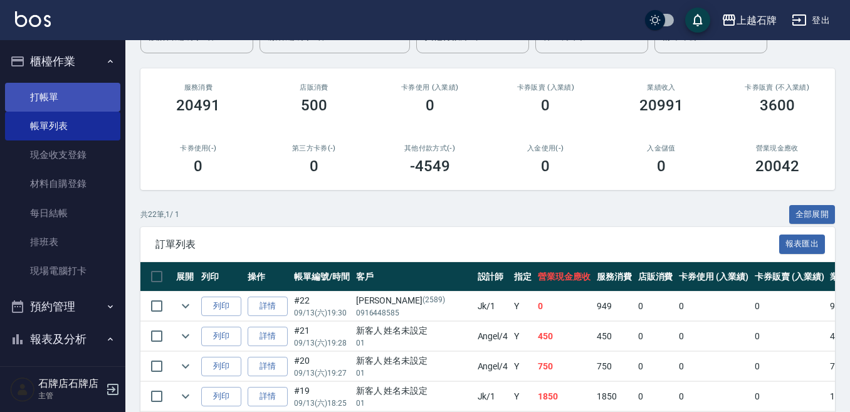
click at [79, 102] on link "打帳單" at bounding box center [62, 97] width 115 height 29
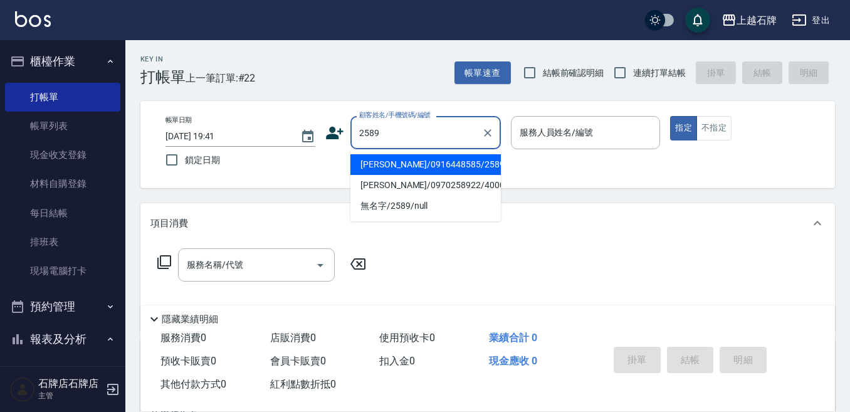
drag, startPoint x: 462, startPoint y: 181, endPoint x: 467, endPoint y: 160, distance: 20.7
click at [467, 160] on li "莊秀媛/0916448585/2589" at bounding box center [425, 164] width 150 height 21
type input "莊秀媛/0916448585/2589"
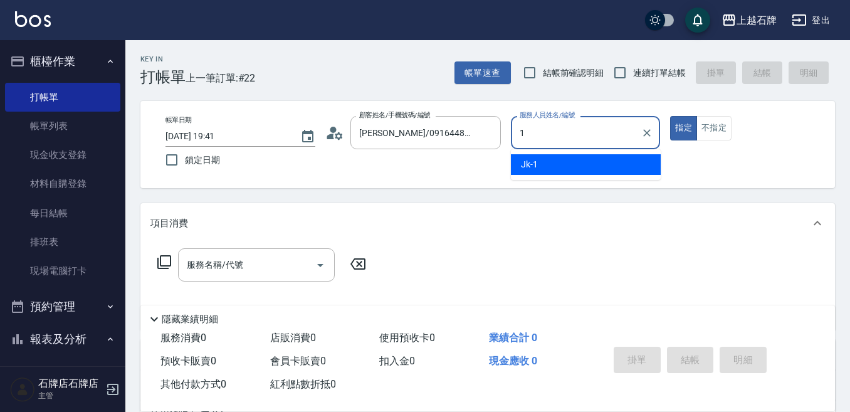
click at [582, 165] on div "Jk -1" at bounding box center [586, 164] width 150 height 21
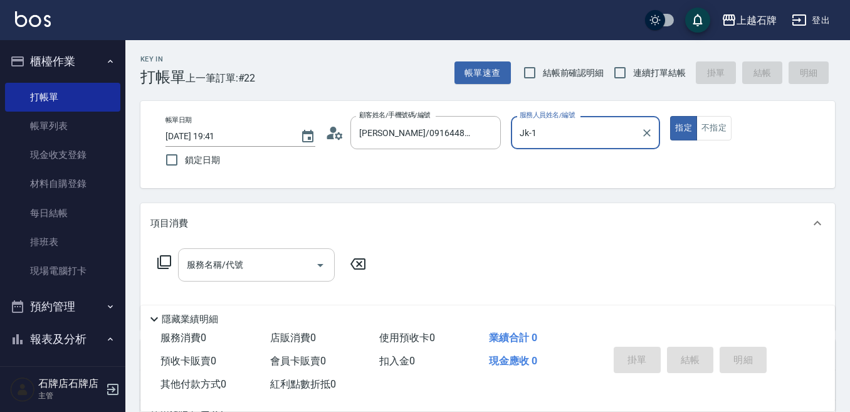
scroll to position [188, 0]
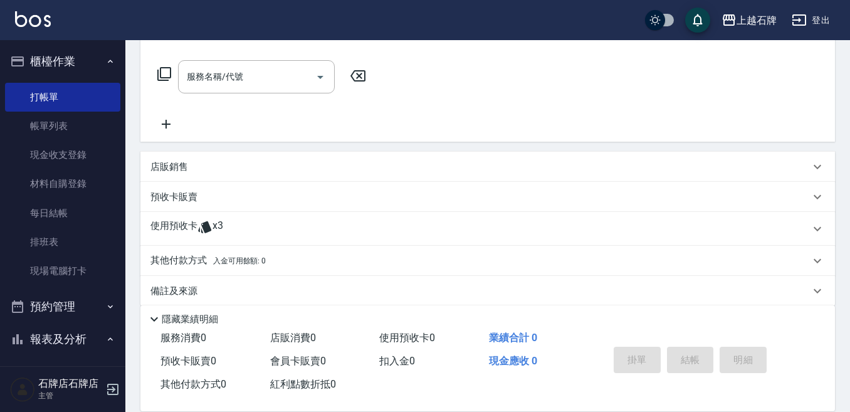
type input "Jk-1"
click at [280, 231] on div "使用預收卡 x3" at bounding box center [479, 228] width 659 height 19
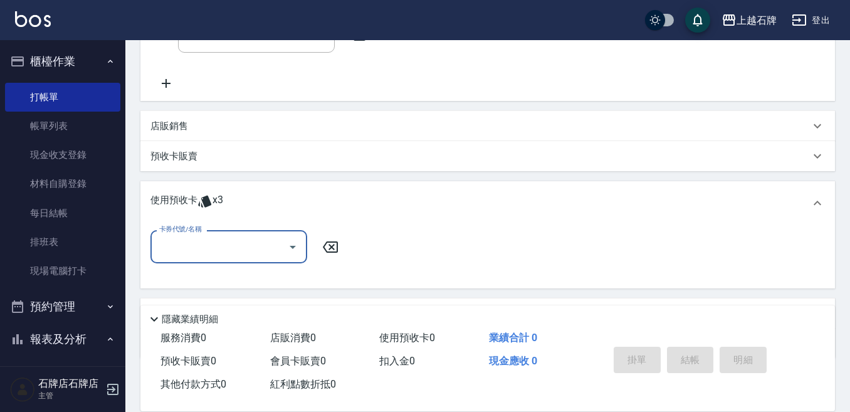
scroll to position [251, 0]
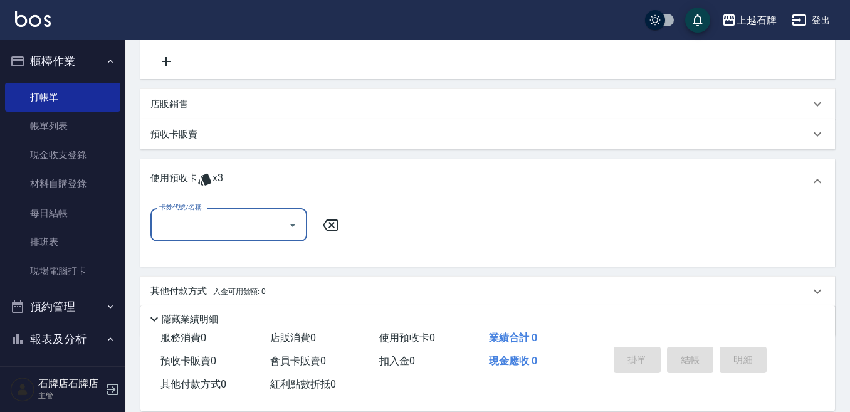
click at [262, 235] on input "卡券代號/名稱" at bounding box center [219, 225] width 127 height 22
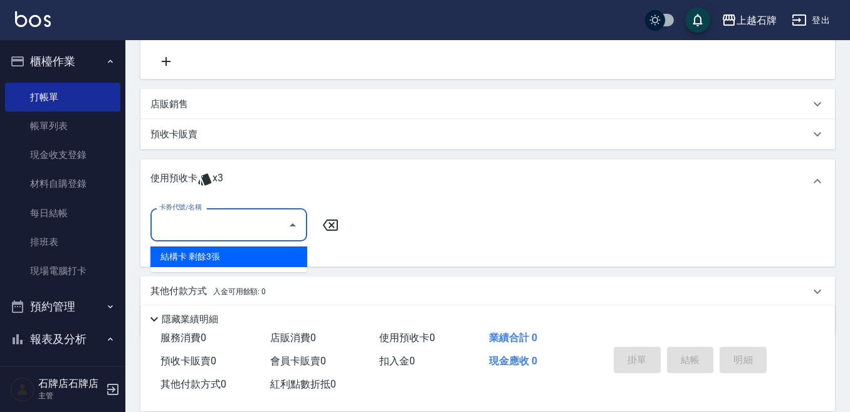
click at [260, 256] on div "結構卡 剩餘3張" at bounding box center [228, 256] width 157 height 21
type input "結構卡"
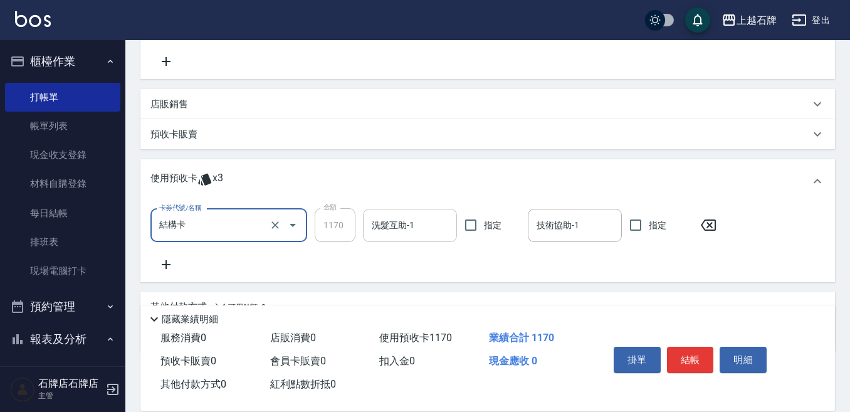
click at [421, 218] on input "洗髮互助-1" at bounding box center [410, 225] width 83 height 22
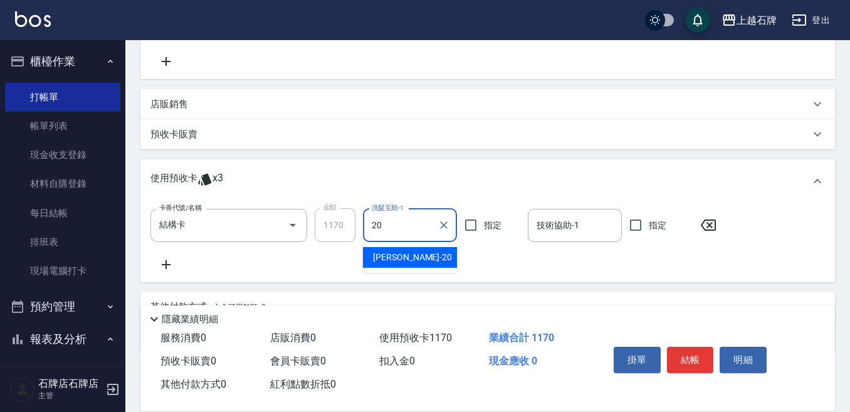
click at [447, 259] on div "彥伶 -20" at bounding box center [410, 257] width 94 height 21
type input "彥伶-20"
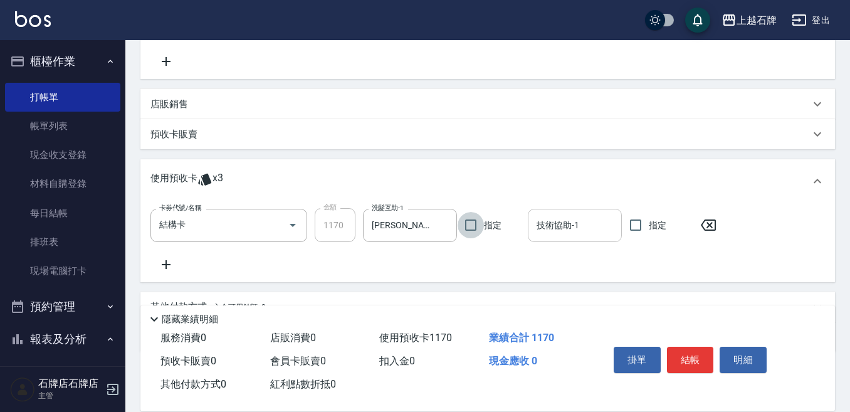
click at [559, 236] on input "技術協助-1" at bounding box center [574, 225] width 83 height 22
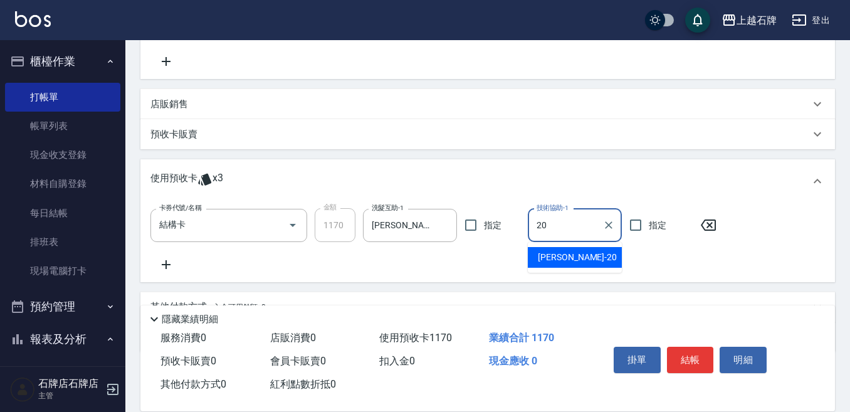
click at [565, 260] on span "彥伶 -20" at bounding box center [577, 257] width 79 height 13
type input "彥伶-20"
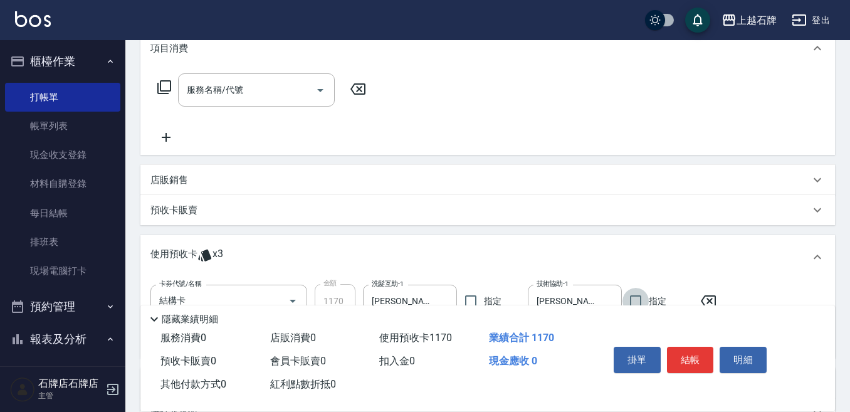
scroll to position [63, 0]
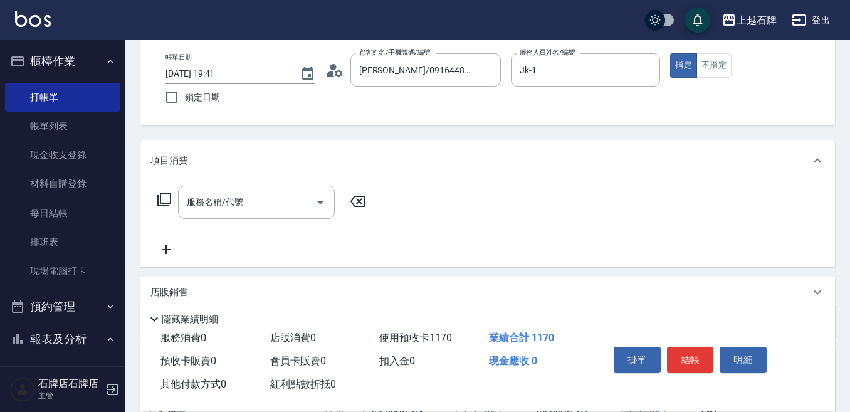
drag, startPoint x: 692, startPoint y: 362, endPoint x: 691, endPoint y: 355, distance: 7.0
click at [691, 362] on button "結帳" at bounding box center [690, 360] width 47 height 26
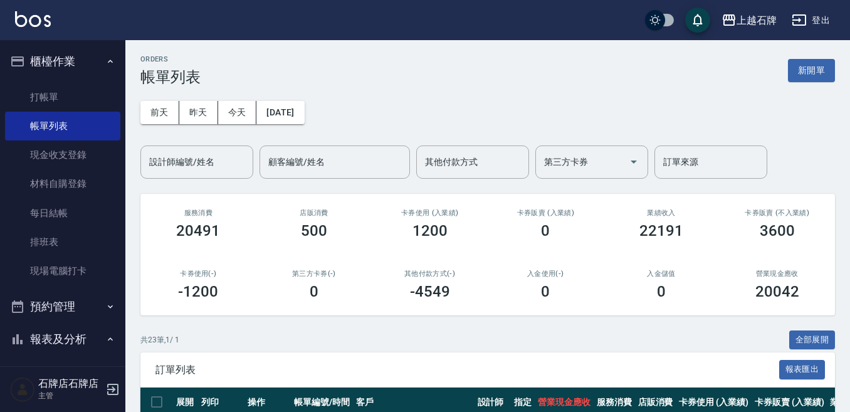
scroll to position [251, 0]
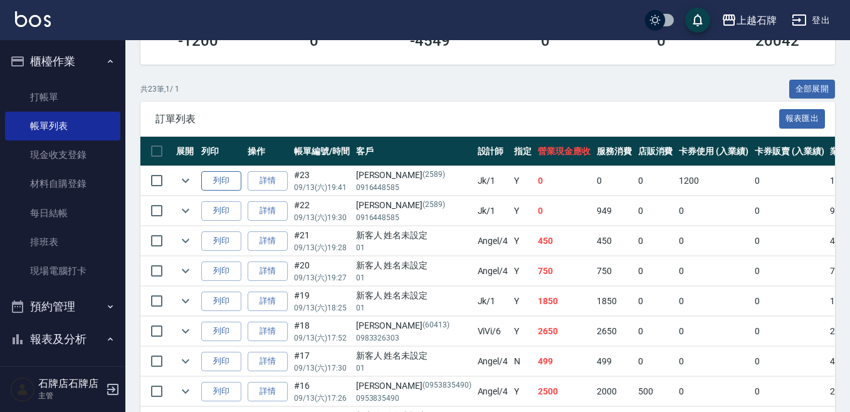
click at [221, 177] on button "列印" at bounding box center [221, 180] width 40 height 19
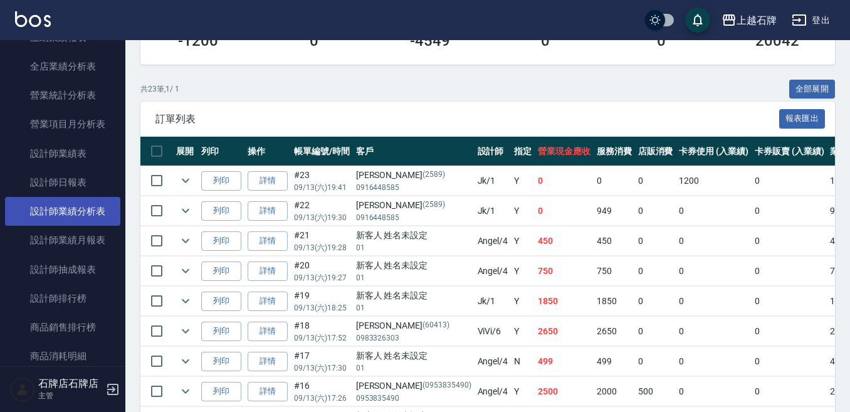
scroll to position [627, 0]
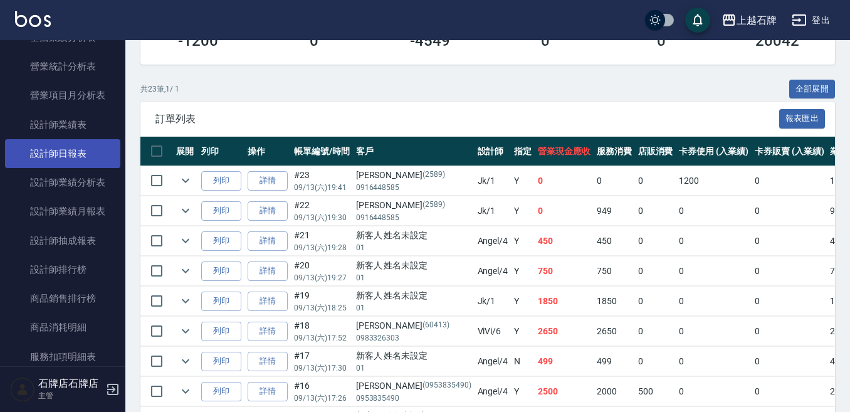
click at [78, 158] on link "設計師日報表" at bounding box center [62, 153] width 115 height 29
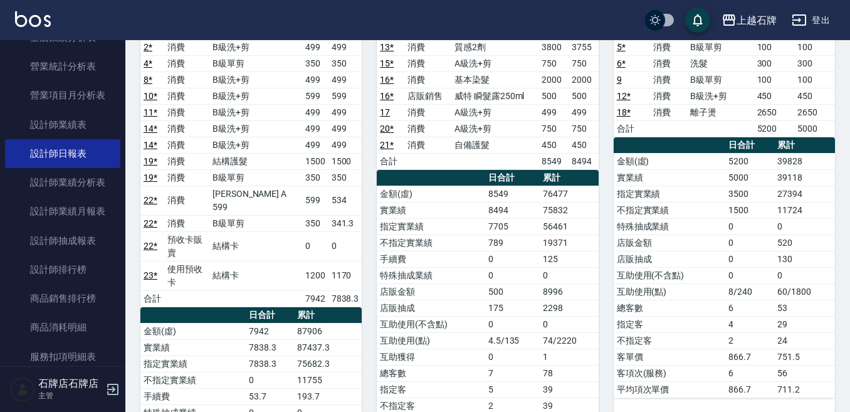
scroll to position [188, 0]
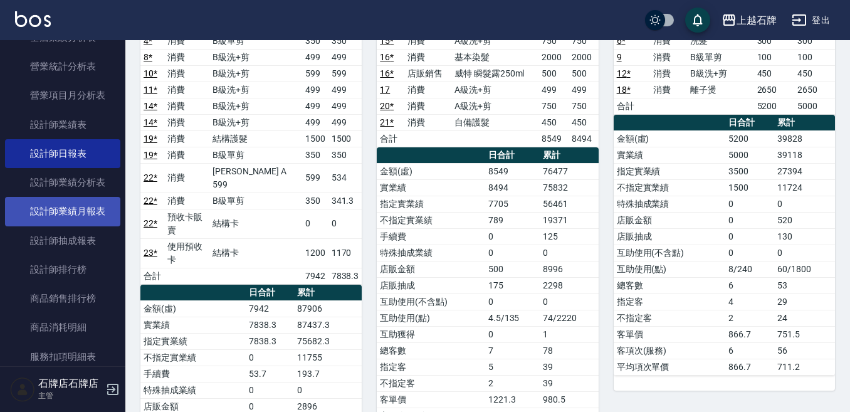
click at [92, 223] on link "設計師業績月報表" at bounding box center [62, 211] width 115 height 29
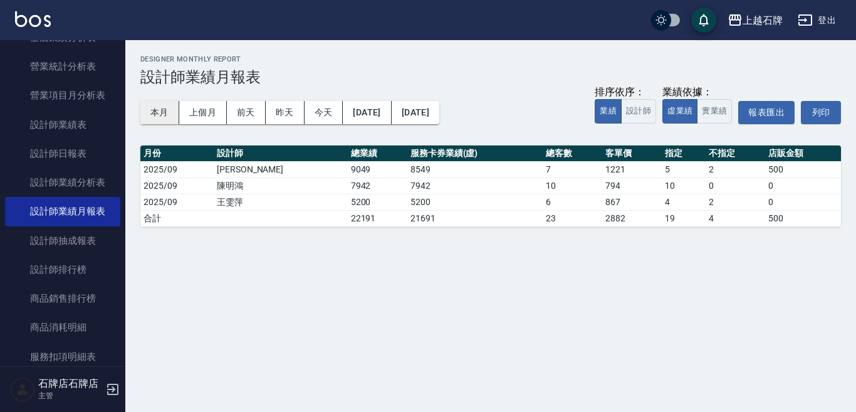
click at [164, 113] on button "本月" at bounding box center [159, 112] width 39 height 23
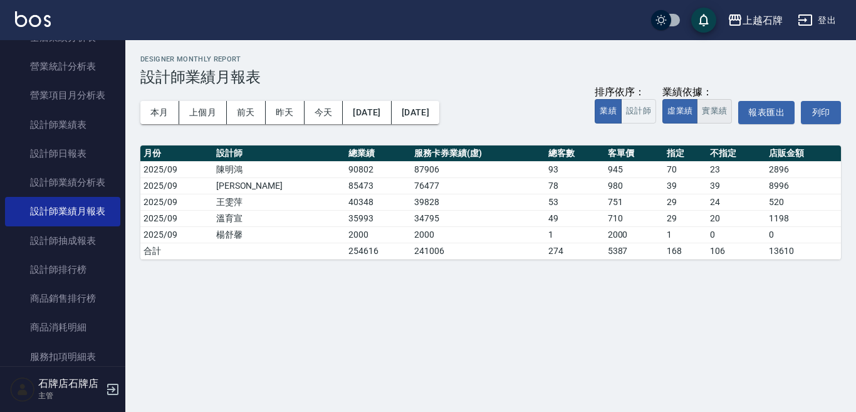
click at [710, 108] on button "實業績" at bounding box center [714, 111] width 35 height 24
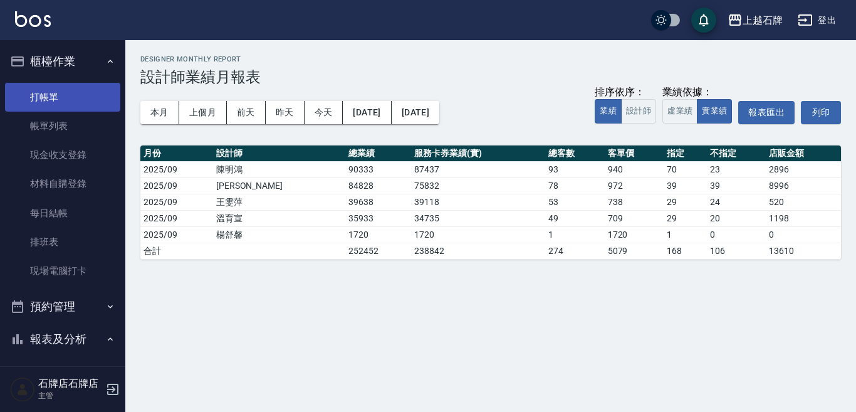
drag, startPoint x: 41, startPoint y: 93, endPoint x: 48, endPoint y: 93, distance: 6.3
click at [41, 93] on link "打帳單" at bounding box center [62, 97] width 115 height 29
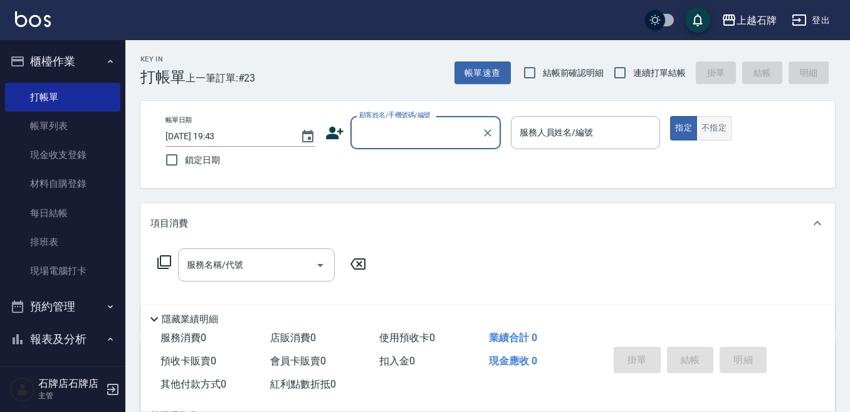
click at [727, 134] on button "不指定" at bounding box center [713, 128] width 35 height 24
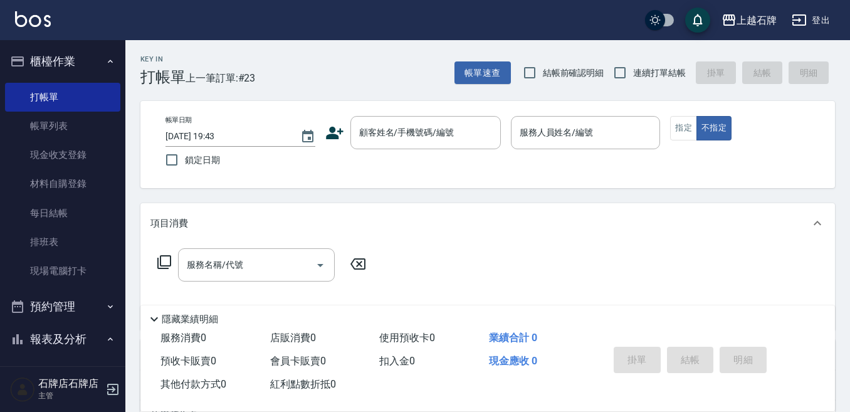
click at [367, 83] on div "Key In 打帳單 上一筆訂單:#23 帳單速查 結帳前確認明細 連續打單結帳 掛單 結帳 明細" at bounding box center [480, 63] width 710 height 46
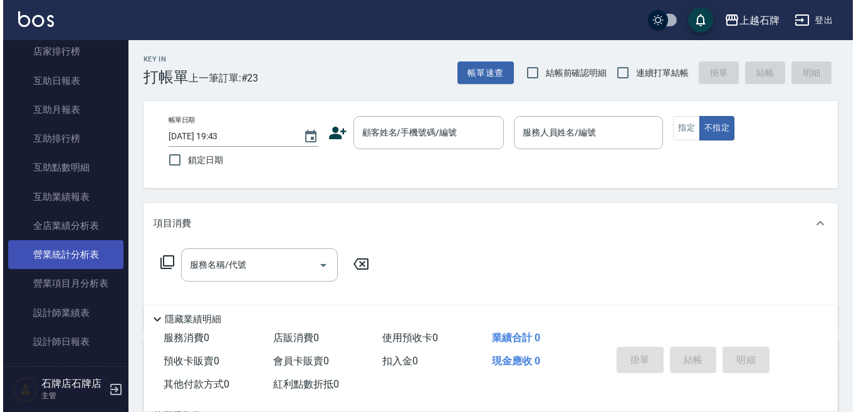
scroll to position [502, 0]
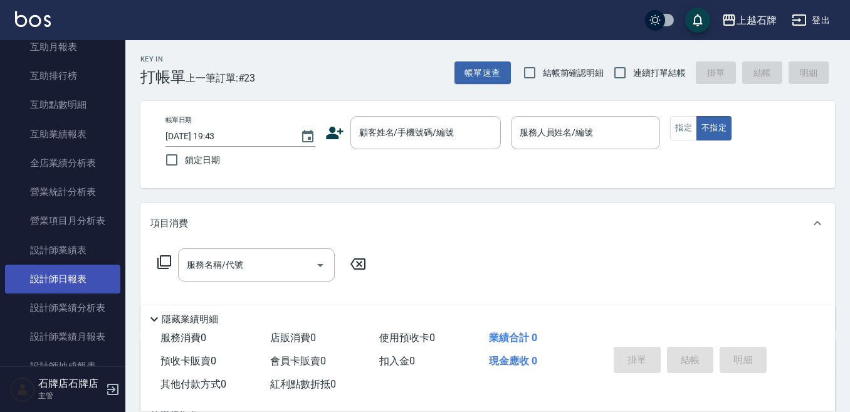
click at [105, 281] on link "設計師日報表" at bounding box center [62, 279] width 115 height 29
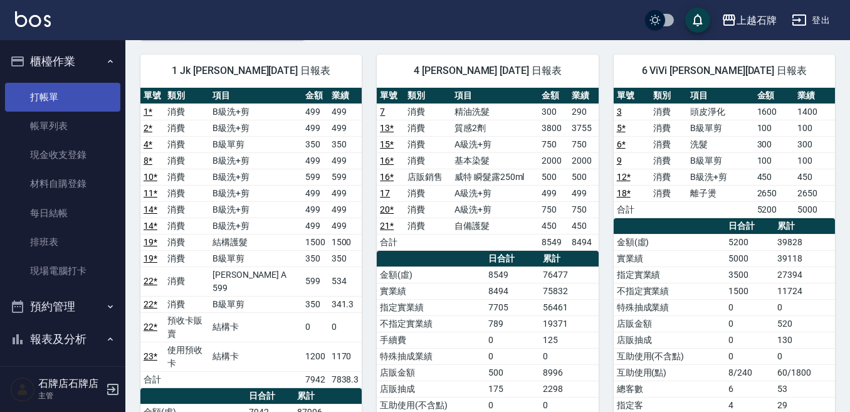
scroll to position [63, 0]
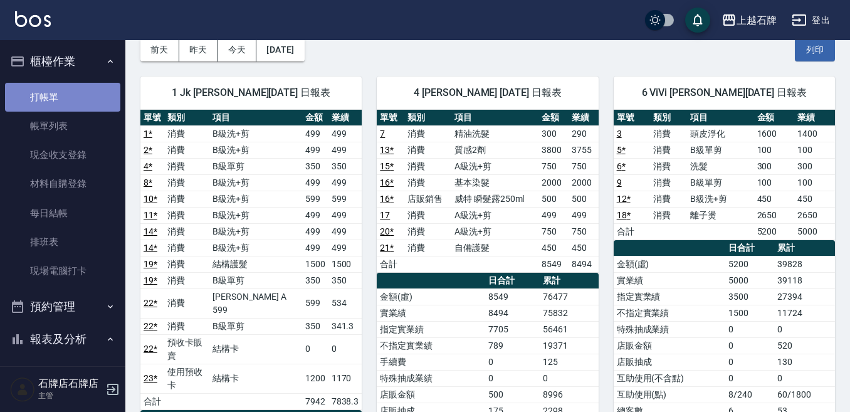
click at [69, 100] on link "打帳單" at bounding box center [62, 97] width 115 height 29
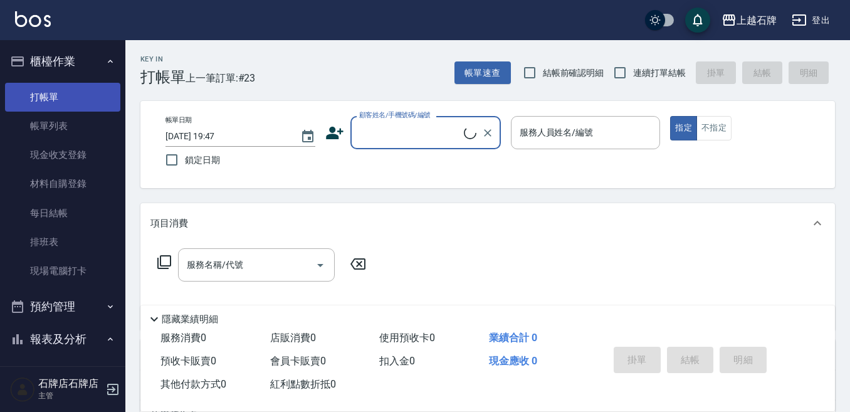
click at [71, 99] on link "打帳單" at bounding box center [62, 97] width 115 height 29
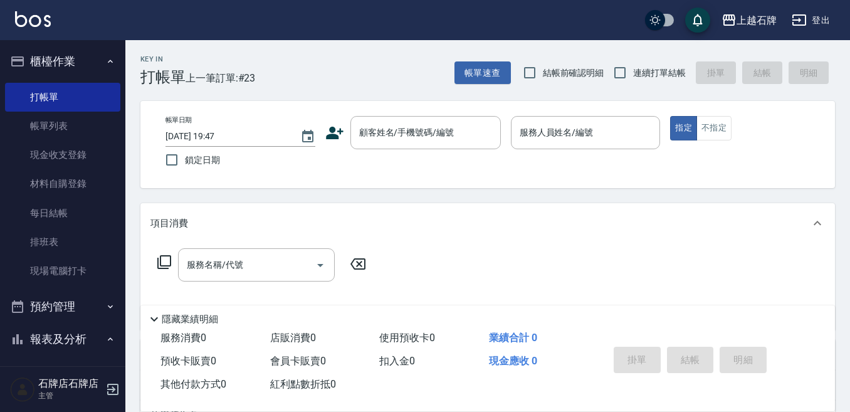
drag, startPoint x: 298, startPoint y: 76, endPoint x: 355, endPoint y: 85, distance: 57.7
click at [355, 85] on div "Key In 打帳單 上一筆訂單:#23 帳單速查 結帳前確認明細 連續打單結帳 掛單 結帳 明細" at bounding box center [480, 63] width 710 height 46
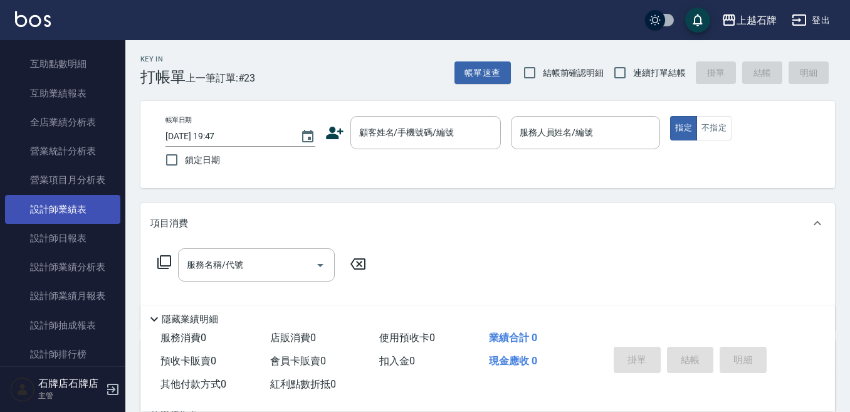
scroll to position [564, 0]
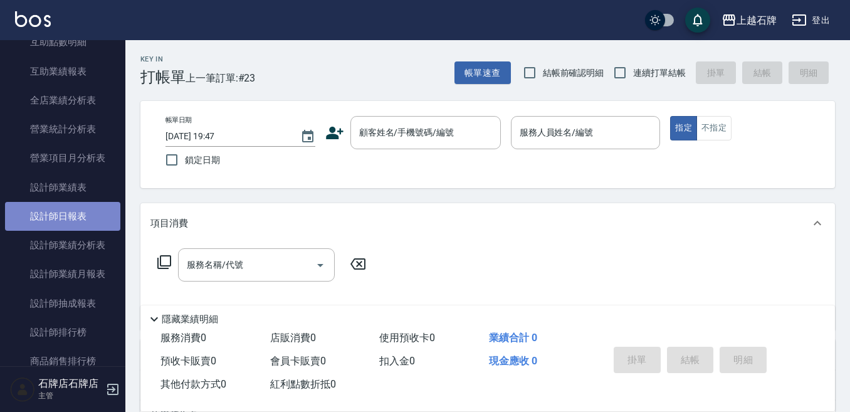
click at [65, 209] on link "設計師日報表" at bounding box center [62, 216] width 115 height 29
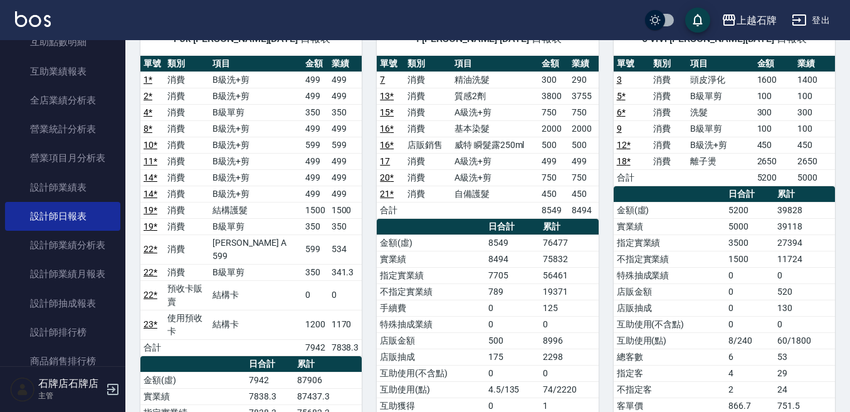
scroll to position [125, 0]
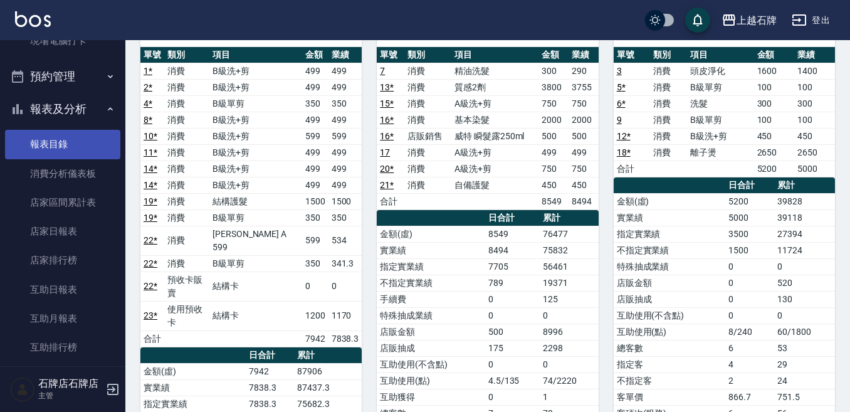
scroll to position [125, 0]
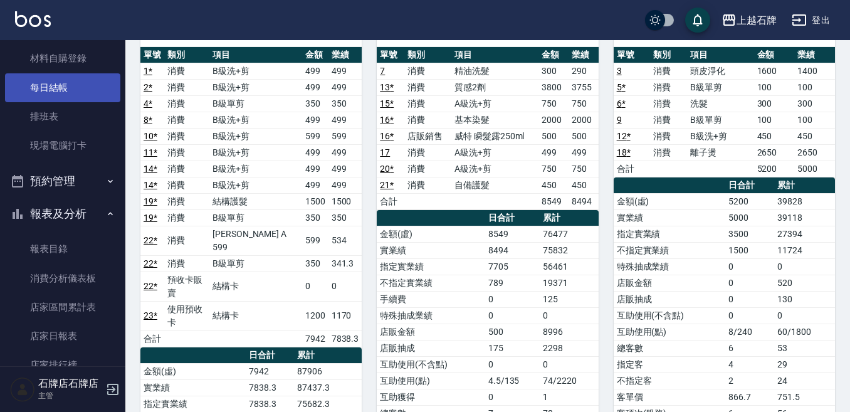
click at [51, 92] on link "每日結帳" at bounding box center [62, 87] width 115 height 29
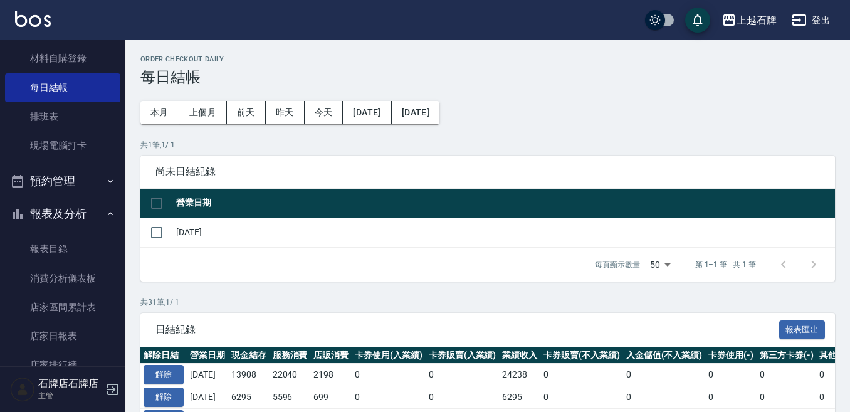
click at [174, 229] on tr "[DATE]" at bounding box center [487, 232] width 695 height 29
click at [169, 229] on tr "[DATE]" at bounding box center [487, 232] width 695 height 29
click at [157, 233] on input "checkbox" at bounding box center [157, 232] width 26 height 26
checkbox input "true"
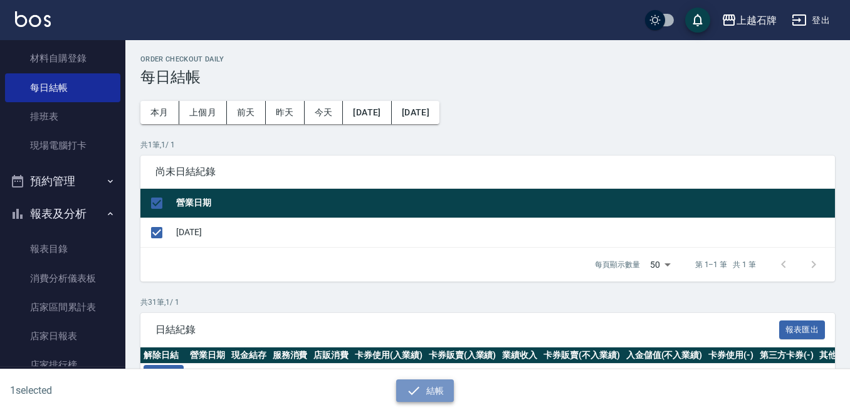
drag, startPoint x: 442, startPoint y: 387, endPoint x: 427, endPoint y: 385, distance: 15.2
click at [441, 386] on button "結帳" at bounding box center [425, 390] width 58 height 23
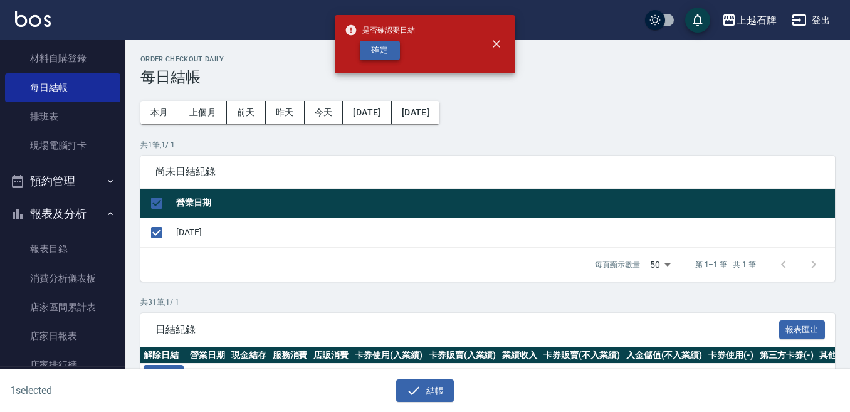
click at [370, 53] on button "確定" at bounding box center [380, 50] width 40 height 19
checkbox input "false"
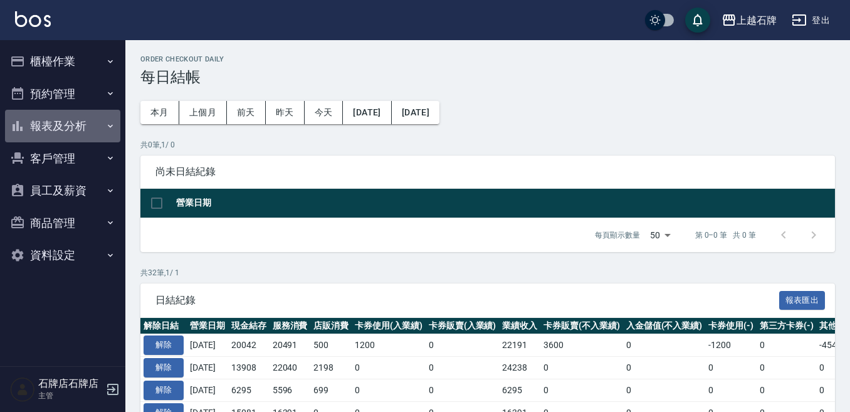
click at [63, 123] on button "報表及分析" at bounding box center [62, 126] width 115 height 33
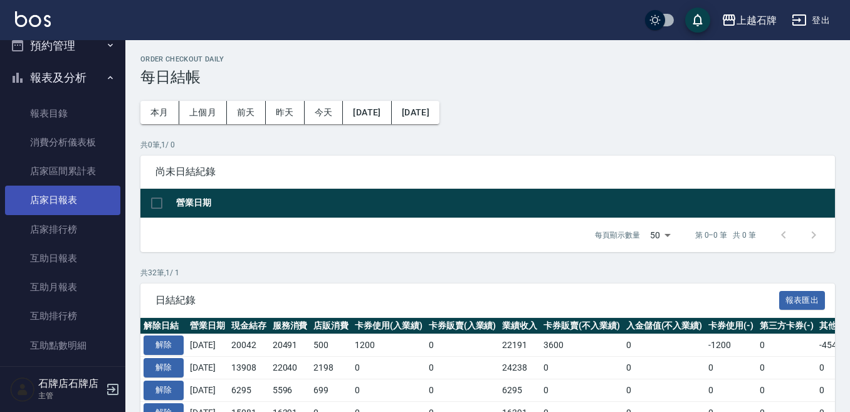
scroll to position [63, 0]
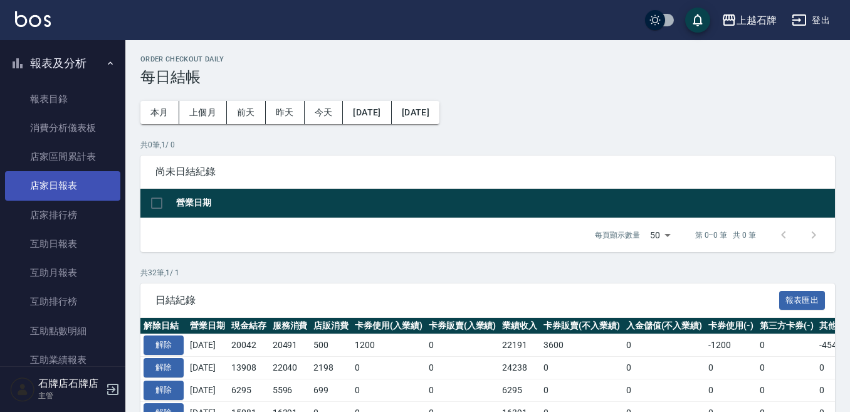
click at [90, 185] on link "店家日報表" at bounding box center [62, 185] width 115 height 29
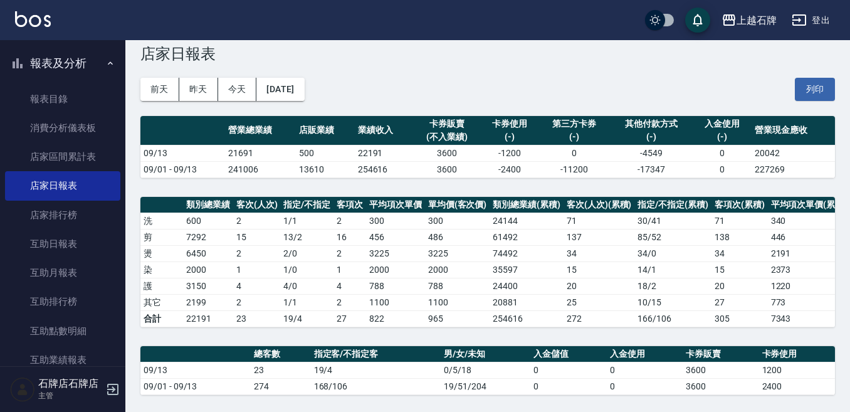
scroll to position [25, 0]
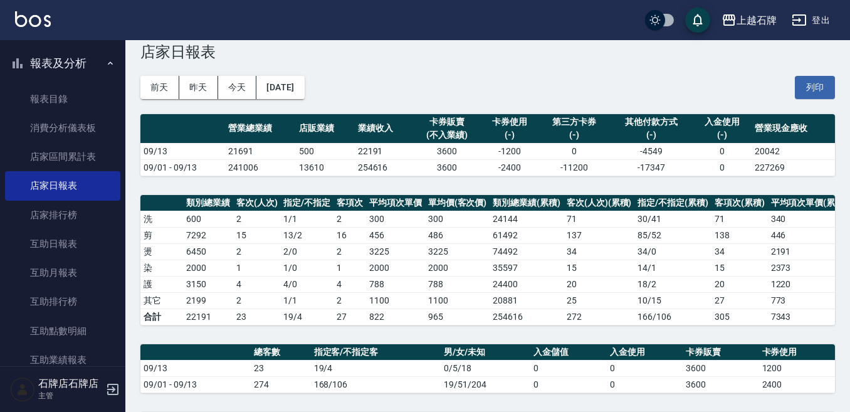
click at [762, 84] on div "前天 昨天 今天 [DATE] 列印" at bounding box center [487, 87] width 695 height 53
